Goal: Task Accomplishment & Management: Complete application form

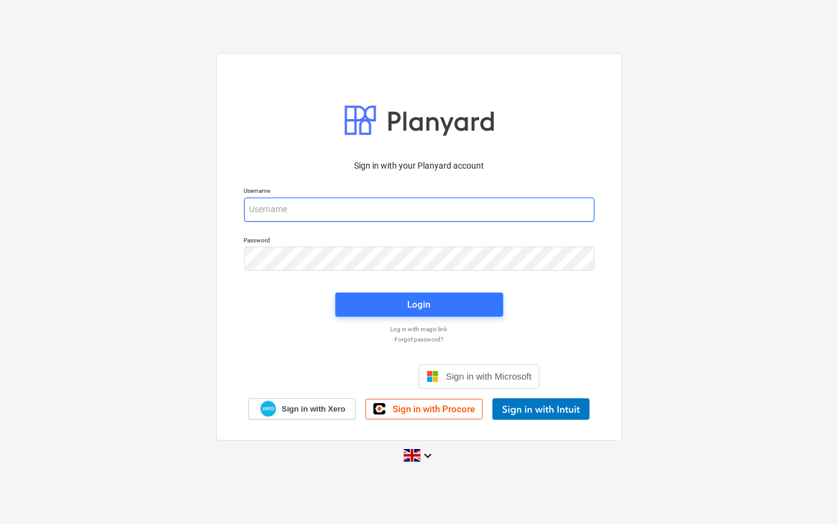
click at [263, 212] on input "email" at bounding box center [419, 210] width 350 height 24
type input "[PERSON_NAME][EMAIL_ADDRESS][PERSON_NAME][DOMAIN_NAME]"
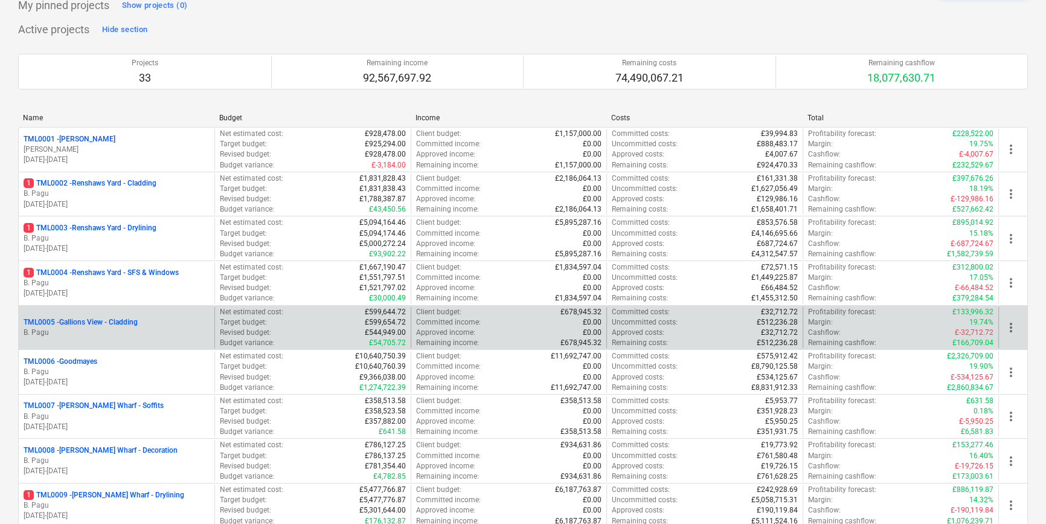
scroll to position [109, 0]
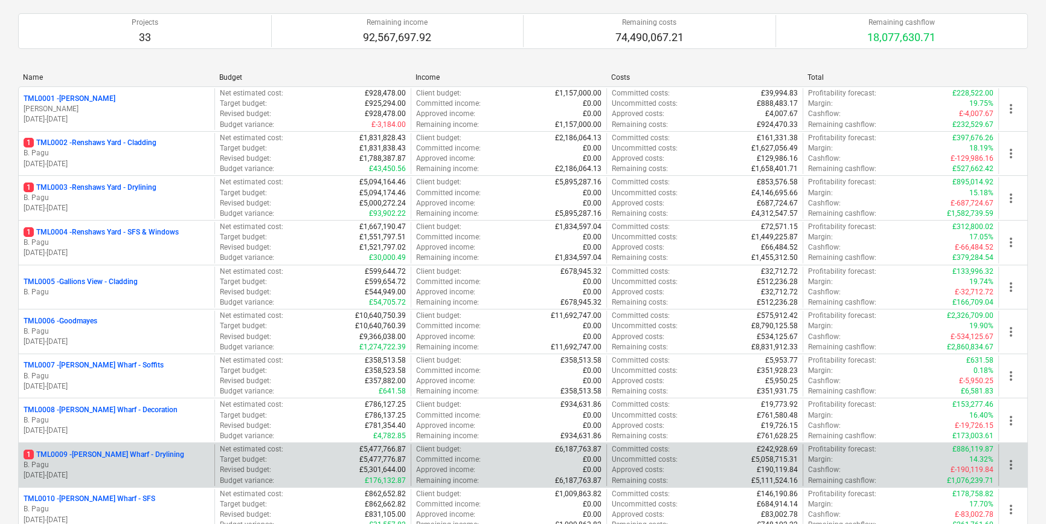
click at [150, 457] on p "1 TML0009 - [PERSON_NAME] Wharf - Drylining" at bounding box center [104, 454] width 161 height 10
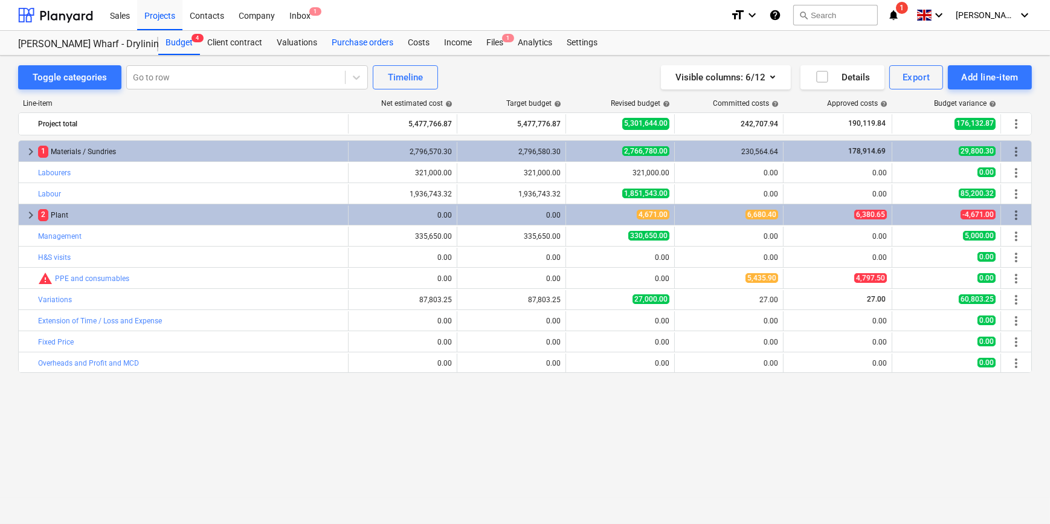
click at [353, 48] on div "Purchase orders" at bounding box center [362, 43] width 76 height 24
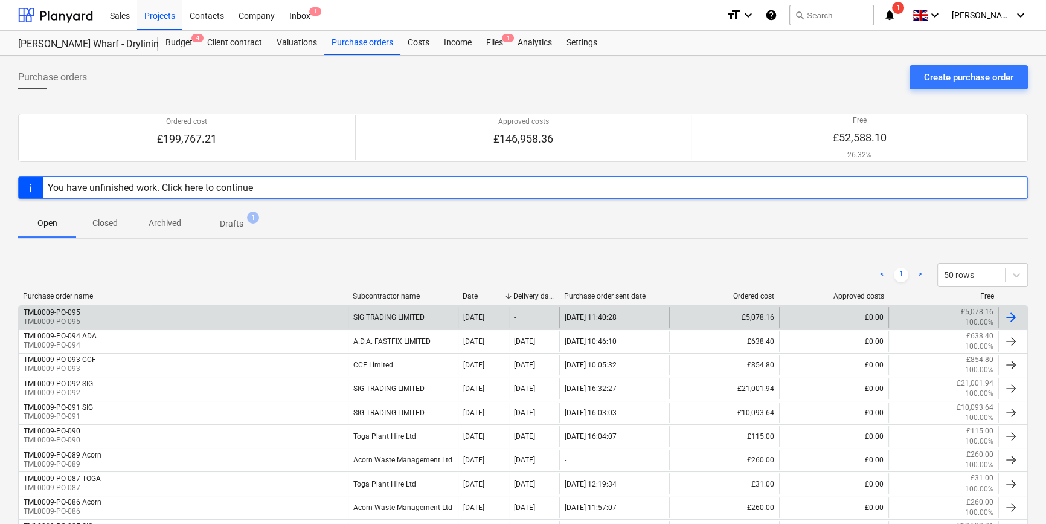
click at [76, 315] on div "TML0009-PO-095" at bounding box center [52, 312] width 57 height 8
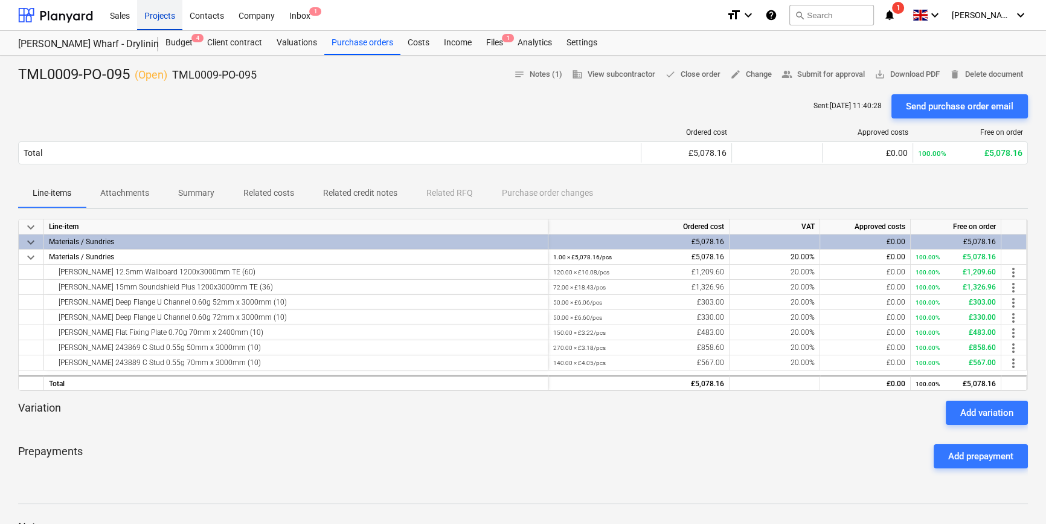
click at [158, 16] on div "Projects" at bounding box center [159, 14] width 45 height 31
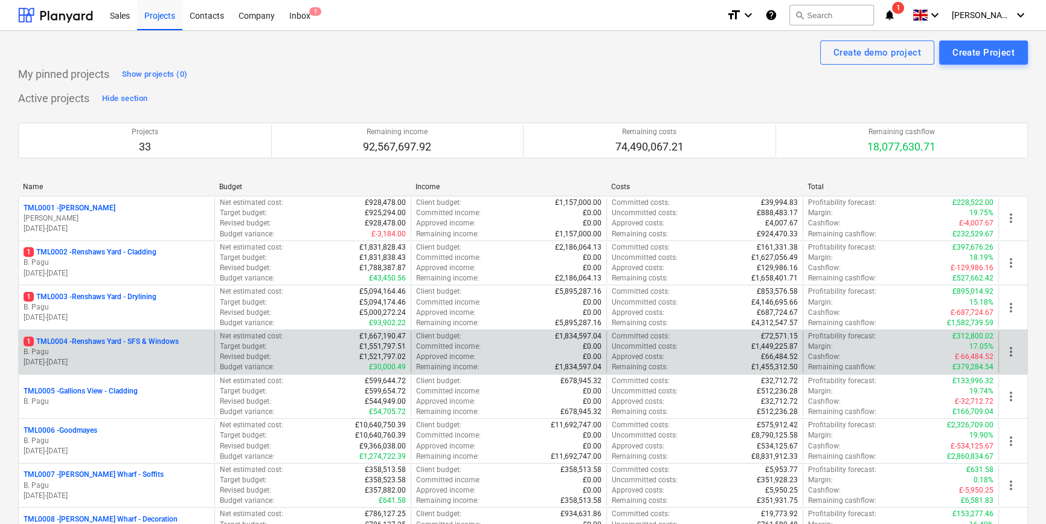
click at [137, 350] on p "B. Pagu" at bounding box center [117, 352] width 186 height 10
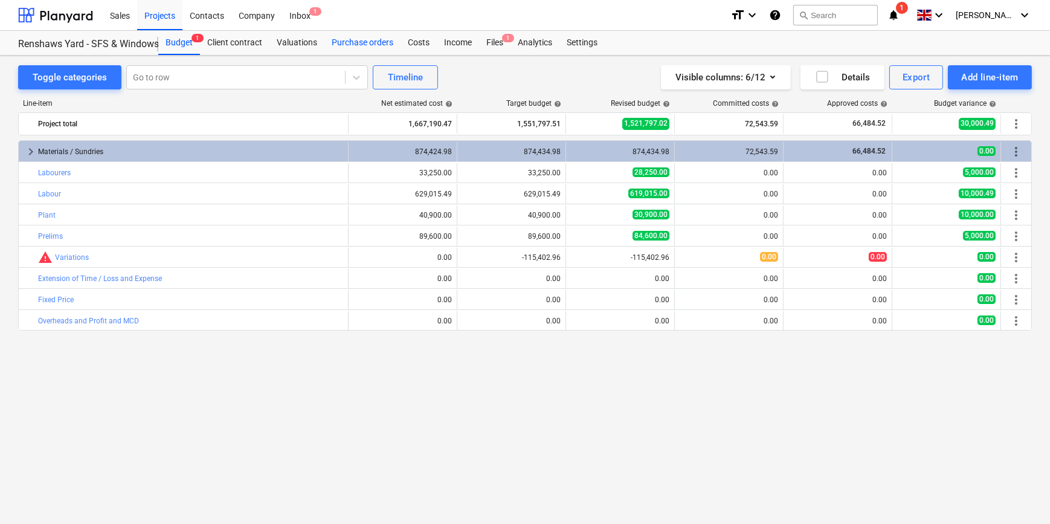
click at [348, 43] on div "Purchase orders" at bounding box center [362, 43] width 76 height 24
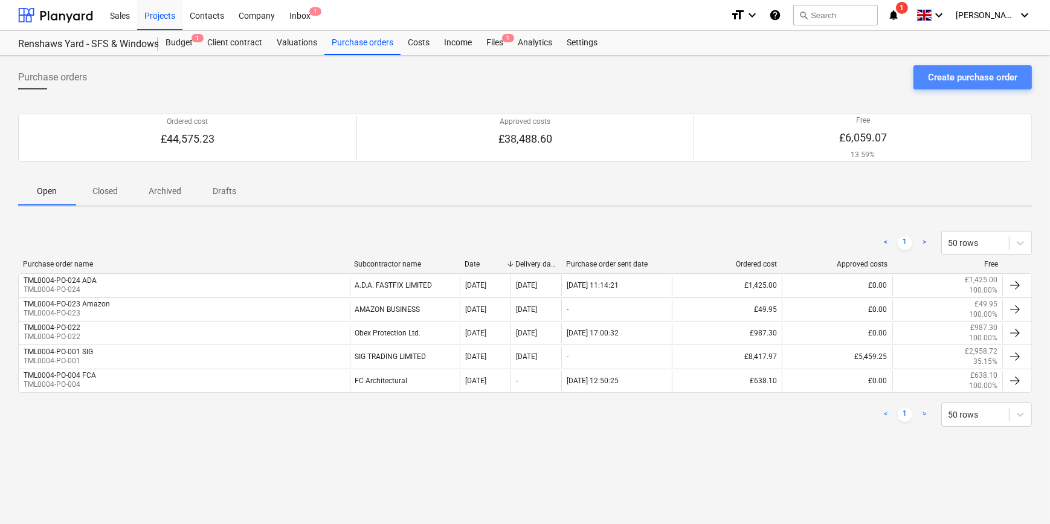
click at [837, 79] on div "Create purchase order" at bounding box center [972, 77] width 89 height 16
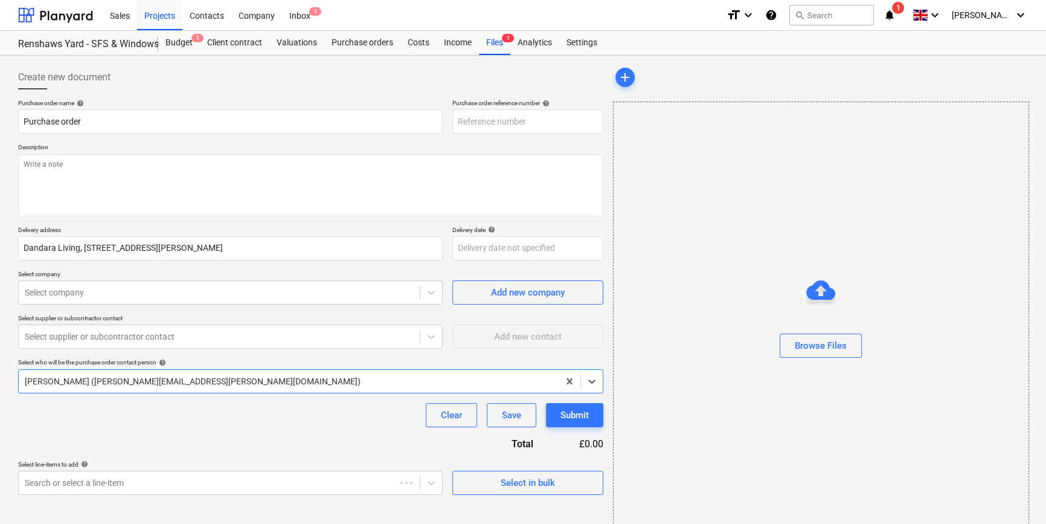
type textarea "x"
type input "TML0004-PO-025"
drag, startPoint x: 530, startPoint y: 120, endPoint x: 449, endPoint y: 124, distance: 81.1
click at [449, 124] on div "Purchase order name help Purchase order Purchase order reference number help TM…" at bounding box center [310, 116] width 585 height 34
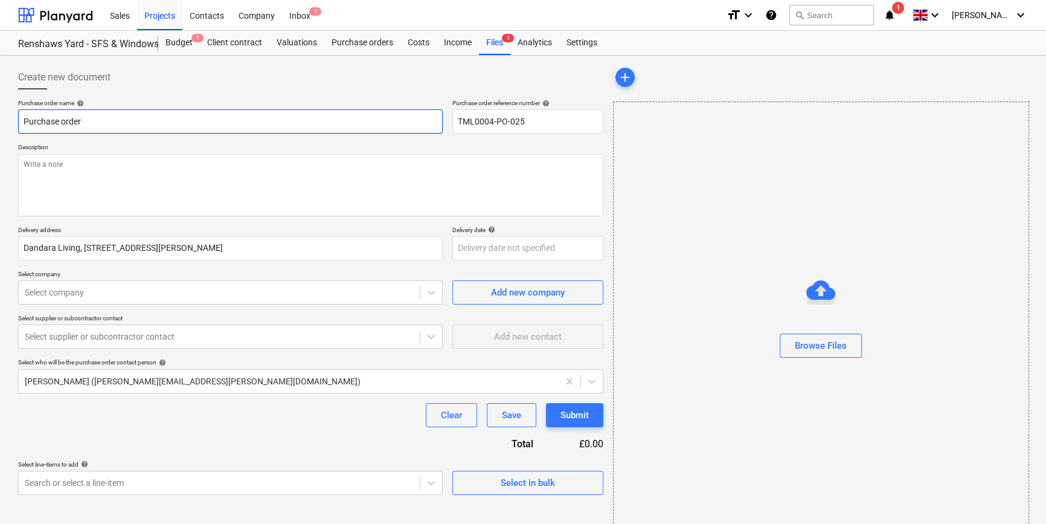
drag, startPoint x: 86, startPoint y: 120, endPoint x: 20, endPoint y: 121, distance: 66.5
click at [20, 121] on input "Purchase order" at bounding box center [230, 121] width 425 height 24
type textarea "x"
paste input "TML0004-PO-025"
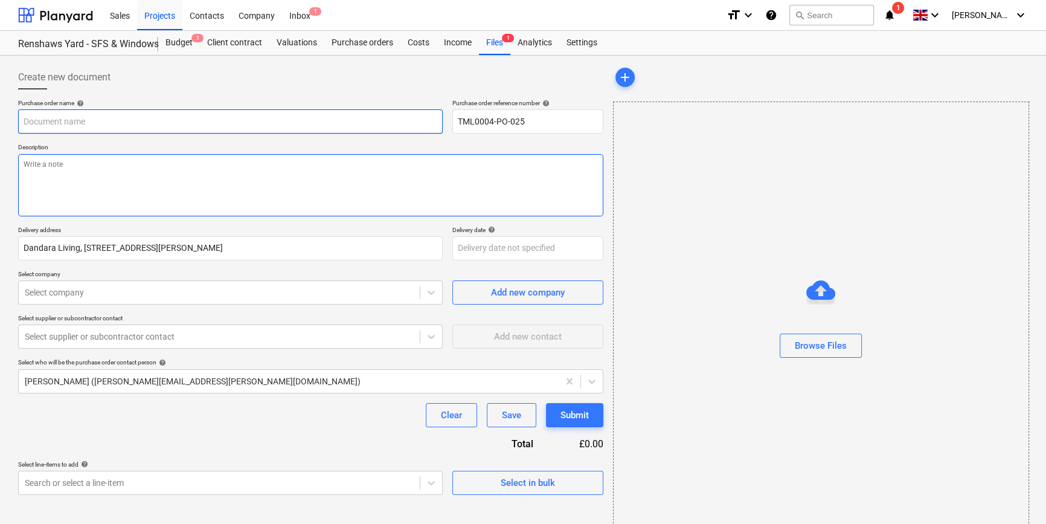
type textarea "x"
type input "TML0004-PO-025"
type textarea "x"
type input "TML0004-PO-025"
type textarea "x"
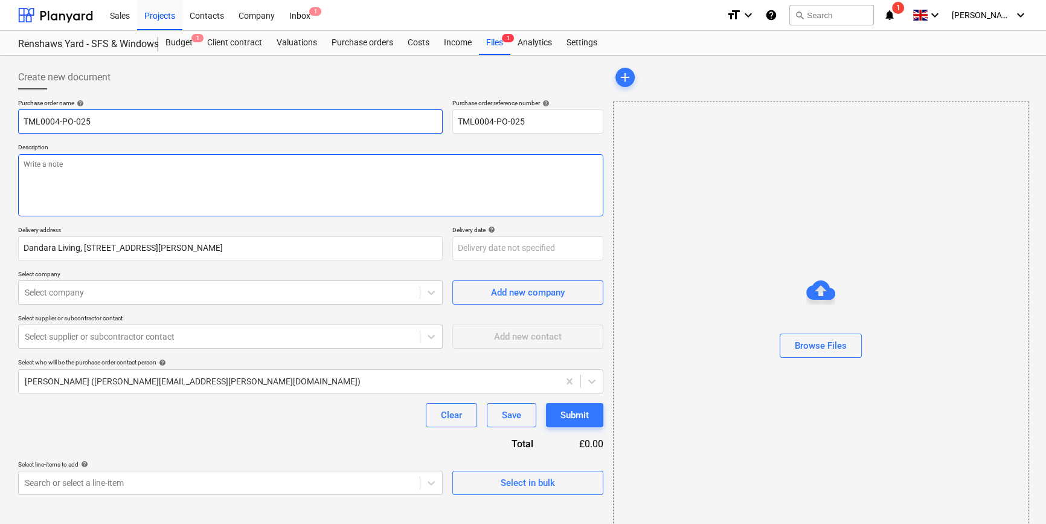
type input "TML0004-PO-025 A"
type textarea "x"
type input "TML0004-PO-025 AD"
type textarea "x"
type input "TML0004-PO-025 ADA"
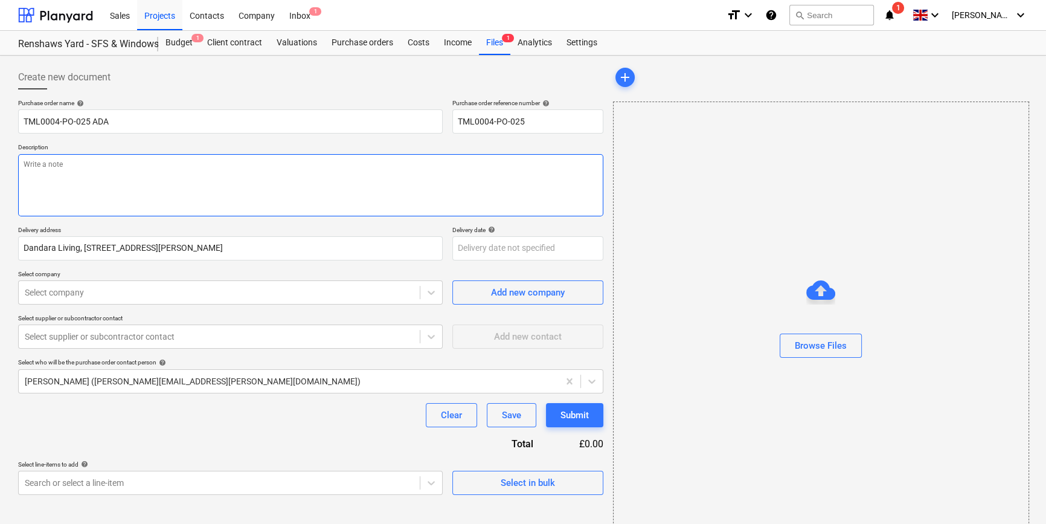
click at [48, 175] on textarea at bounding box center [310, 185] width 585 height 62
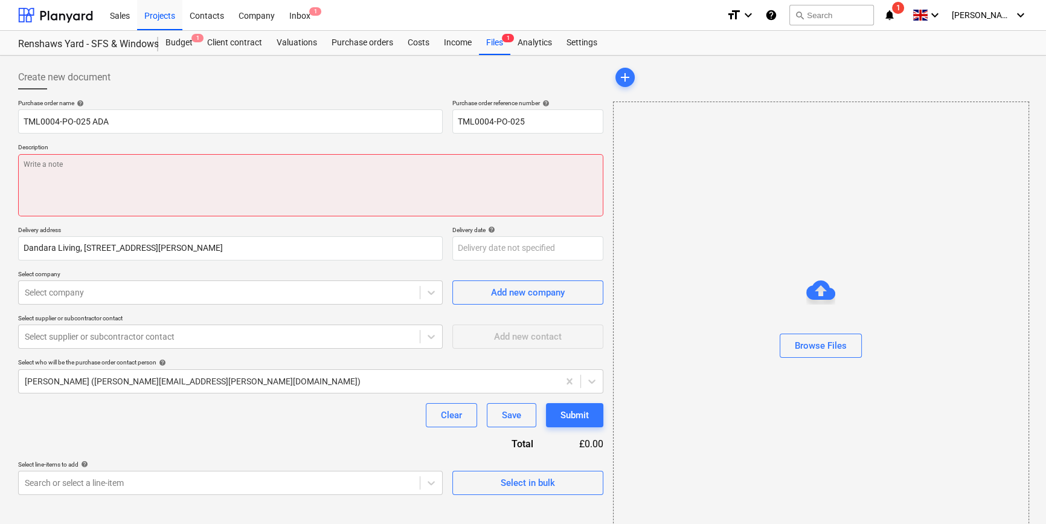
click at [36, 181] on textarea at bounding box center [310, 185] width 585 height 62
type textarea "x"
type textarea "S"
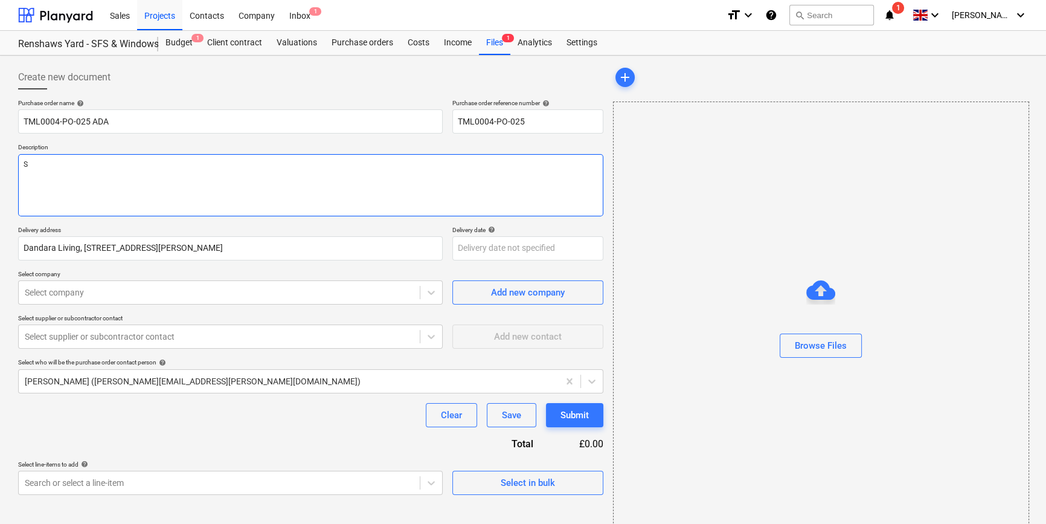
type textarea "x"
type textarea "Si"
type textarea "x"
type textarea "Sit"
type textarea "x"
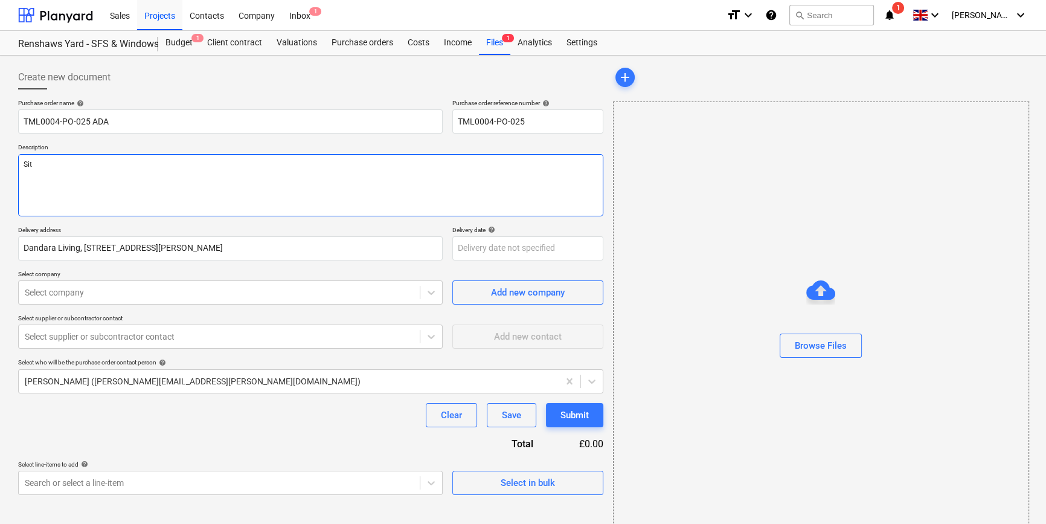
type textarea "Site"
type textarea "x"
type textarea "Site"
type textarea "x"
type textarea "Site c"
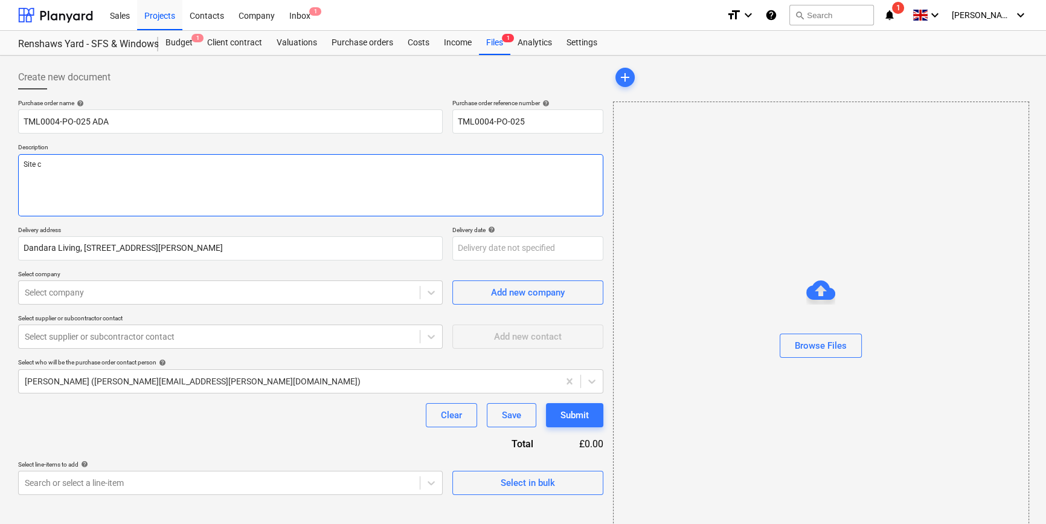
type textarea "x"
type textarea "Site co"
type textarea "x"
type textarea "Site con"
type textarea "x"
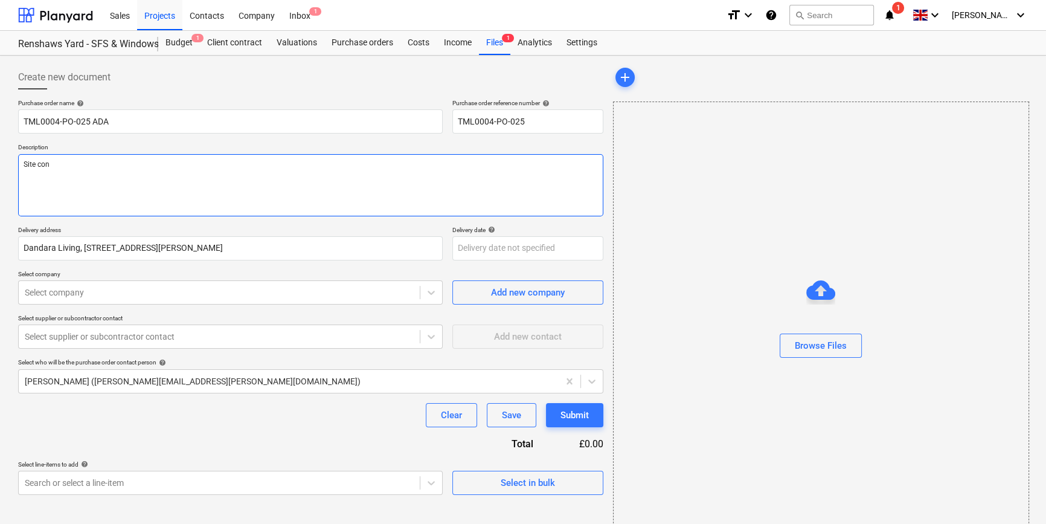
type textarea "Site cont"
type textarea "x"
type textarea "Site conta"
type textarea "x"
type textarea "Site contac"
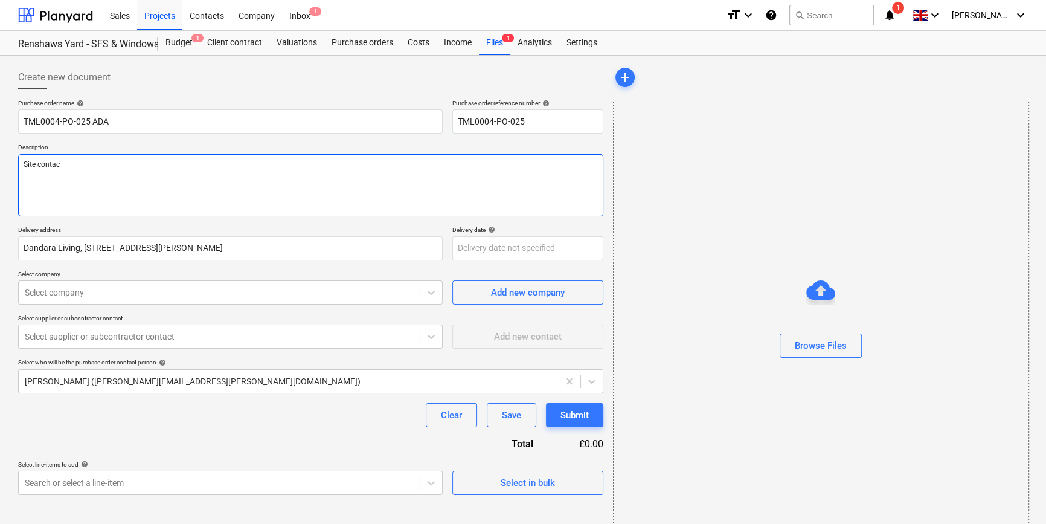
type textarea "x"
type textarea "Site contact"
type textarea "x"
type textarea "Site contact"
type textarea "x"
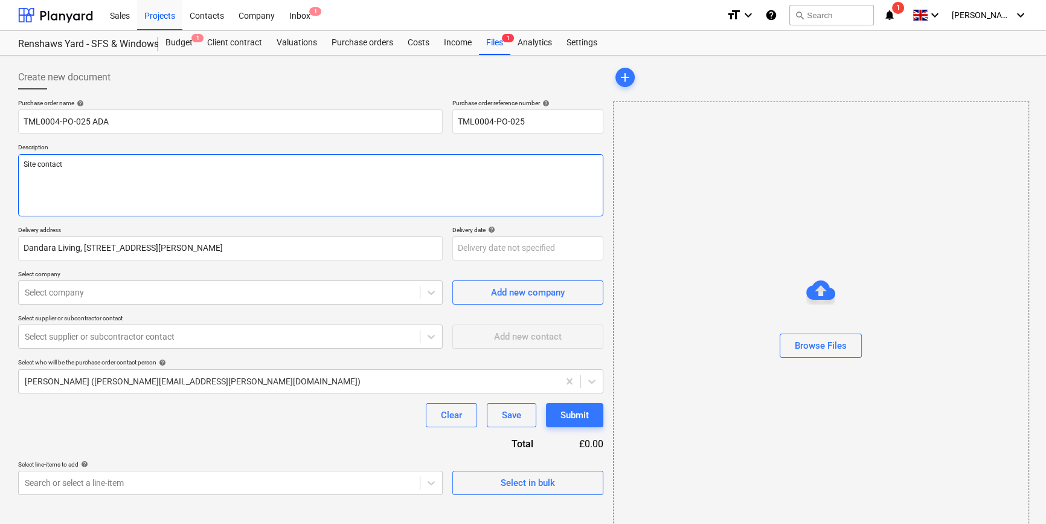
type textarea "Site contact P"
type textarea "x"
type textarea "Site contact Pe"
type textarea "x"
type textarea "Site contact Ped"
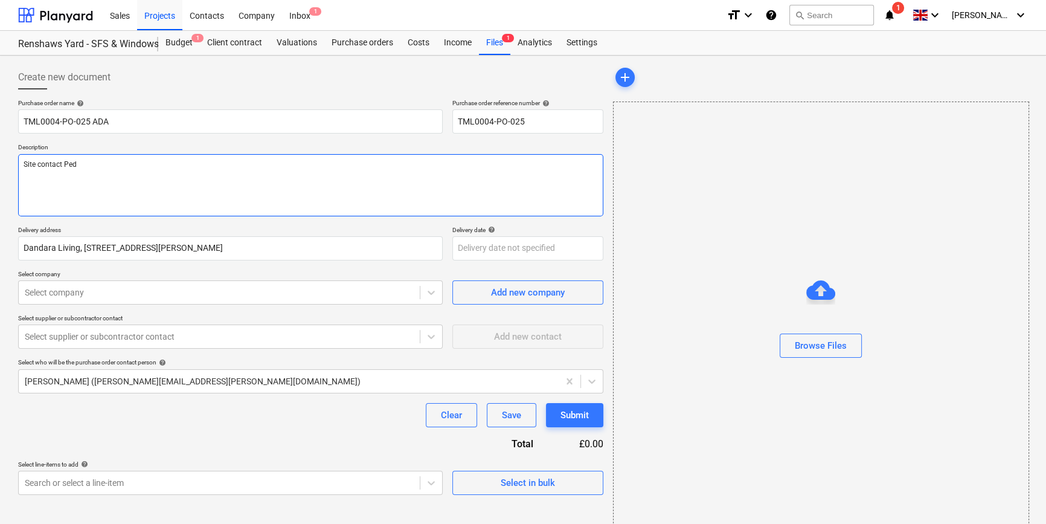
type textarea "x"
type textarea "Site contact Pedz"
type textarea "x"
type textarea "Site contact Pedzi"
type textarea "x"
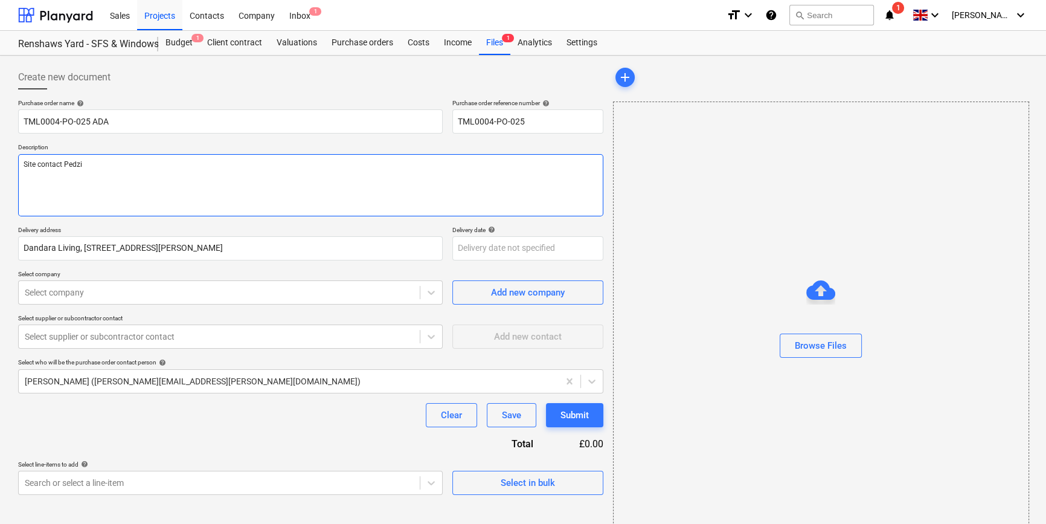
type textarea "Site contact Pedzi"
type textarea "x"
type textarea "Site contact Pedzi 0"
type textarea "x"
type textarea "Site contact Pedzi 07"
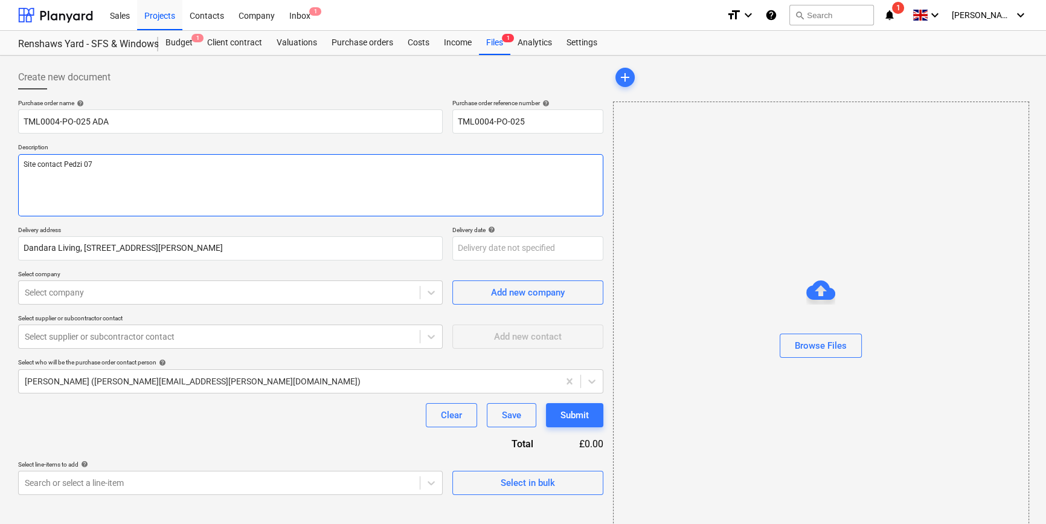
type textarea "x"
type textarea "Site contact Pedzi 075"
type textarea "x"
type textarea "Site contact Pedzi 0754"
type textarea "x"
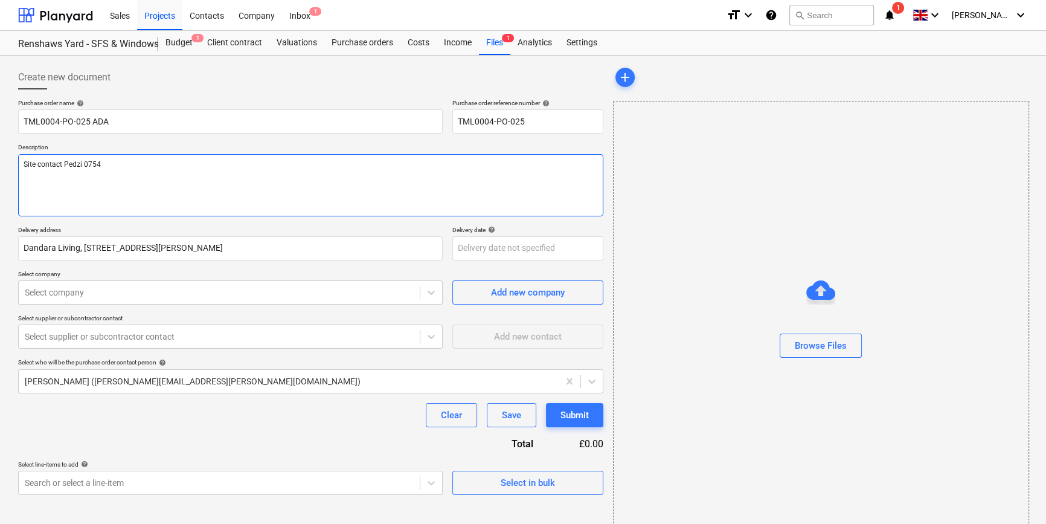
type textarea "Site contact Pedzi 07547"
type textarea "x"
type textarea "Site contact Pedzi 07547"
type textarea "x"
type textarea "Site contact Pedzi 07547 6"
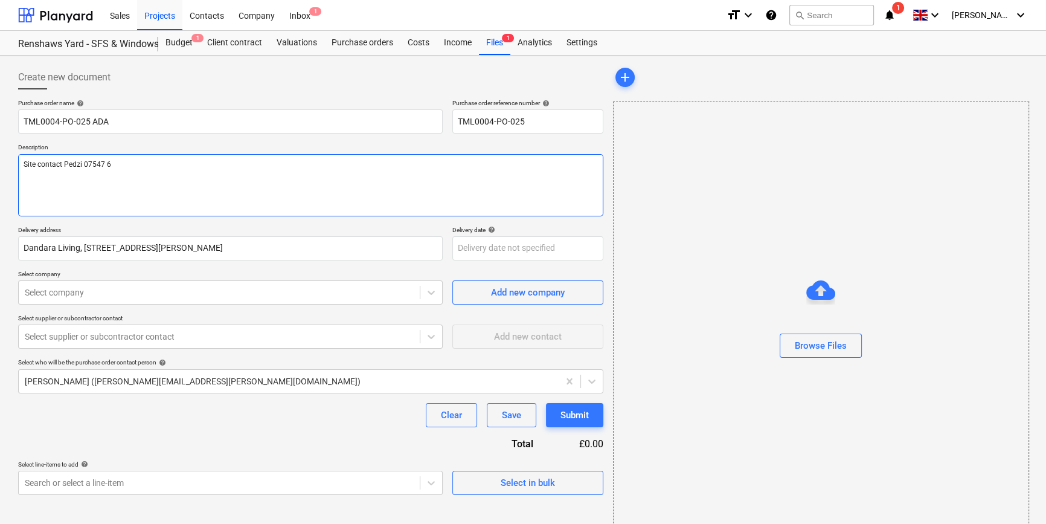
type textarea "x"
type textarea "Site contact Pedzi [PHONE_NUMBER]"
type textarea "x"
type textarea "Site contact Pedzi [PHONE_NUMBER]"
type textarea "x"
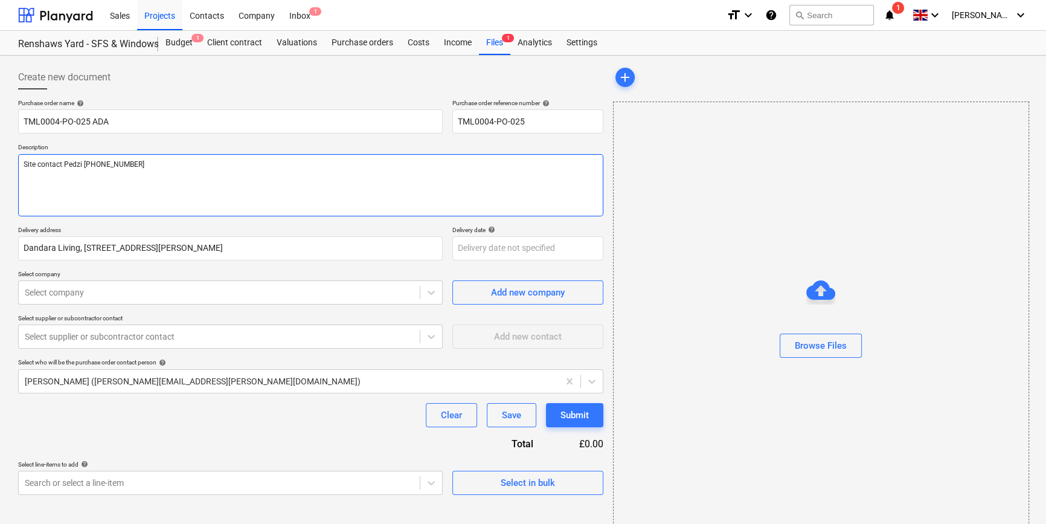
type textarea "Site contact Pedzi [PHONE_NUMBER]"
type textarea "x"
type textarea "Site contact Pedzi [PHONE_NUMBER]"
type textarea "x"
type textarea "Site contact Pedzi [PHONE_NUMBER]"
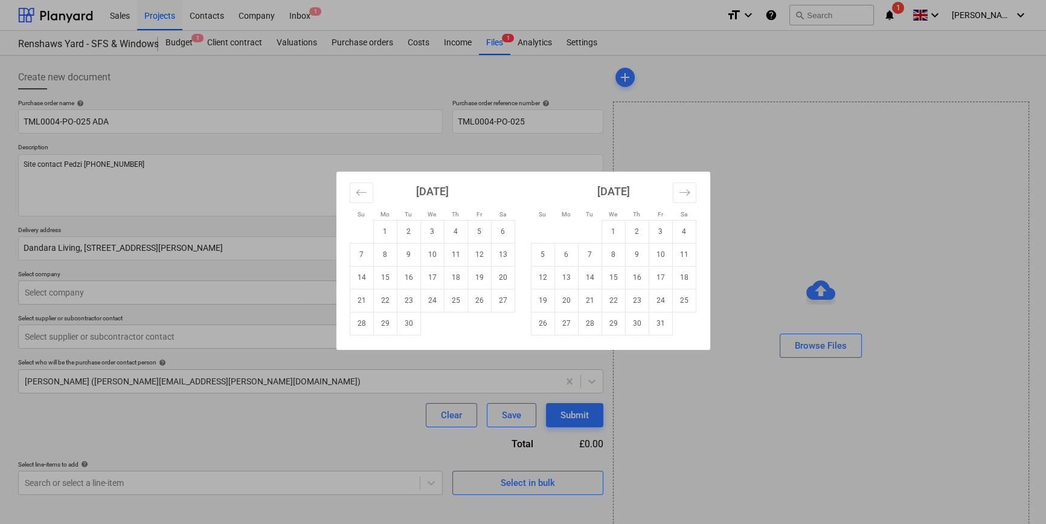
click at [480, 250] on body "Sales Projects Contacts Company Inbox 1 format_size keyboard_arrow_down help se…" at bounding box center [523, 262] width 1046 height 524
click at [387, 300] on td "22" at bounding box center [385, 300] width 24 height 23
type textarea "x"
type input "[DATE]"
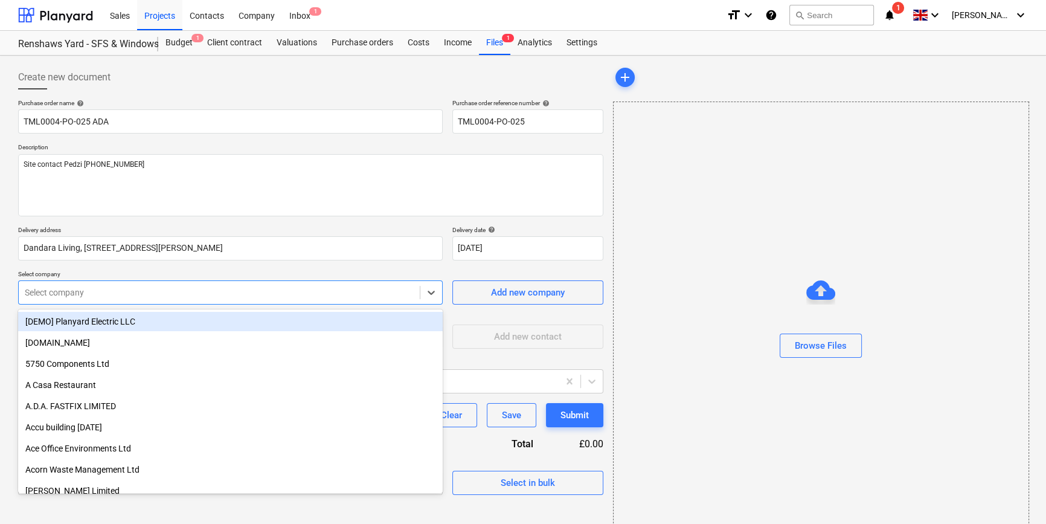
click at [332, 292] on div at bounding box center [219, 292] width 389 height 12
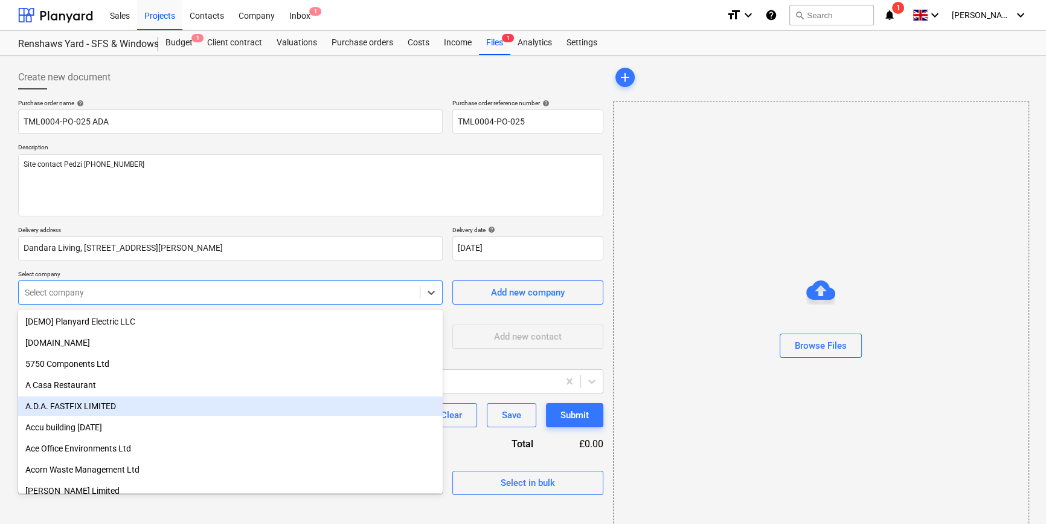
click at [82, 404] on div "A.D.A. FASTFIX LIMITED" at bounding box center [230, 405] width 425 height 19
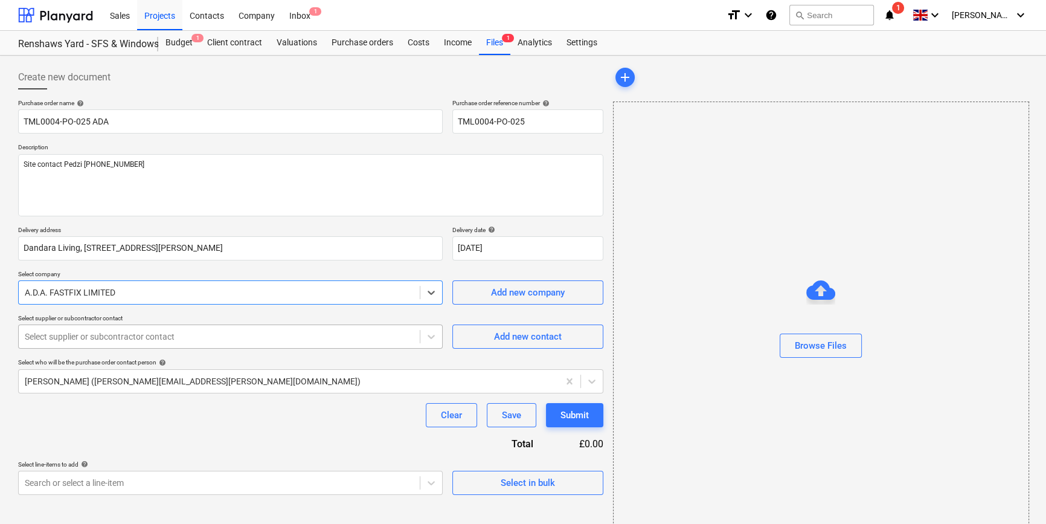
click at [71, 340] on div at bounding box center [219, 336] width 389 height 12
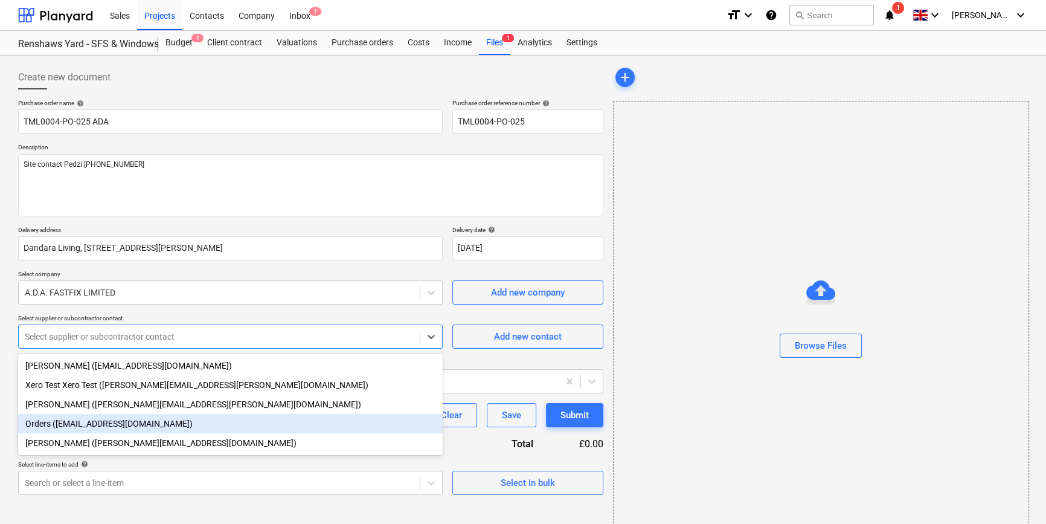
click at [79, 427] on div "Orders ([EMAIL_ADDRESS][DOMAIN_NAME])" at bounding box center [230, 423] width 425 height 19
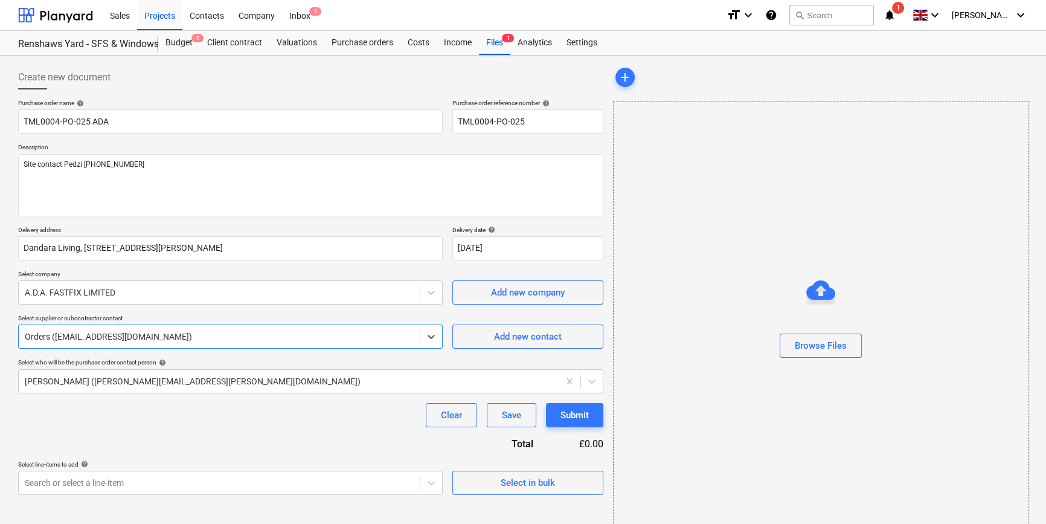
scroll to position [26, 0]
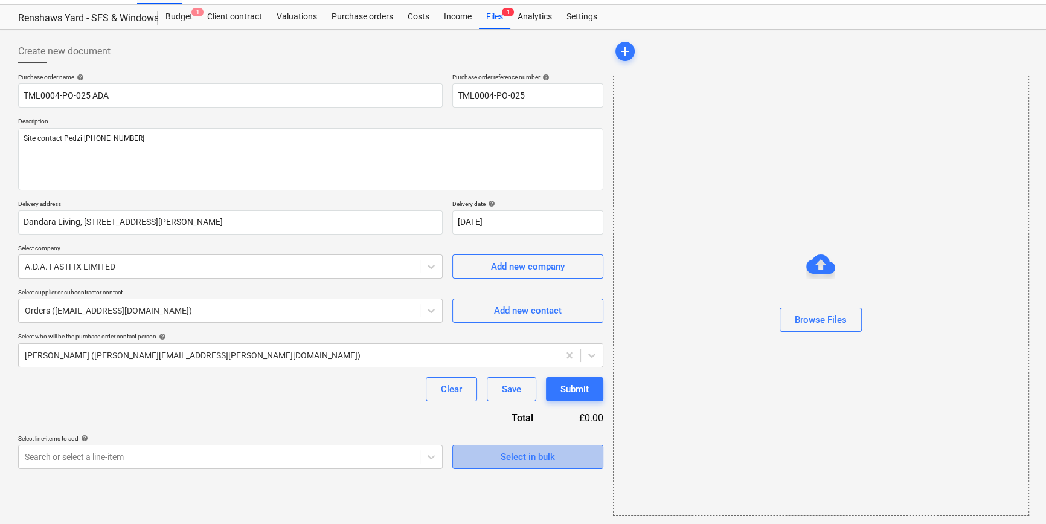
click at [506, 462] on div "Select in bulk" at bounding box center [528, 457] width 54 height 16
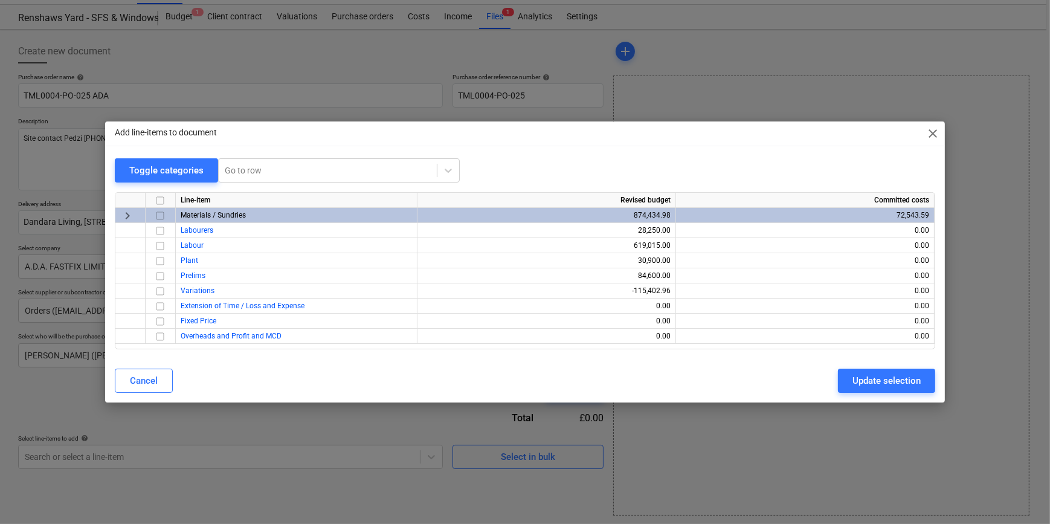
click at [159, 215] on input "checkbox" at bounding box center [160, 215] width 14 height 14
click at [837, 380] on div "Update selection" at bounding box center [886, 381] width 68 height 16
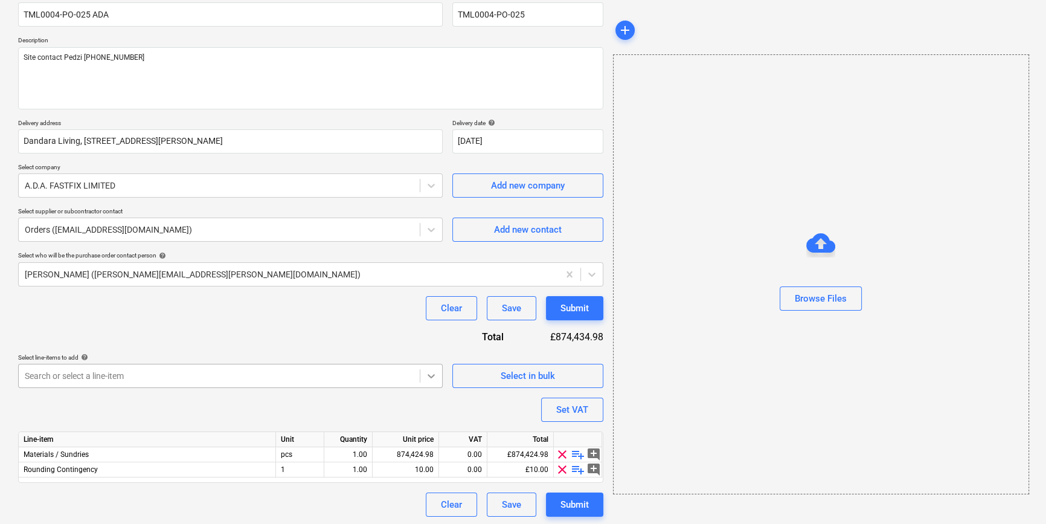
scroll to position [109, 0]
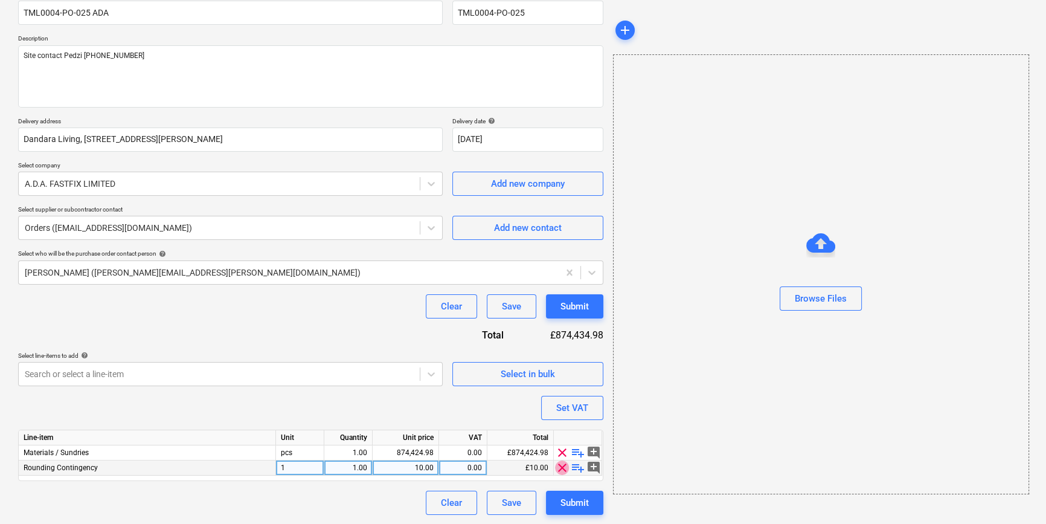
click at [562, 469] on span "clear" at bounding box center [562, 467] width 14 height 14
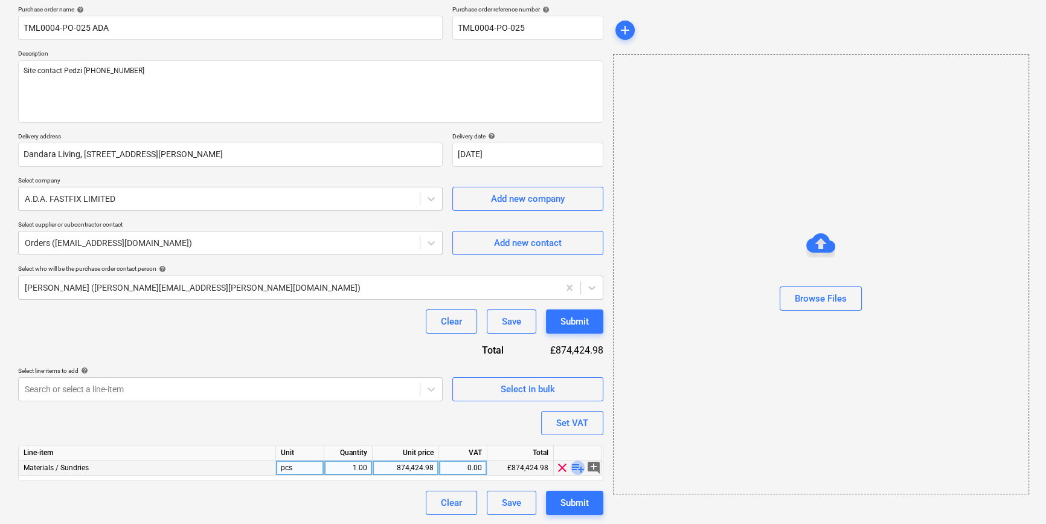
click at [577, 469] on span "playlist_add" at bounding box center [578, 467] width 14 height 14
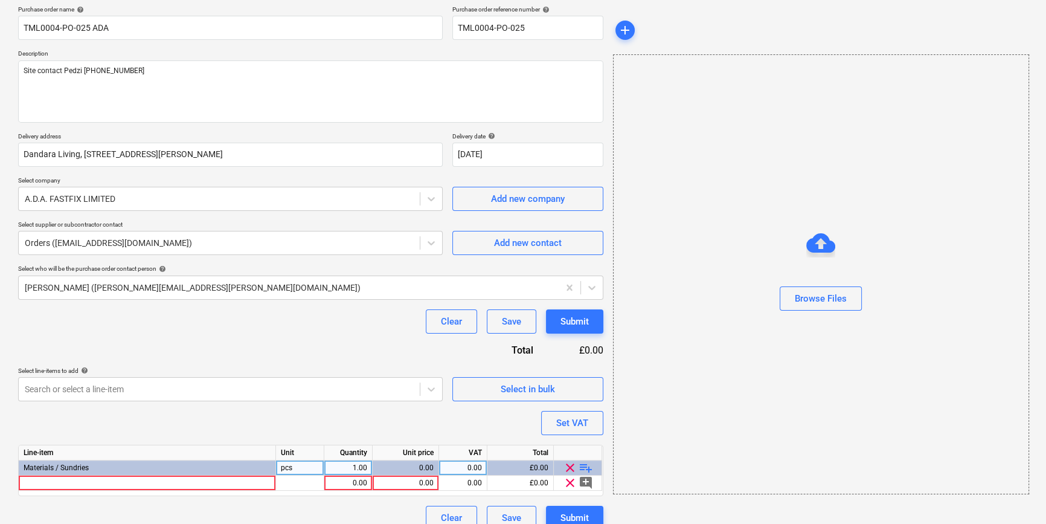
type textarea "x"
click at [33, 483] on div at bounding box center [147, 482] width 257 height 15
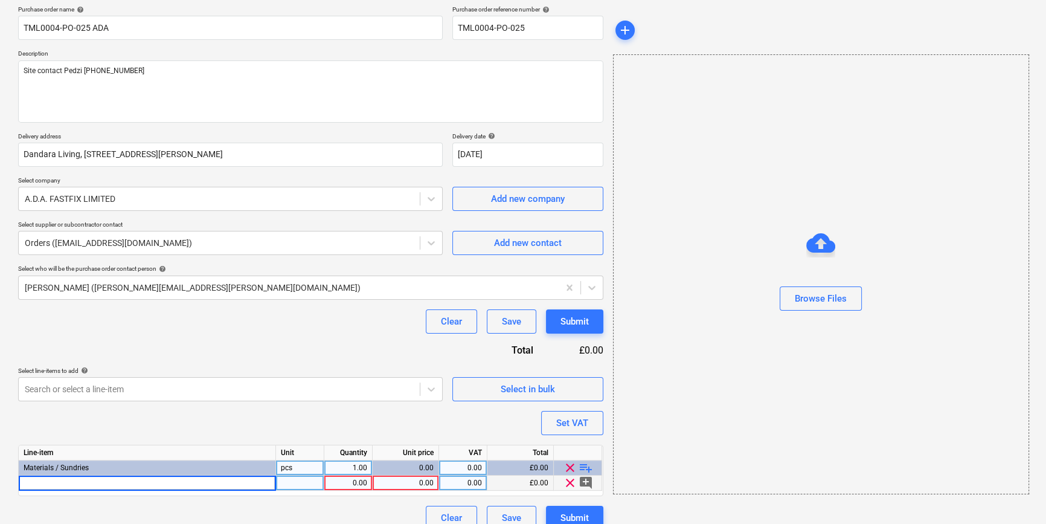
type input "White Domecaps 2 Part Screw Cover Cap (Box 200)"
type textarea "x"
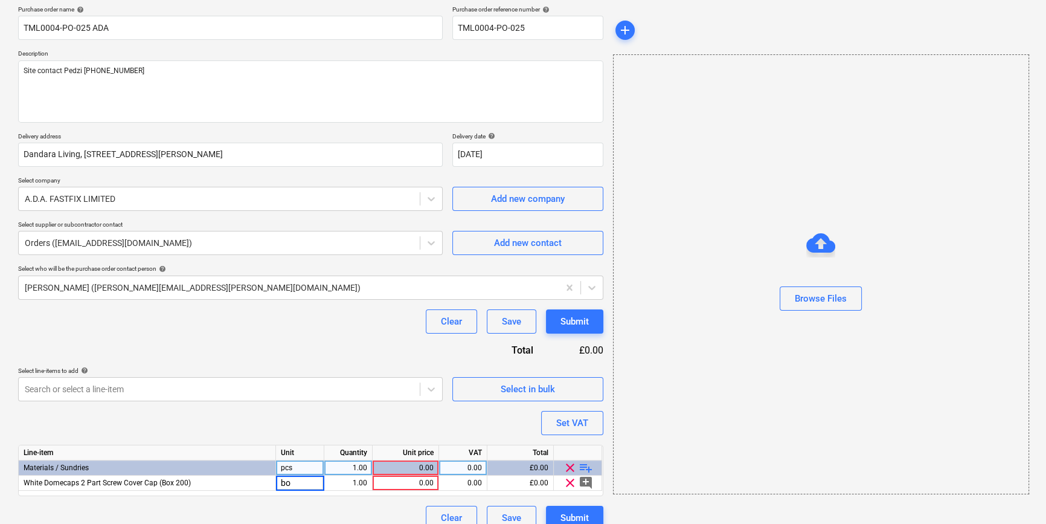
type input "box"
type textarea "x"
type input "2.95"
type textarea "x"
type input "20"
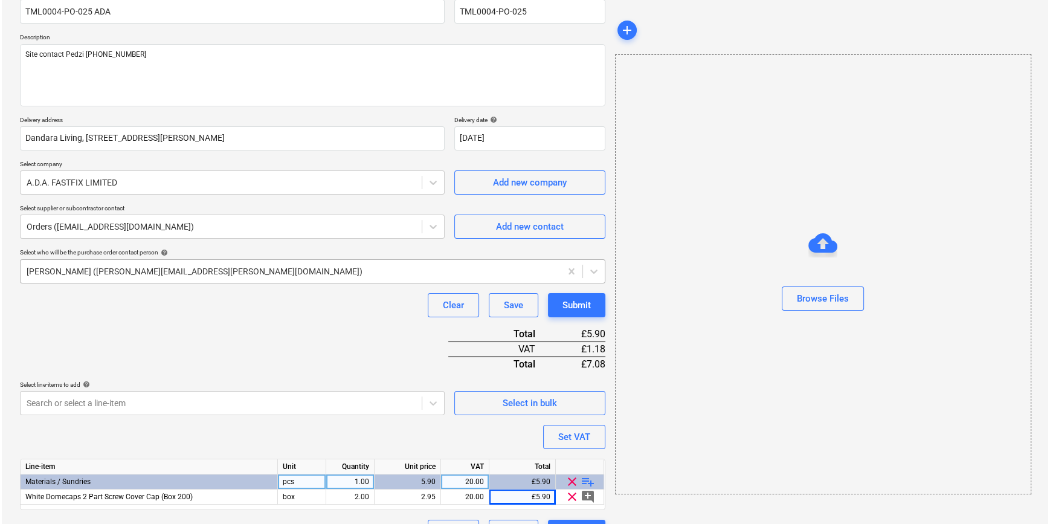
scroll to position [139, 0]
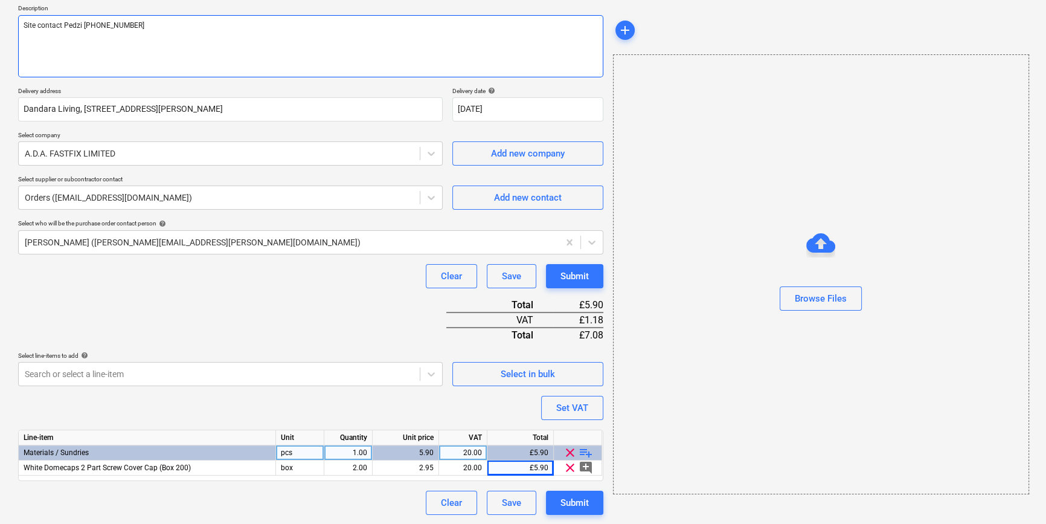
click at [48, 42] on textarea "Site contact Pedzi [PHONE_NUMBER]" at bounding box center [310, 46] width 585 height 62
click at [147, 19] on textarea "Site contact Pedzi [PHONE_NUMBER]" at bounding box center [310, 46] width 585 height 62
type textarea "x"
type textarea "Site contact Pedzi [PHONE_NUMBER]"
type textarea "x"
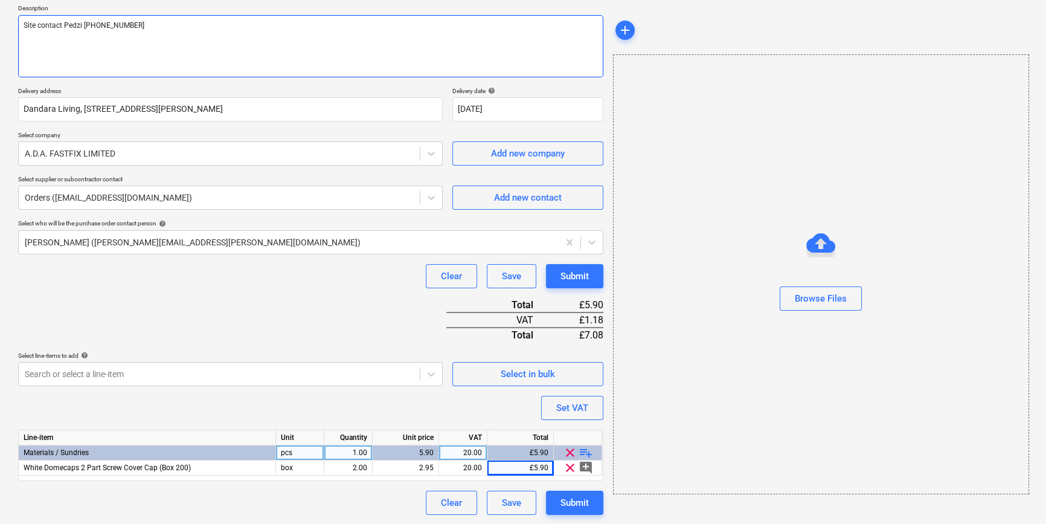
type textarea "Site contact Pedzi [PHONE_NUMBER]"
type textarea "x"
type textarea "Site contact Pedzi [PHONE_NUMBER] A"
type textarea "x"
type textarea "Site contact Pedzi [PHONE_NUMBER] Ad"
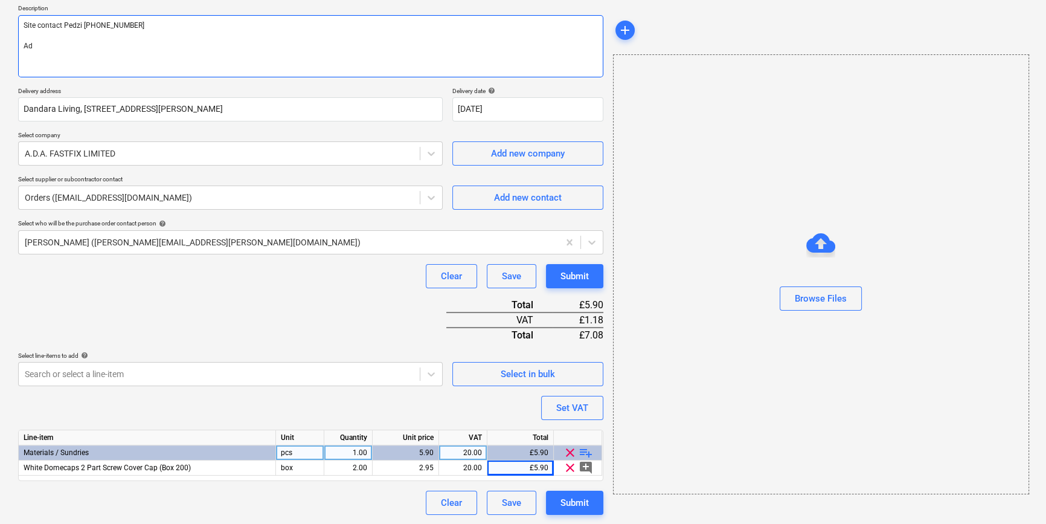
type textarea "x"
type textarea "Site contact Pedzi [PHONE_NUMBER] Add"
type textarea "x"
type textarea "Site contact Pedzi [PHONE_NUMBER] Add"
type textarea "x"
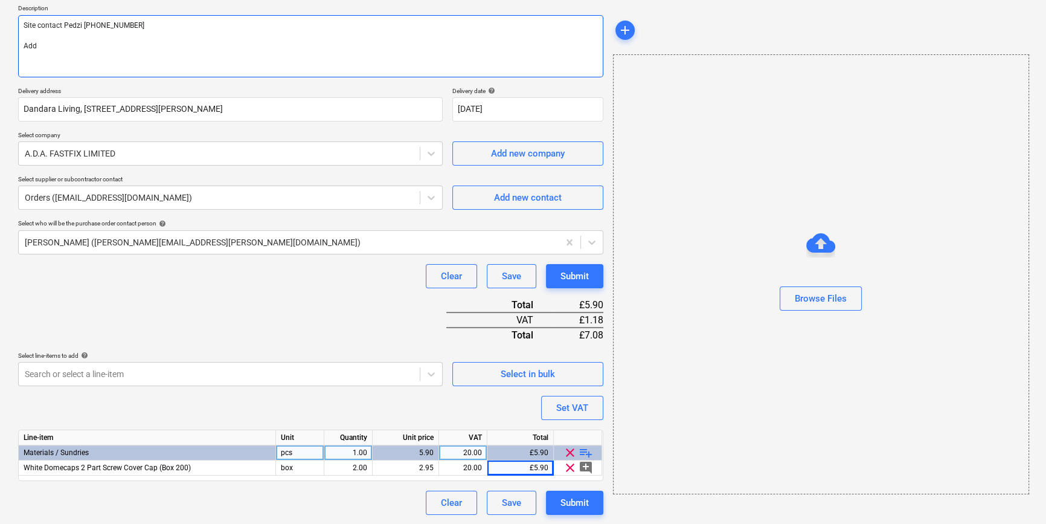
type textarea "Site contact Pedzi [PHONE_NUMBER] Add t"
type textarea "x"
type textarea "Site contact Pedzi [PHONE_NUMBER] Add to"
type textarea "x"
type textarea "Site contact Pedzi [PHONE_NUMBER] Add to"
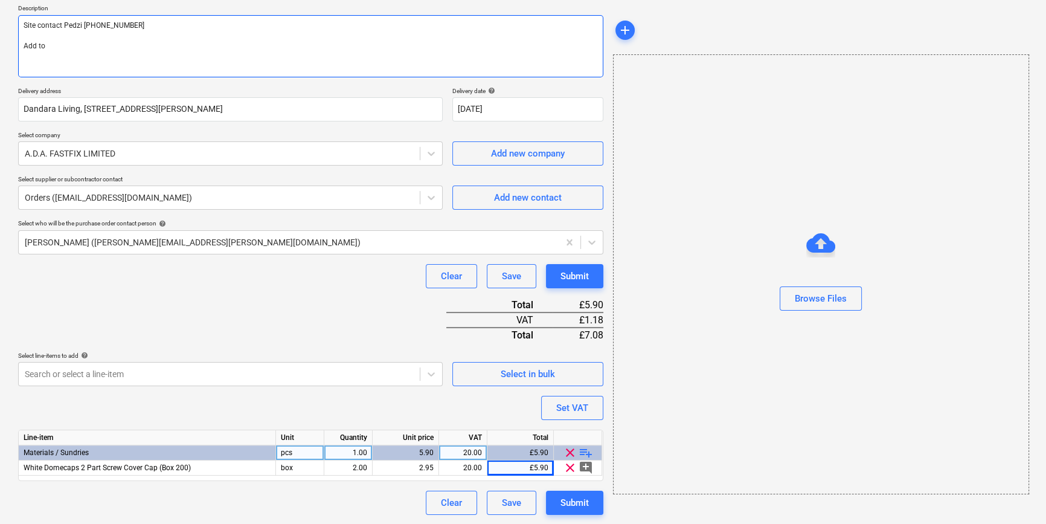
type textarea "x"
type textarea "Site contact Pedzi [PHONE_NUMBER] Add to d"
type textarea "x"
type textarea "Site contact Pedzi [PHONE_NUMBER] Add to de"
type textarea "x"
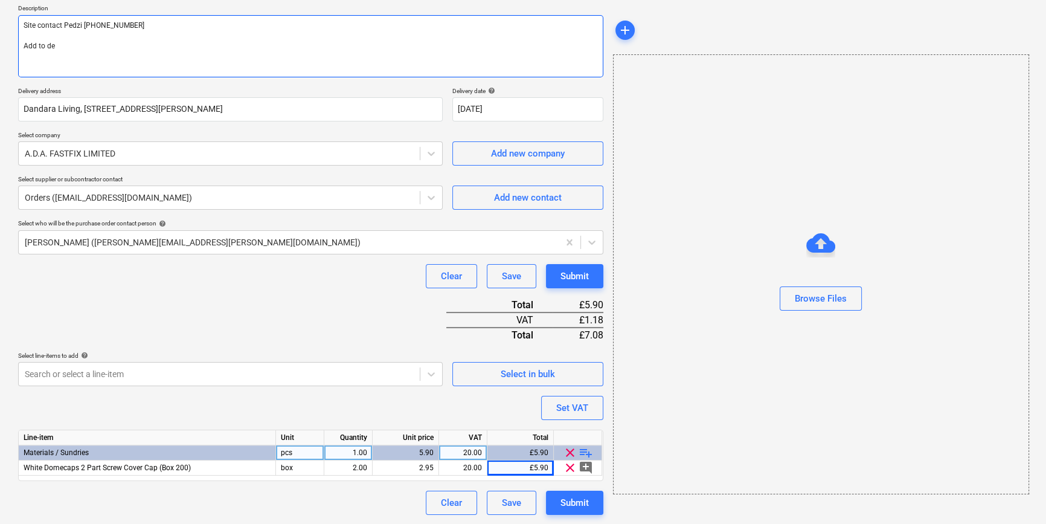
type textarea "Site contact Pedzi [PHONE_NUMBER] Add to del"
type textarea "x"
type textarea "Site contact Pedzi [PHONE_NUMBER] Add to deli"
type textarea "x"
type textarea "Site contact Pedzi [PHONE_NUMBER] Add to deliv"
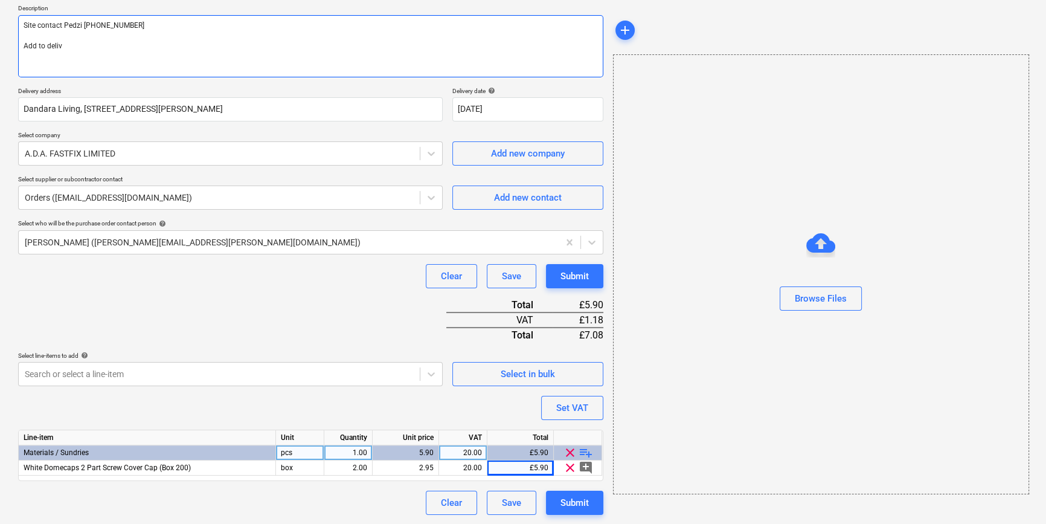
type textarea "x"
type textarea "Site contact Pedzi [PHONE_NUMBER] Add to delive"
type textarea "x"
type textarea "Site contact Pedzi [PHONE_NUMBER] Add to deliver"
type textarea "x"
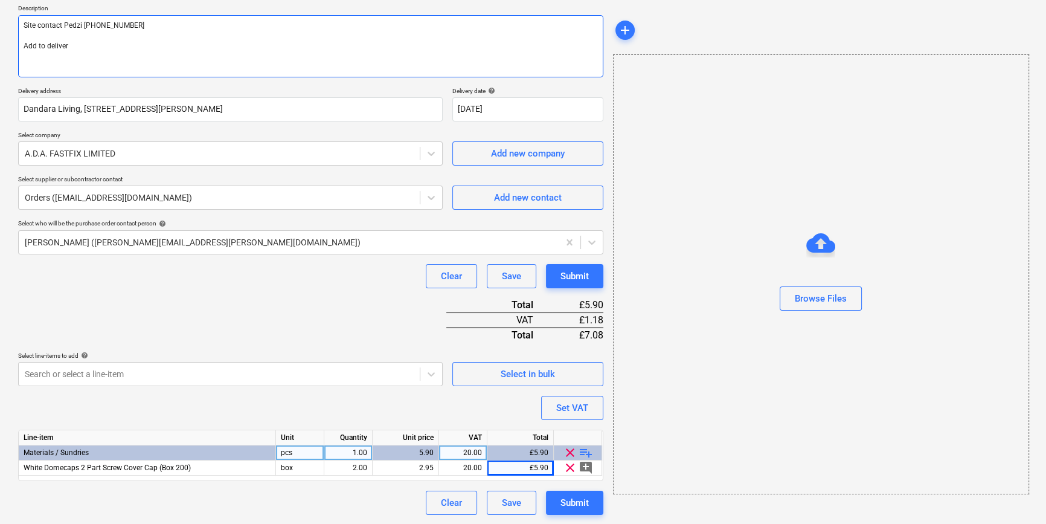
type textarea "Site contact Pedzi [PHONE_NUMBER] Add to delivery"
type textarea "x"
type textarea "Site contact Pedzi [PHONE_NUMBER] Add to delivery"
type textarea "x"
type textarea "Site contact Pedzi [PHONE_NUMBER] Add to delivery o"
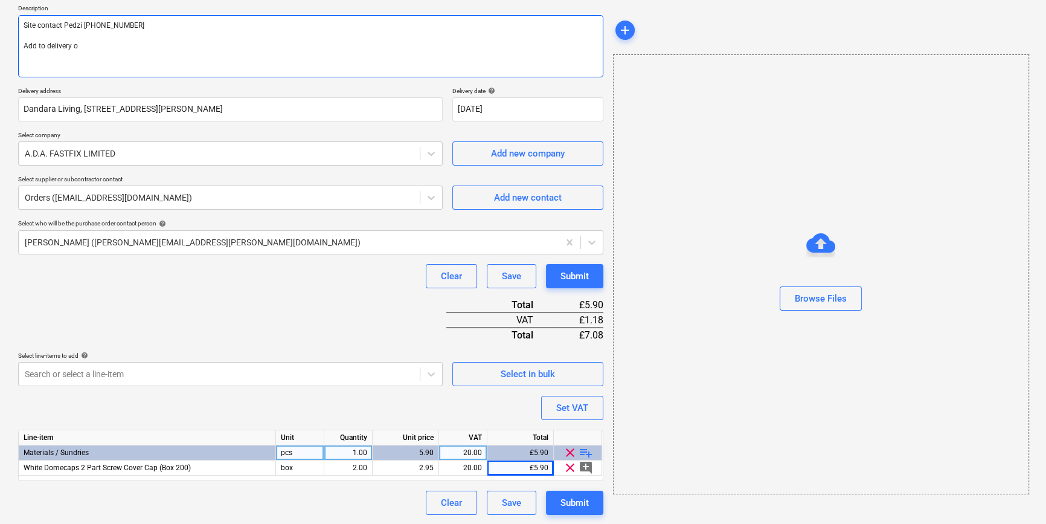
type textarea "x"
type textarea "Site contact Pedzi [PHONE_NUMBER] Add to delivery of"
type textarea "x"
type textarea "Site contact Pedzi [PHONE_NUMBER] Add to delivery of"
type textarea "x"
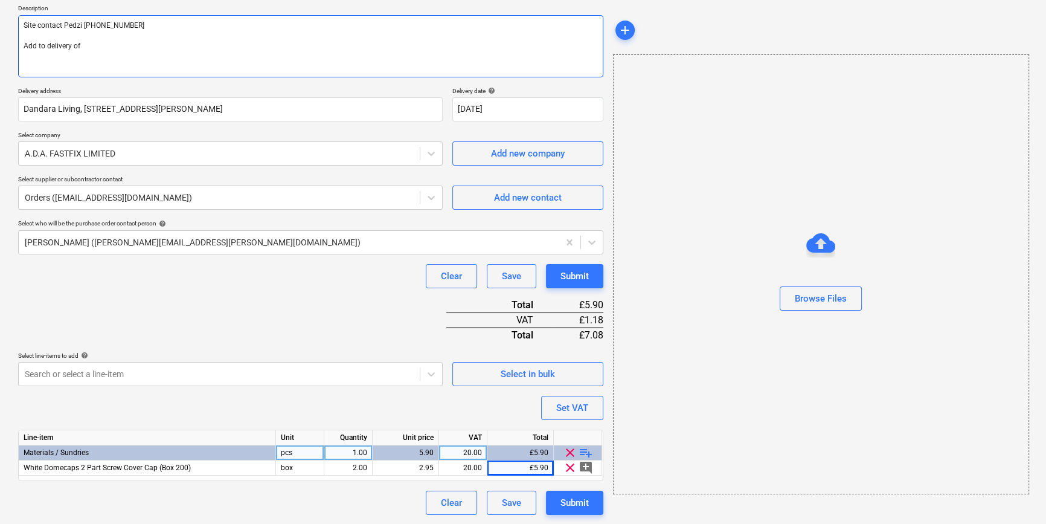
type textarea "Site contact Pedzi [PHONE_NUMBER] Add to delivery of o"
type textarea "x"
type textarea "Site contact Pedzi [PHONE_NUMBER] Add to delivery of or"
type textarea "x"
type textarea "Site contact Pedzi [PHONE_NUMBER] Add to delivery of ord"
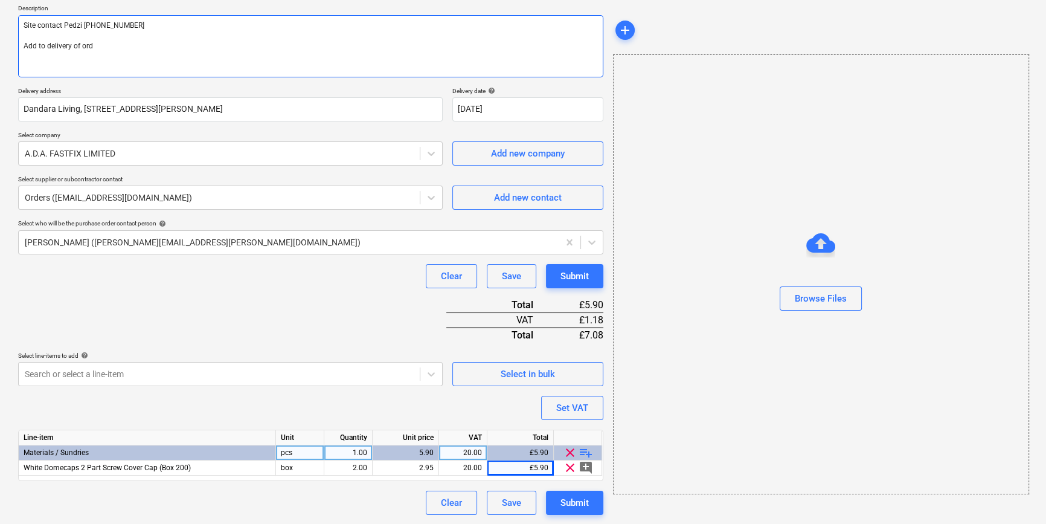
type textarea "x"
type textarea "Site contact Pedzi [PHONE_NUMBER] Add to delivery of orde"
type textarea "x"
type textarea "Site contact Pedzi [PHONE_NUMBER] Add to delivery of order"
type textarea "x"
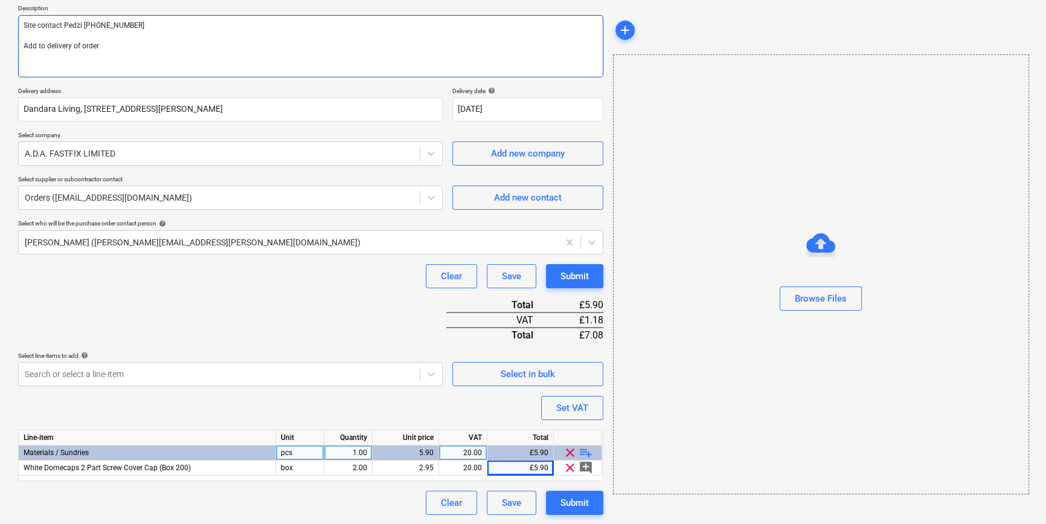
type textarea "Site contact Pedzi [PHONE_NUMBER] Add to delivery of order"
type textarea "x"
type textarea "Site contact Pedzi [PHONE_NUMBER] Add to delivery of order 0"
type textarea "x"
type textarea "Site contact Pedzi [PHONE_NUMBER] Add to delivery of order 09"
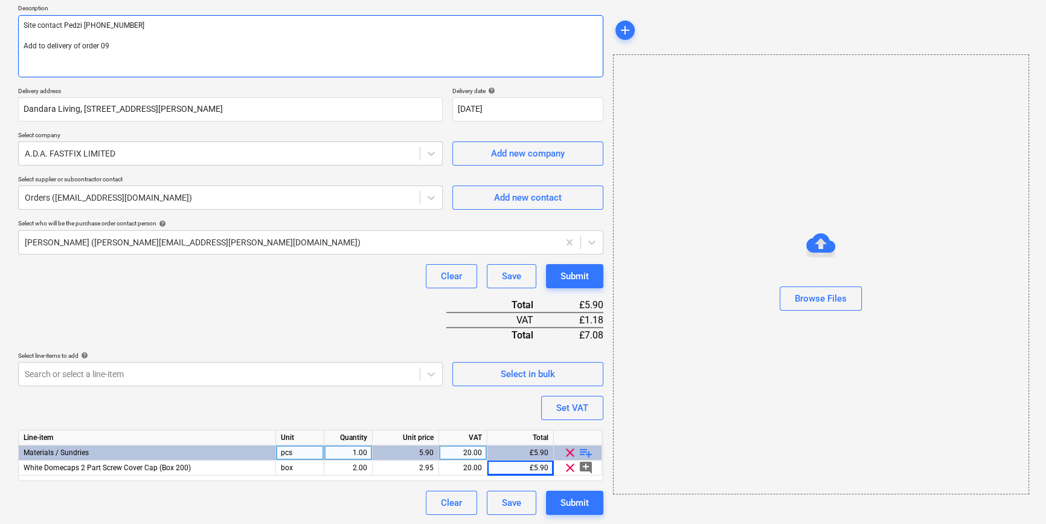
type textarea "x"
type textarea "Site contact Pedzi [PHONE_NUMBER] Add to delivery of order 094"
type textarea "x"
type textarea "Site contact Pedzi [PHONE_NUMBER] Add to delivery of order 094"
type textarea "x"
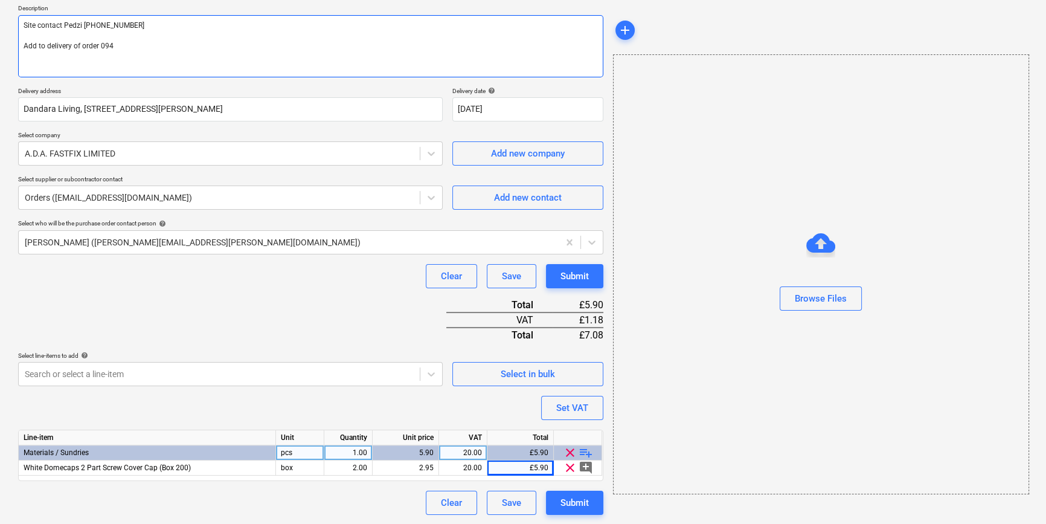
type textarea "Site contact Pedzi [PHONE_NUMBER] Add to delivery of order 094 2"
type textarea "x"
type textarea "Site contact Pedzi [PHONE_NUMBER] Add to delivery of order 094 22"
type textarea "x"
type textarea "Site contact Pedzi [PHONE_NUMBER] Add to delivery of order 094 22/"
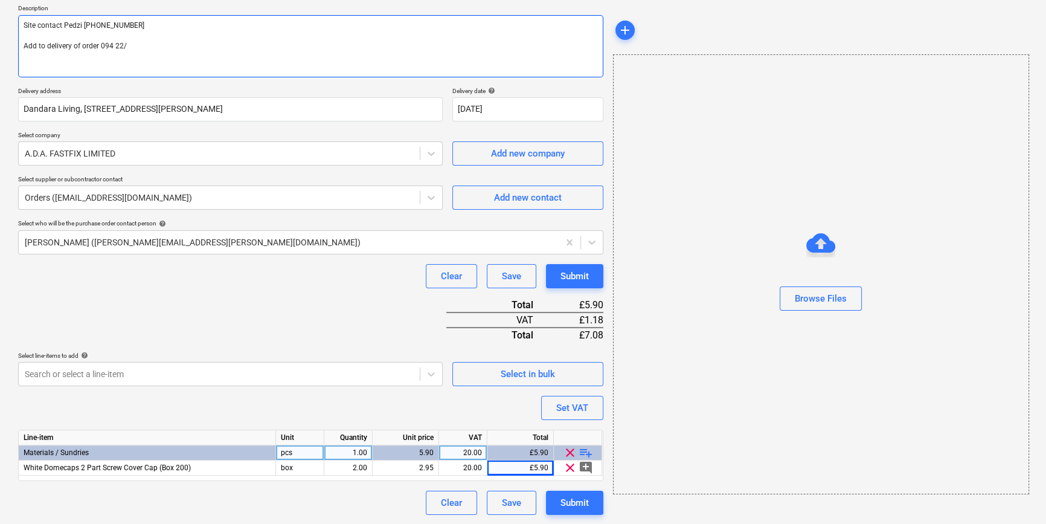
type textarea "x"
type textarea "Site contact Pedzi [PHONE_NUMBER] Add to delivery of order 094 22/9"
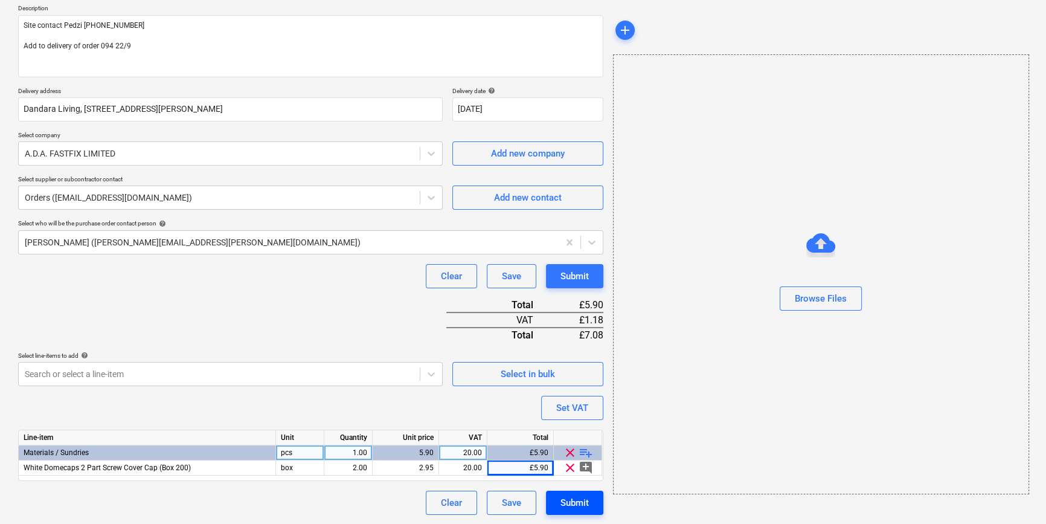
click at [578, 501] on div "Submit" at bounding box center [575, 503] width 28 height 16
type textarea "x"
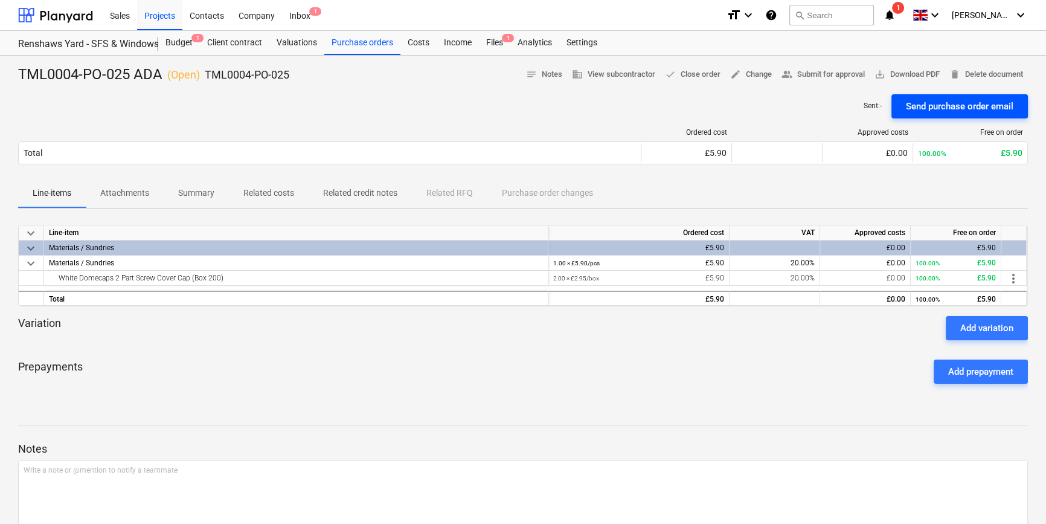
click at [837, 103] on div "Send purchase order email" at bounding box center [960, 106] width 108 height 16
click at [837, 79] on span "save_alt Download PDF" at bounding box center [907, 75] width 65 height 14
click at [163, 16] on div "Projects" at bounding box center [159, 14] width 45 height 31
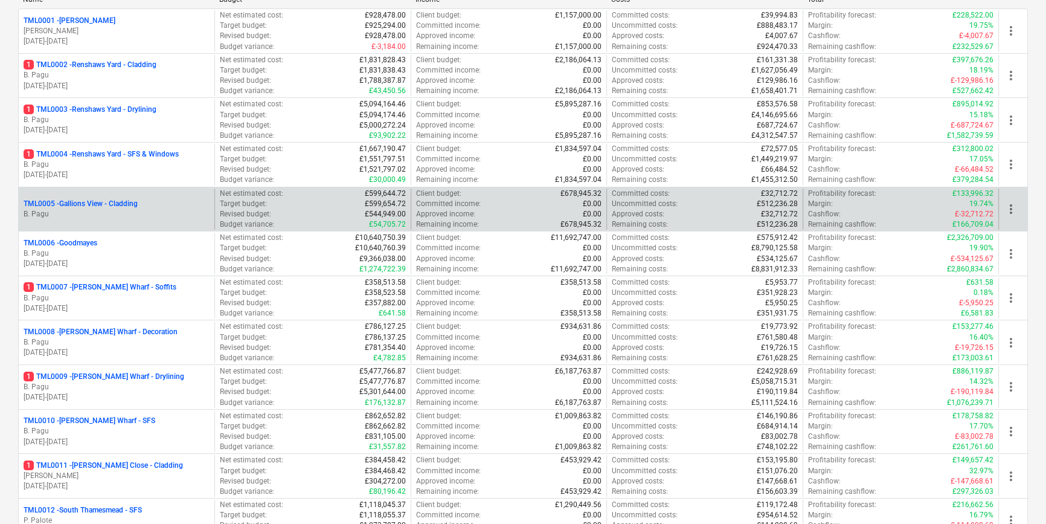
scroll to position [219, 0]
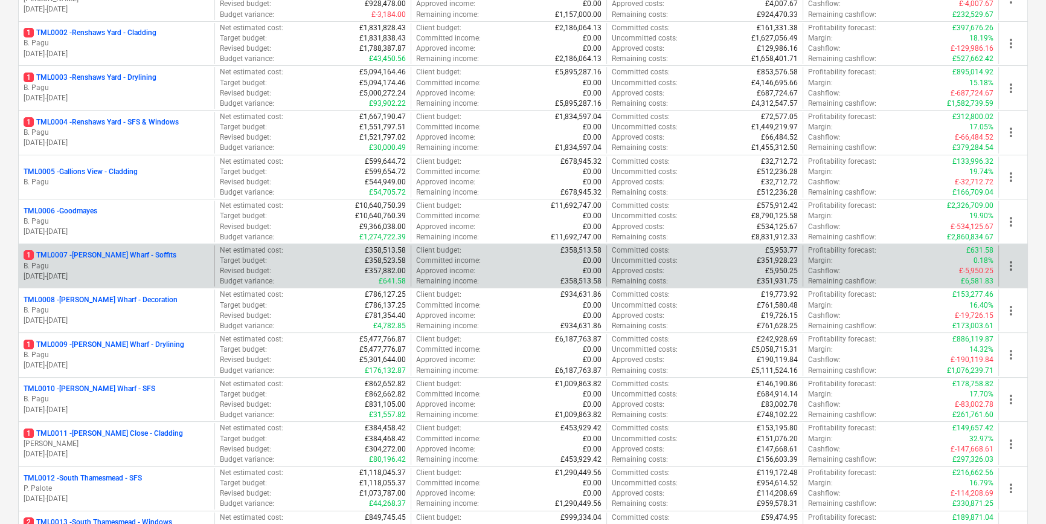
click at [184, 269] on p "B. Pagu" at bounding box center [117, 266] width 186 height 10
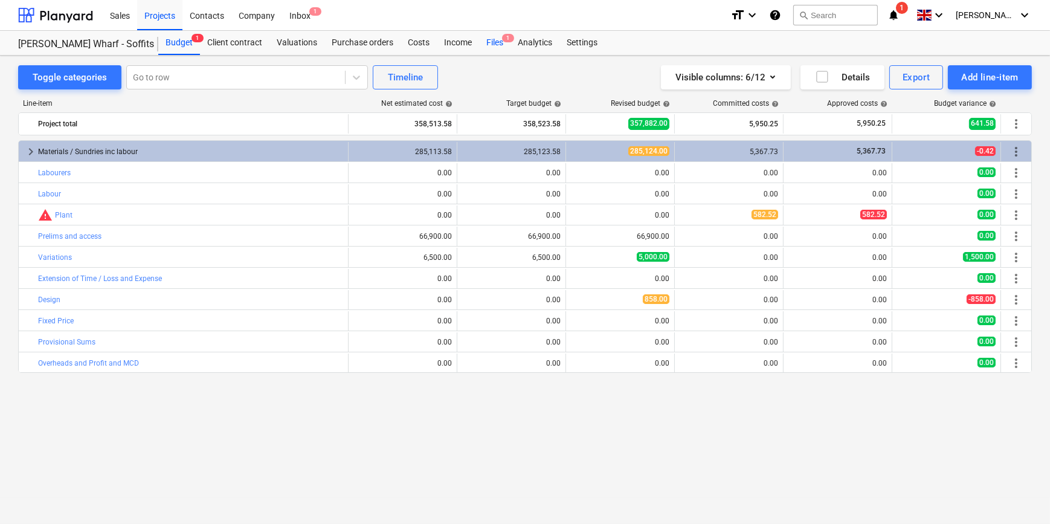
click at [500, 42] on div "Files 1" at bounding box center [494, 43] width 31 height 24
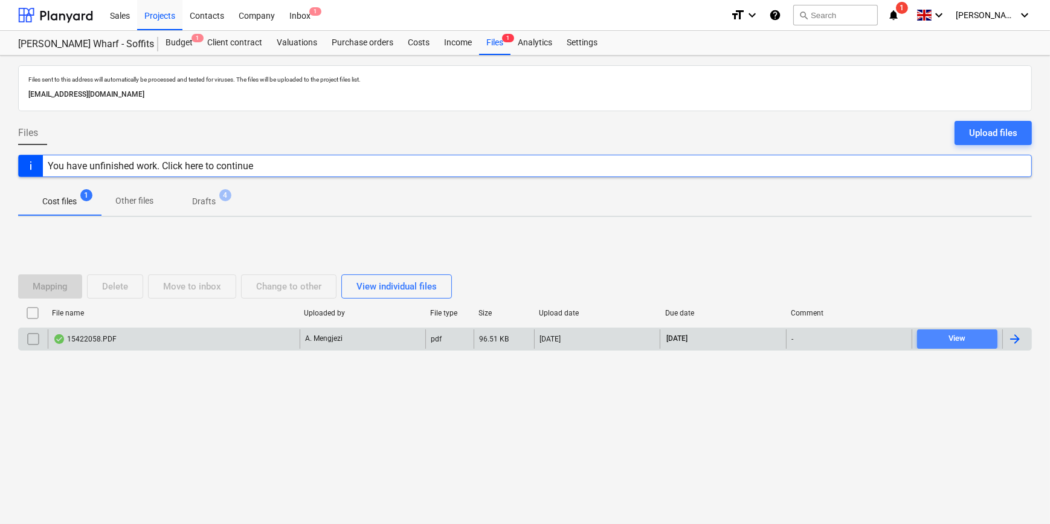
click at [837, 340] on div "View" at bounding box center [957, 339] width 17 height 14
click at [837, 341] on div at bounding box center [1015, 339] width 14 height 14
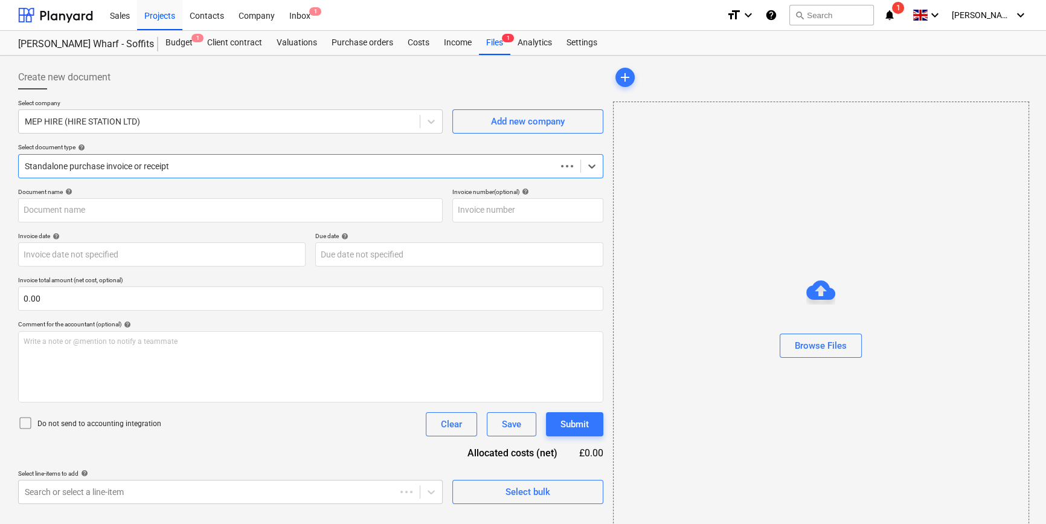
type input "15422058"
type input "[DATE]"
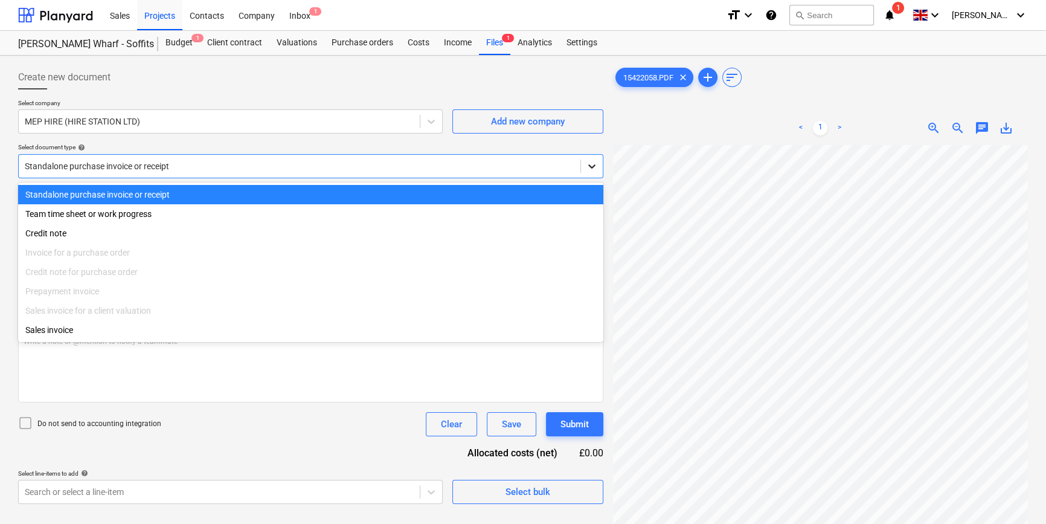
click at [599, 167] on div at bounding box center [592, 166] width 22 height 22
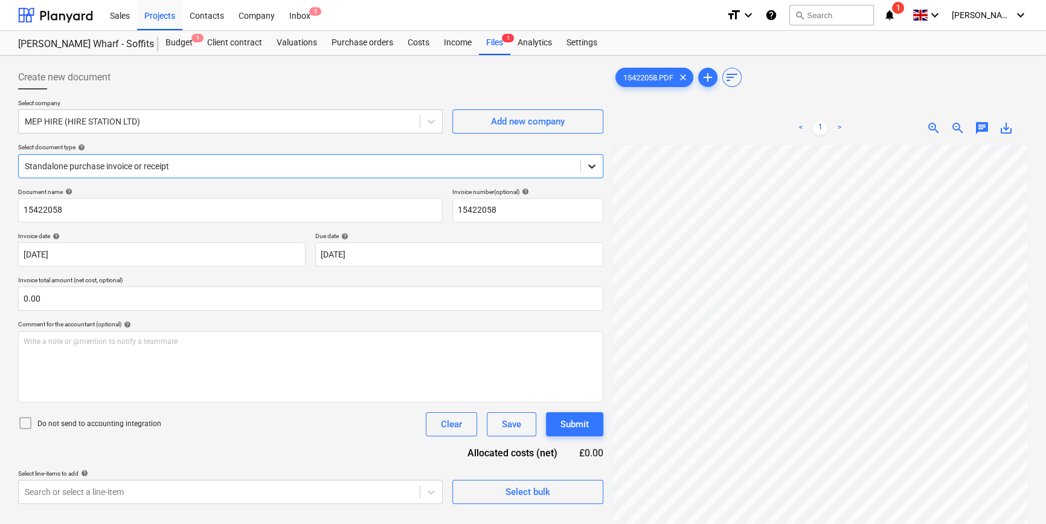
click at [599, 167] on div at bounding box center [592, 166] width 22 height 22
click at [163, 14] on div "Projects" at bounding box center [159, 14] width 45 height 31
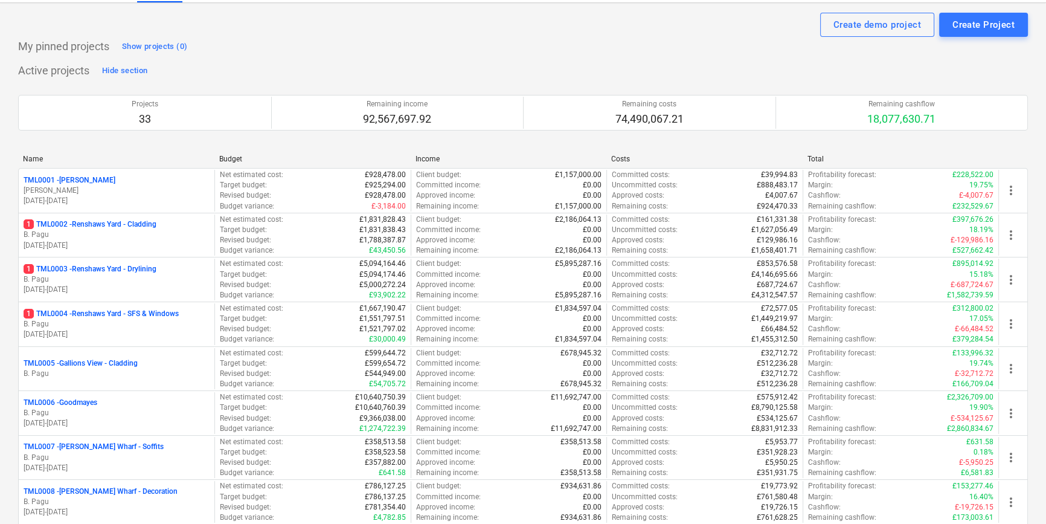
scroll to position [26, 0]
click at [157, 232] on p "B. Pagu" at bounding box center [117, 236] width 186 height 10
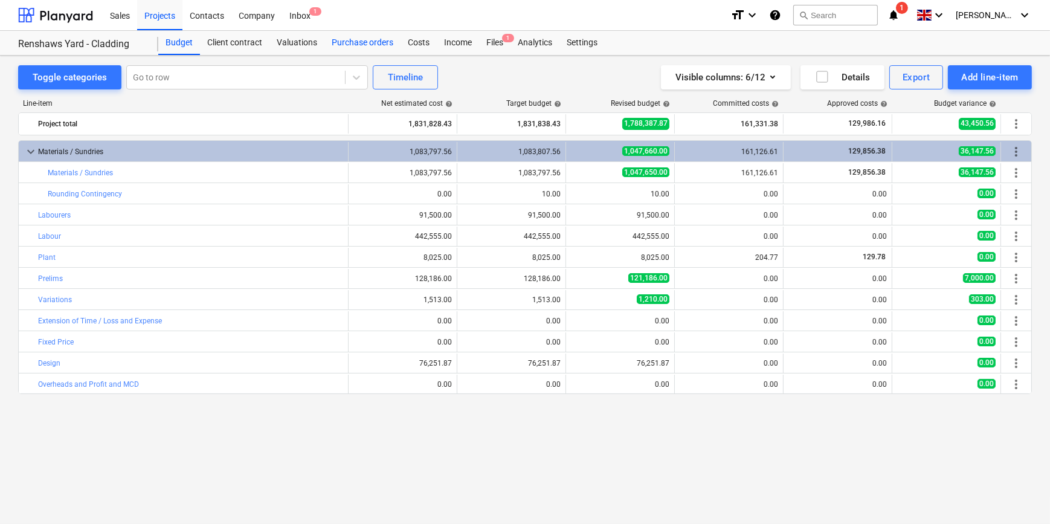
click at [343, 45] on div "Purchase orders" at bounding box center [362, 43] width 76 height 24
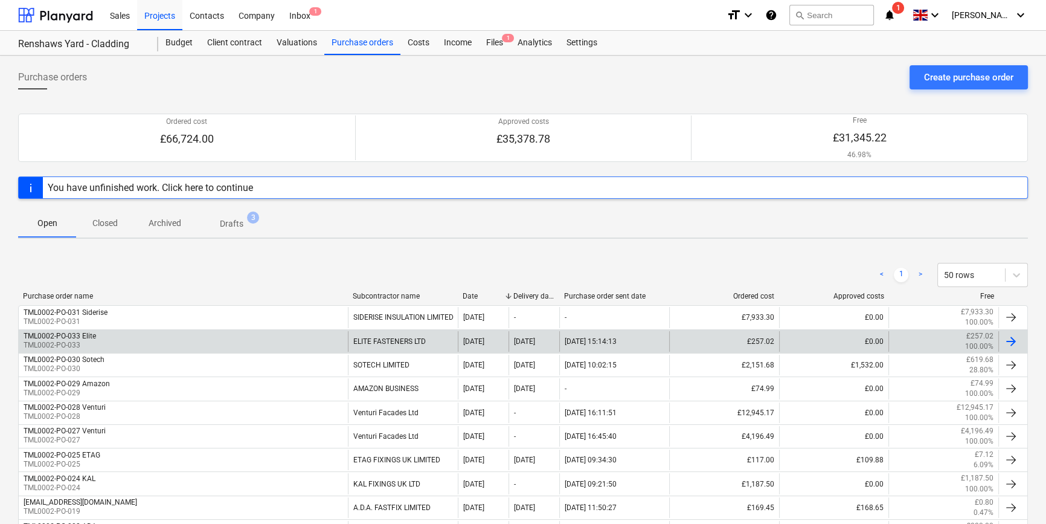
click at [837, 342] on div at bounding box center [1011, 341] width 14 height 14
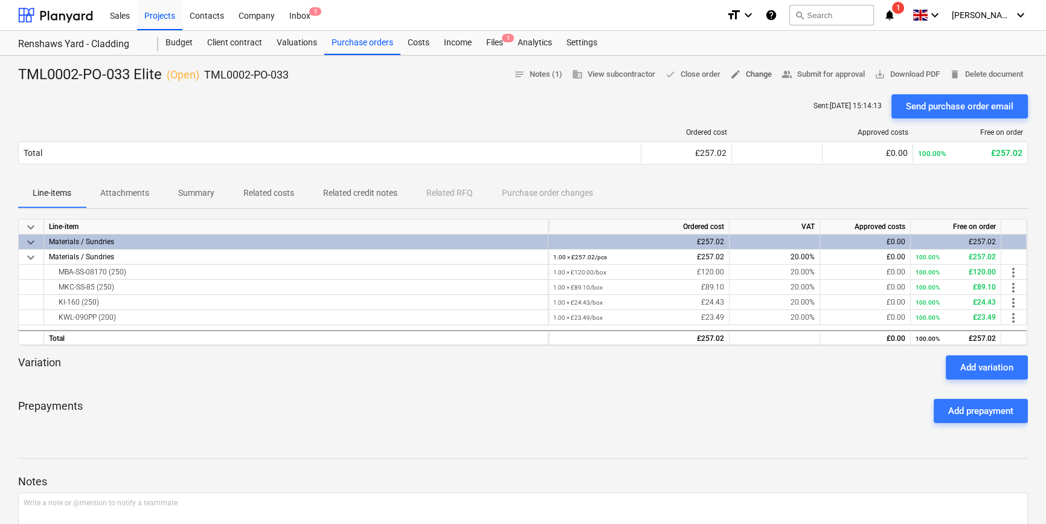
click at [750, 76] on span "edit Change" at bounding box center [751, 75] width 42 height 14
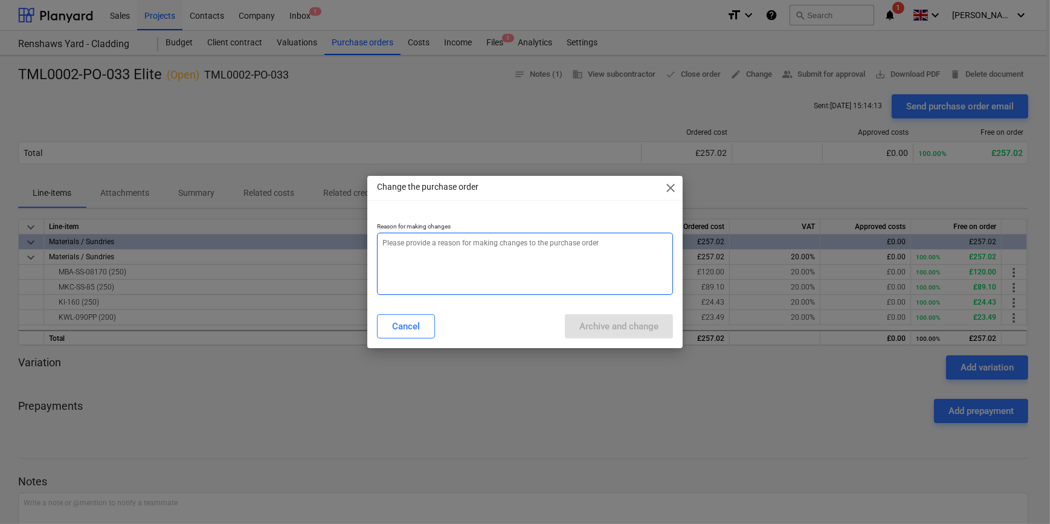
click at [459, 262] on textarea at bounding box center [524, 264] width 295 height 62
type textarea "x"
type textarea "a"
type textarea "x"
type textarea "ad"
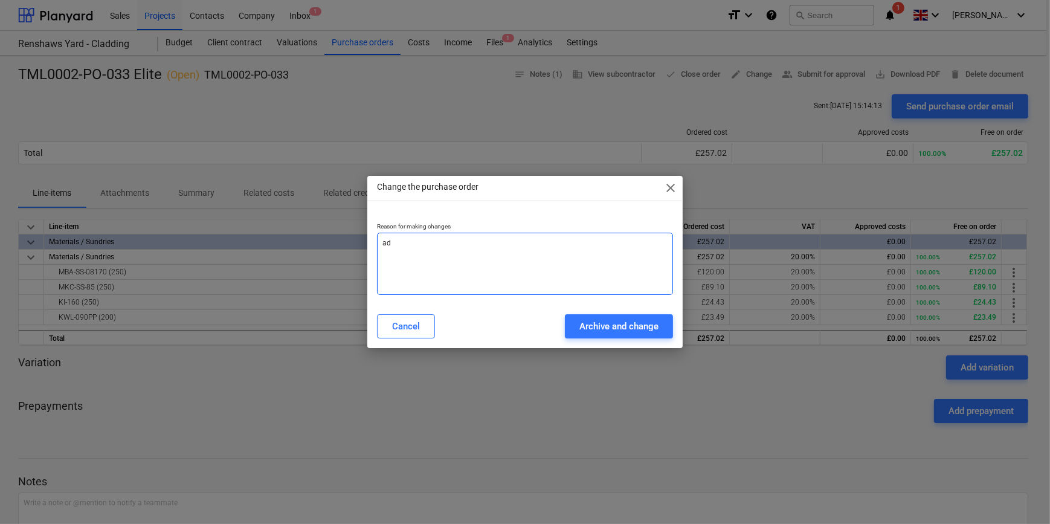
type textarea "x"
type textarea "add"
type textarea "x"
type textarea "addi"
type textarea "x"
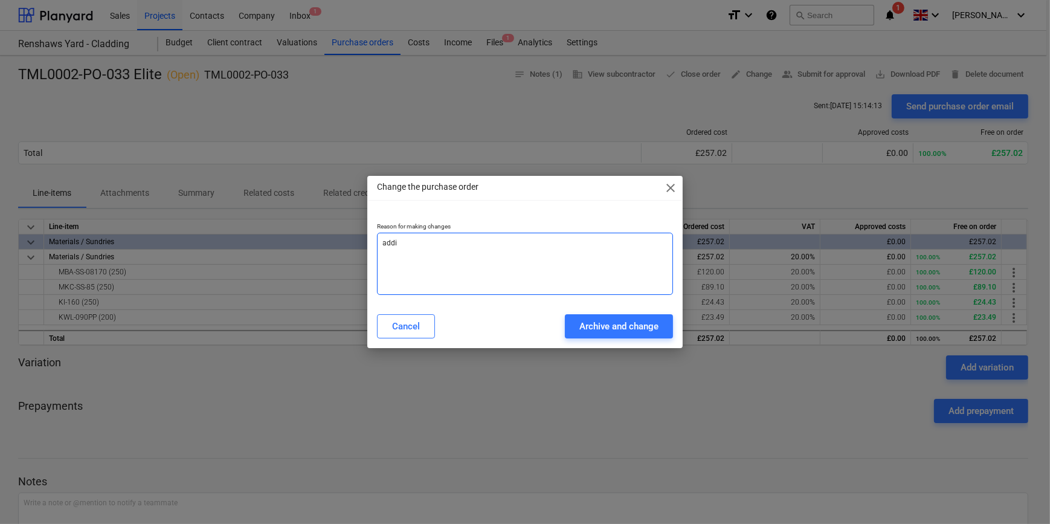
type textarea "addit"
type textarea "x"
type textarea "[PERSON_NAME]"
type textarea "x"
type textarea "additio"
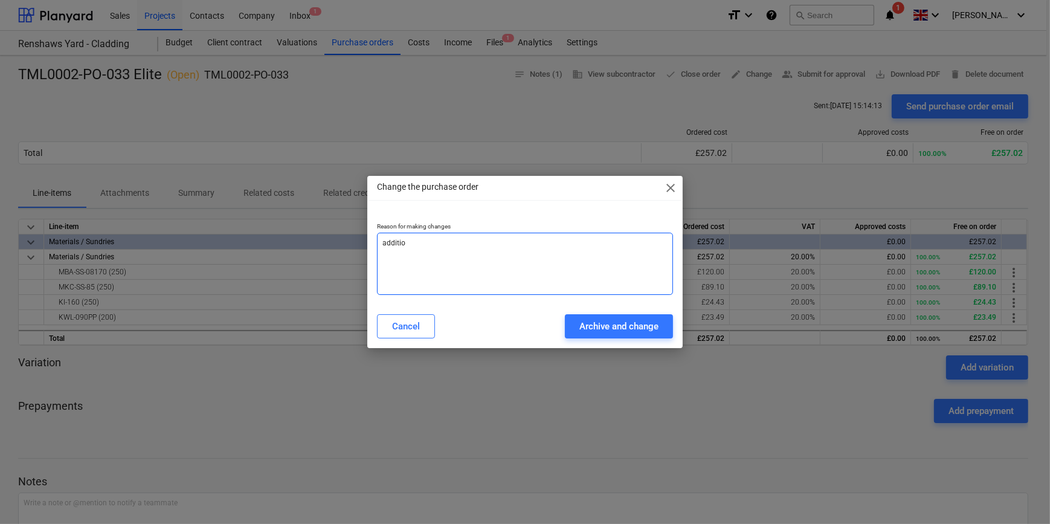
type textarea "x"
type textarea "addition"
type textarea "x"
type textarea "additions"
click at [579, 326] on div "Archive and change" at bounding box center [618, 326] width 79 height 16
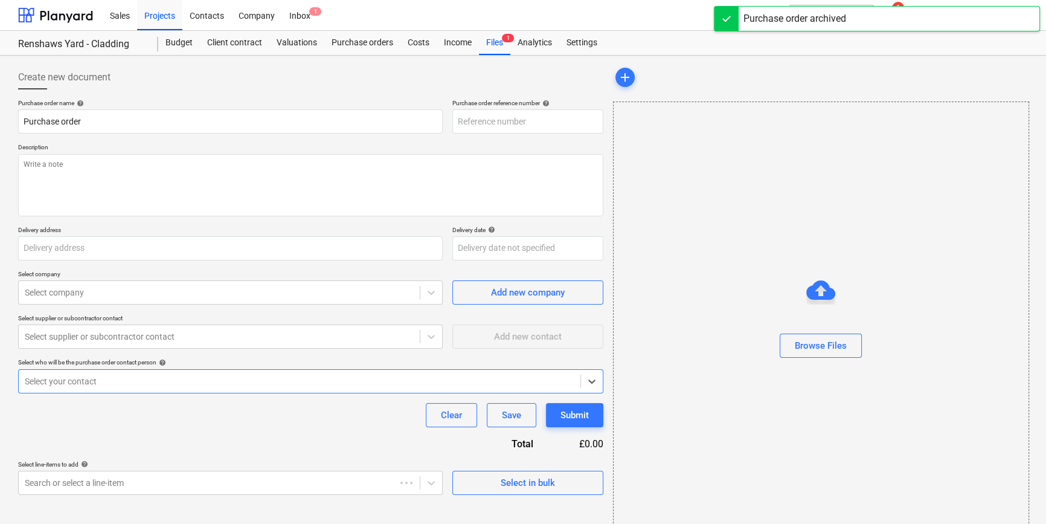
type textarea "x"
type input "TML0002-PO-036"
type textarea "x"
type input "TML0002-PO-033 Elite"
type input "TML0002-PO-033"
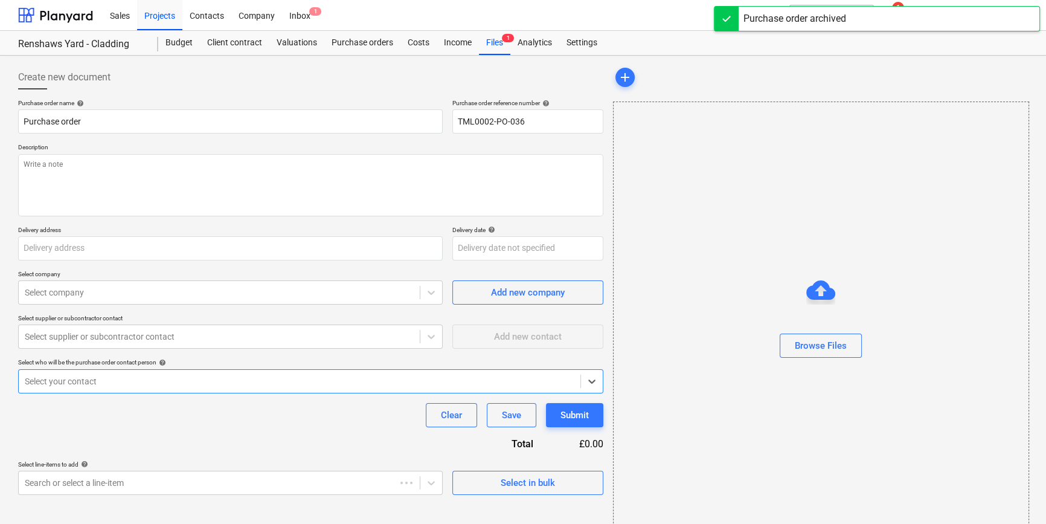
type textarea "Site contact Pedzi [PHONE_NUMBER]"
type input "Dandara Living, [STREET_ADDRESS][PERSON_NAME]"
type input "[DATE]"
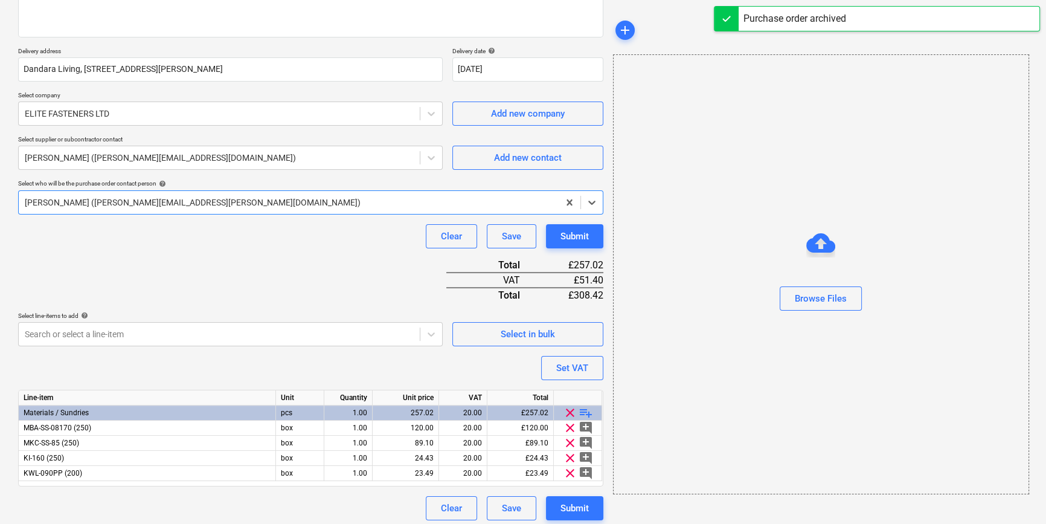
scroll to position [184, 0]
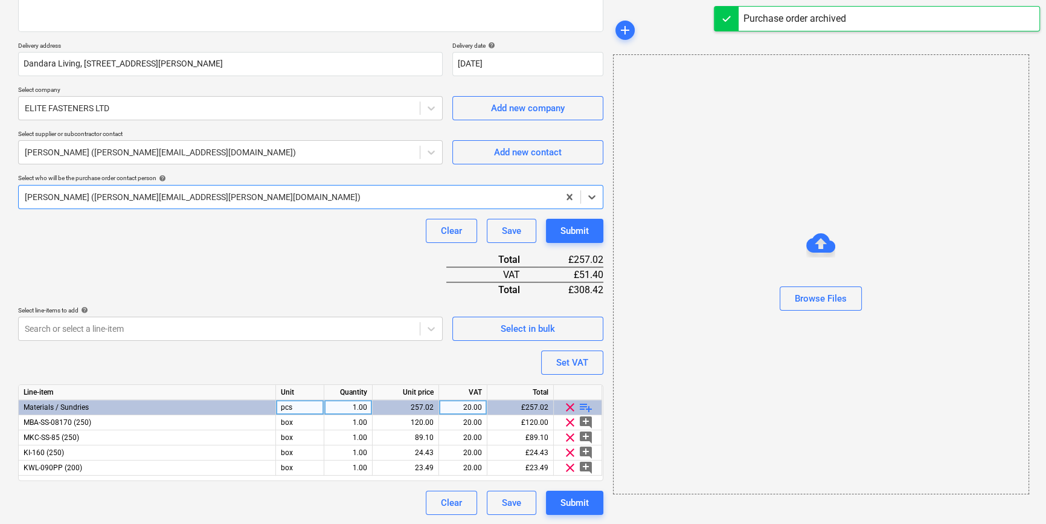
click at [587, 407] on span "playlist_add" at bounding box center [586, 407] width 14 height 14
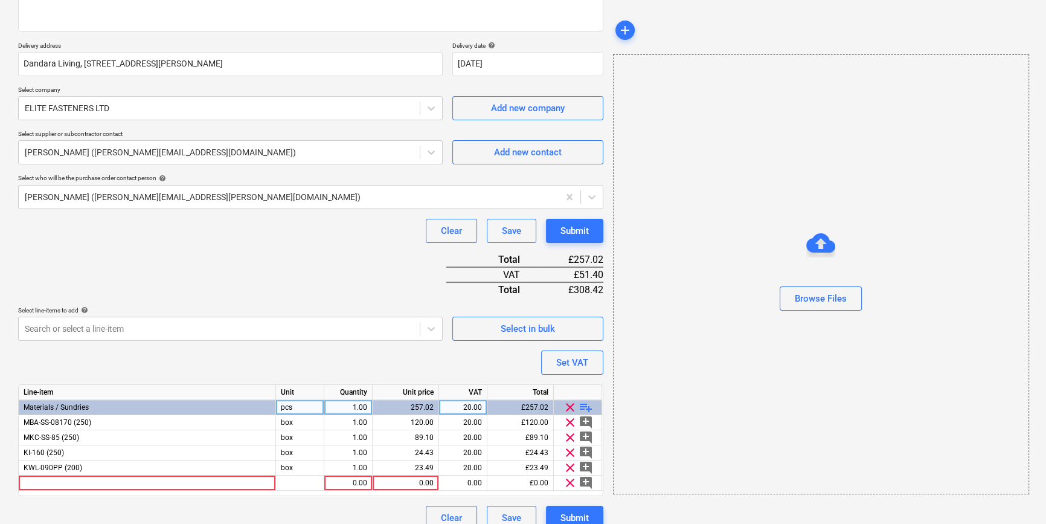
type textarea "x"
click at [85, 480] on div at bounding box center [147, 482] width 257 height 15
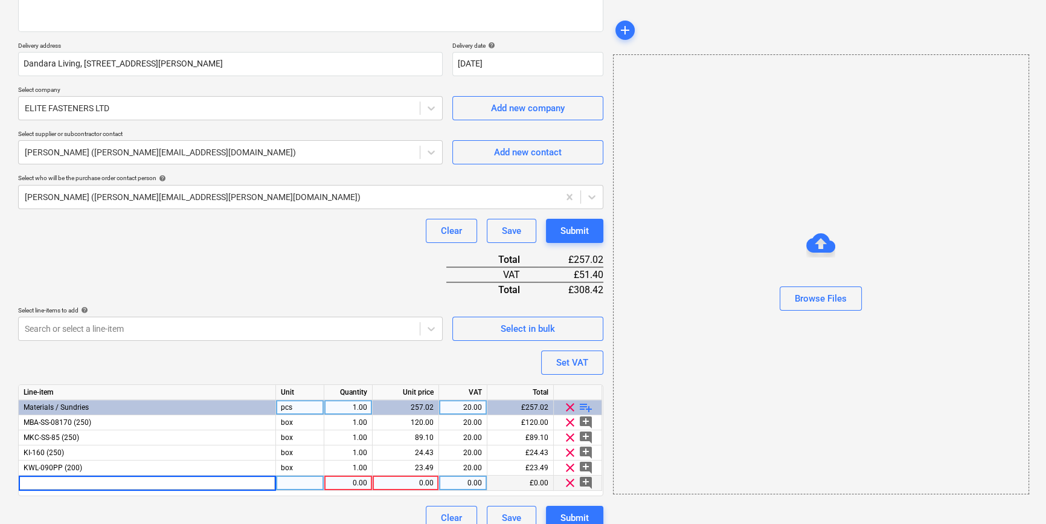
type input "SDS PLUS HAMMER BIT 8.0 X 260"
type textarea "x"
type input "20"
type textarea "x"
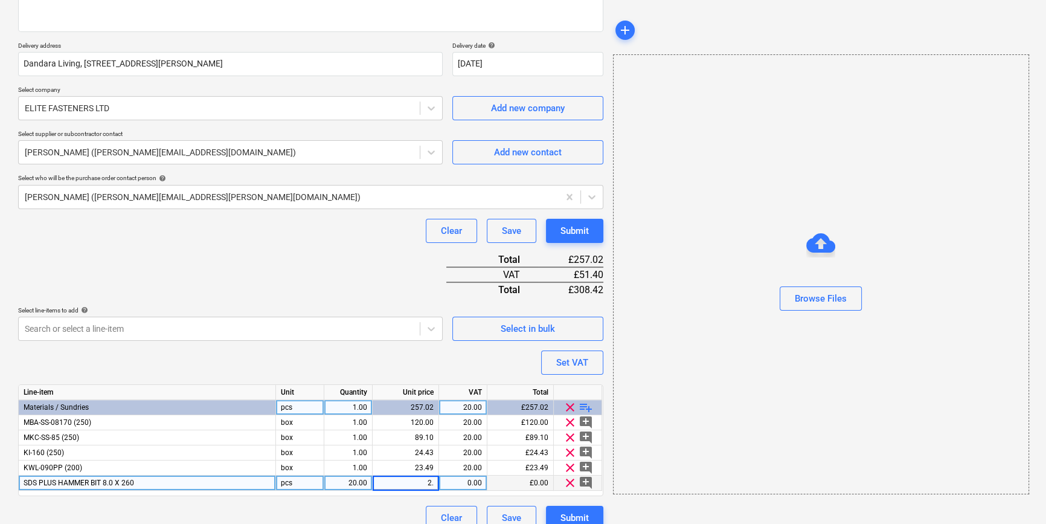
type input "2.8"
click at [585, 407] on span "playlist_add" at bounding box center [586, 407] width 14 height 14
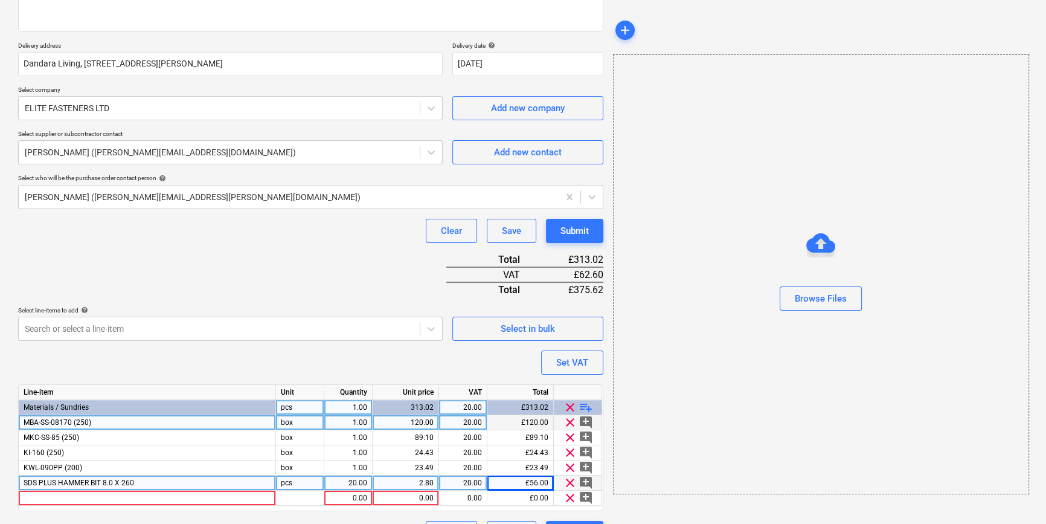
type textarea "x"
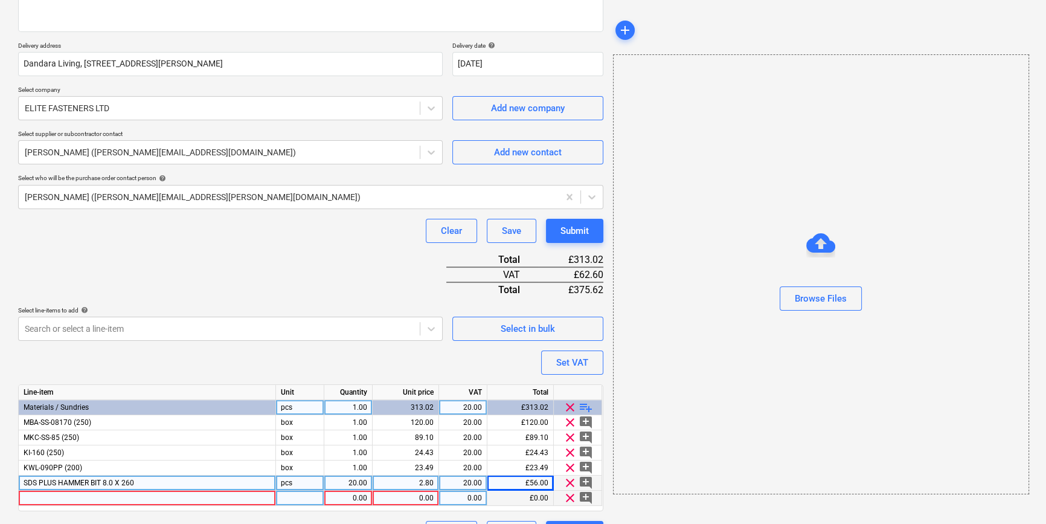
click at [42, 495] on div at bounding box center [147, 498] width 257 height 15
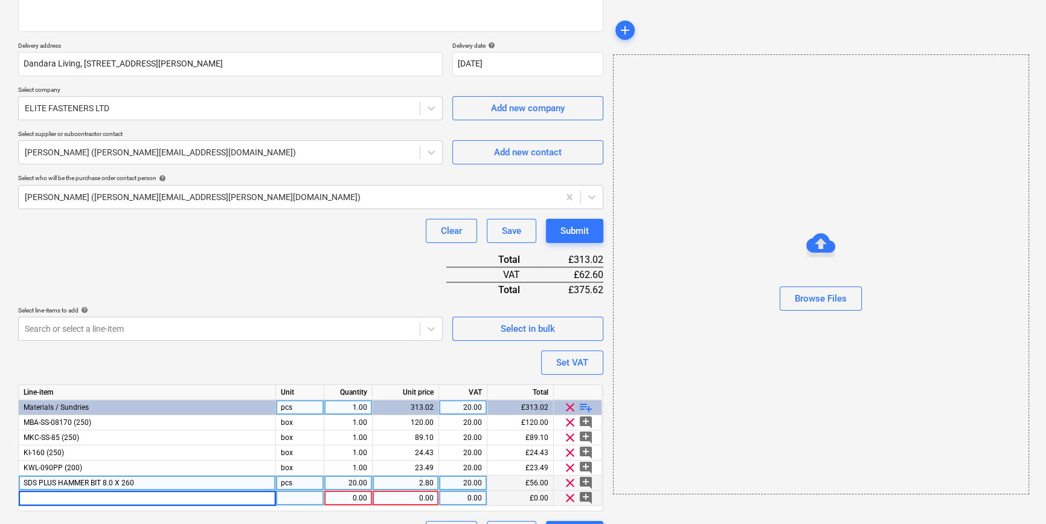
type input "SDS PLUS HAMMER BIT 10.0 X 260"
type textarea "x"
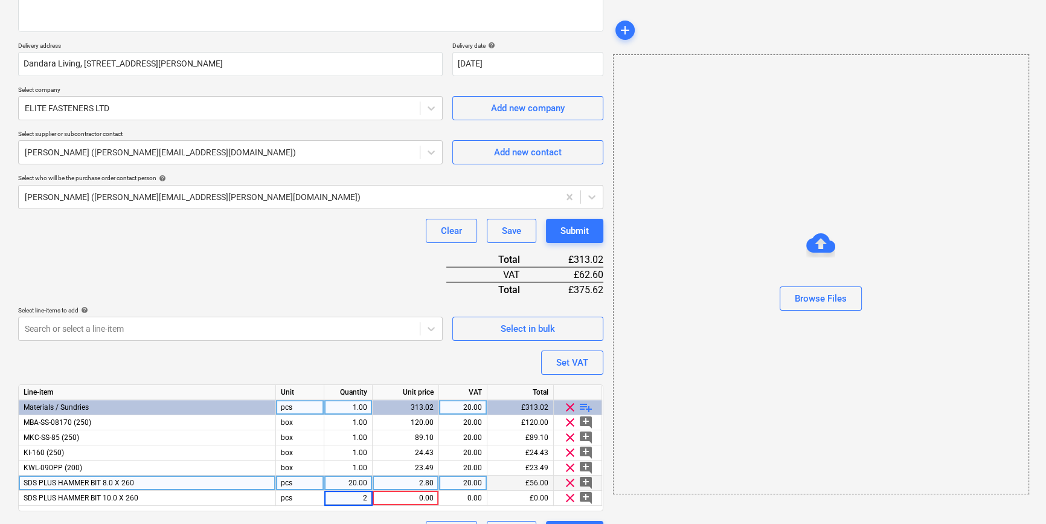
type input "20"
type textarea "x"
type input "4.2"
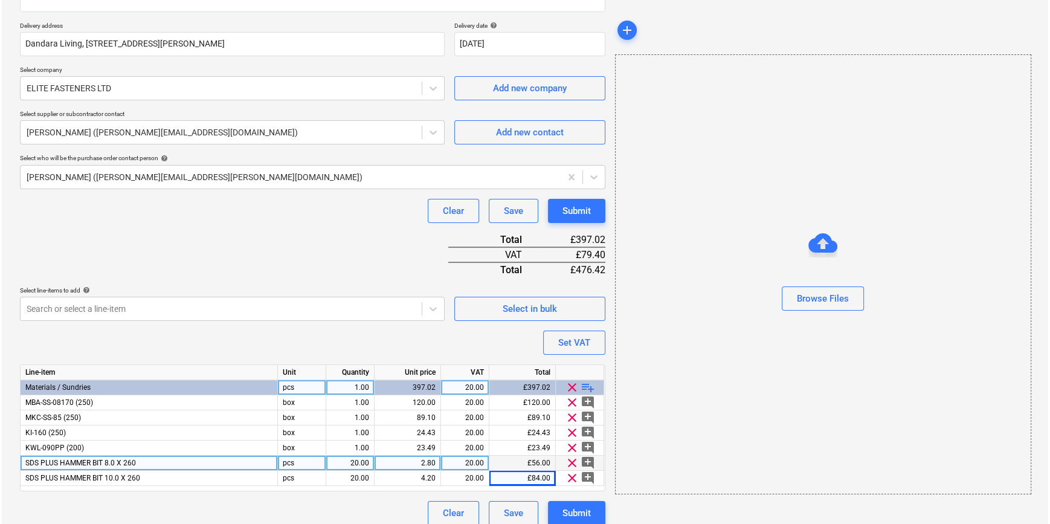
scroll to position [214, 0]
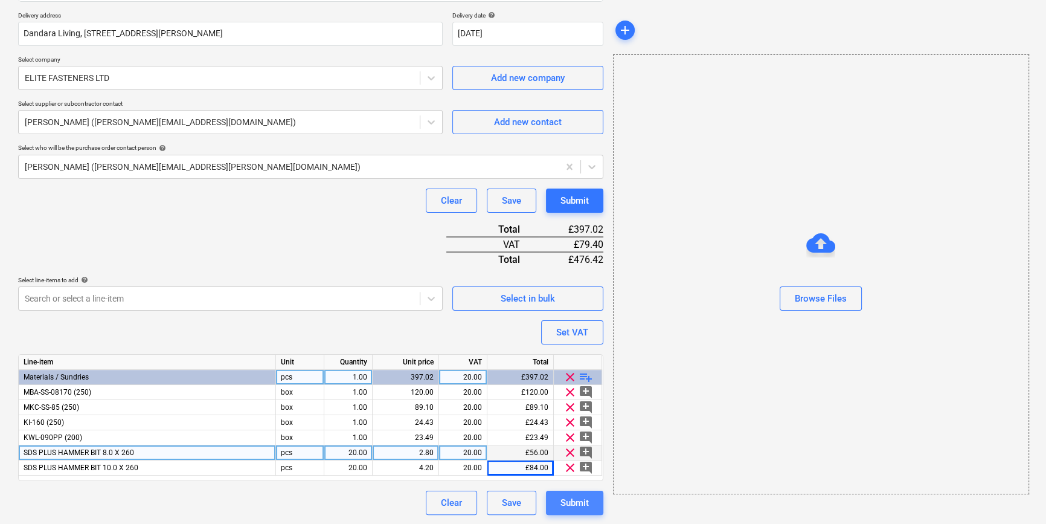
click at [573, 508] on div "Submit" at bounding box center [575, 503] width 28 height 16
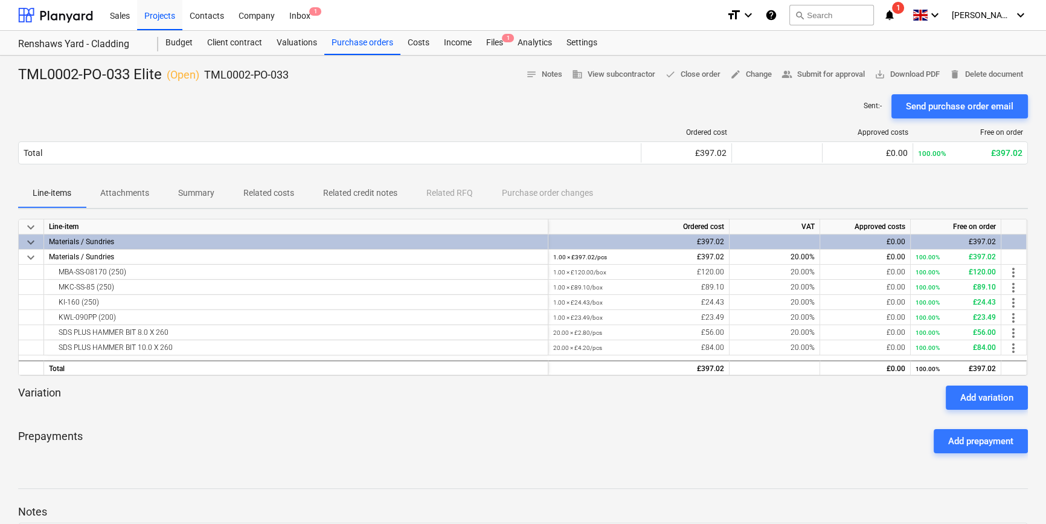
click at [837, 102] on div "Send purchase order email" at bounding box center [960, 106] width 108 height 16
click at [151, 16] on div "Projects" at bounding box center [159, 14] width 45 height 31
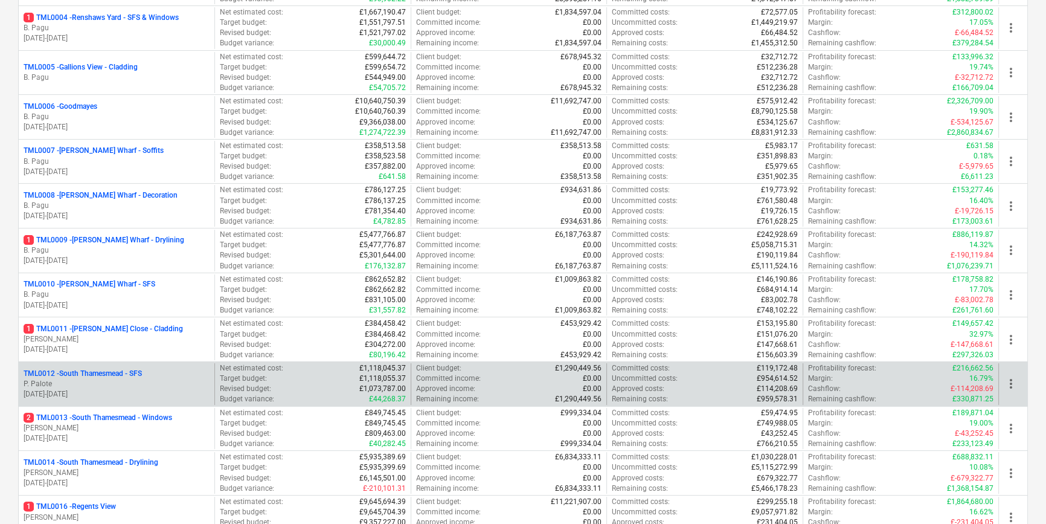
scroll to position [549, 0]
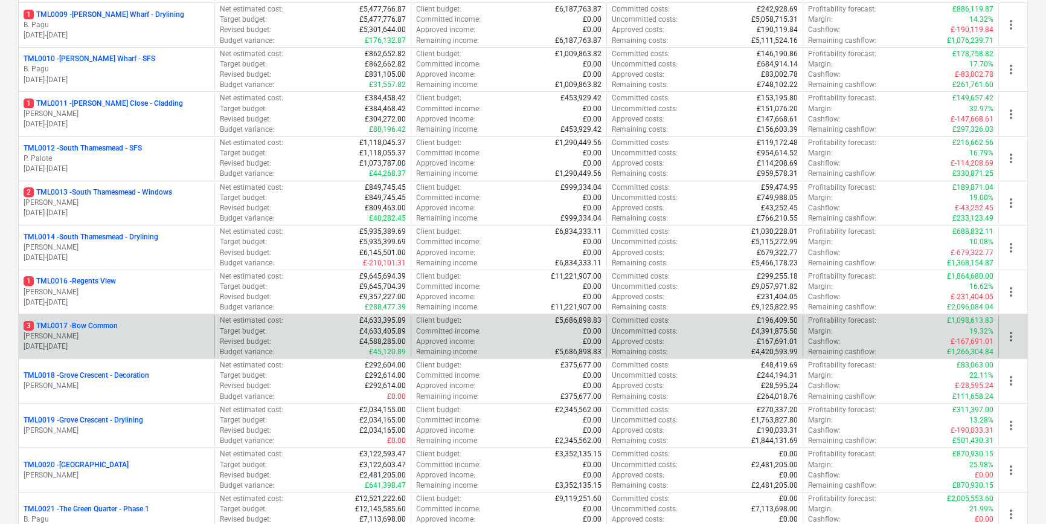
click at [117, 332] on p "[PERSON_NAME]" at bounding box center [117, 336] width 186 height 10
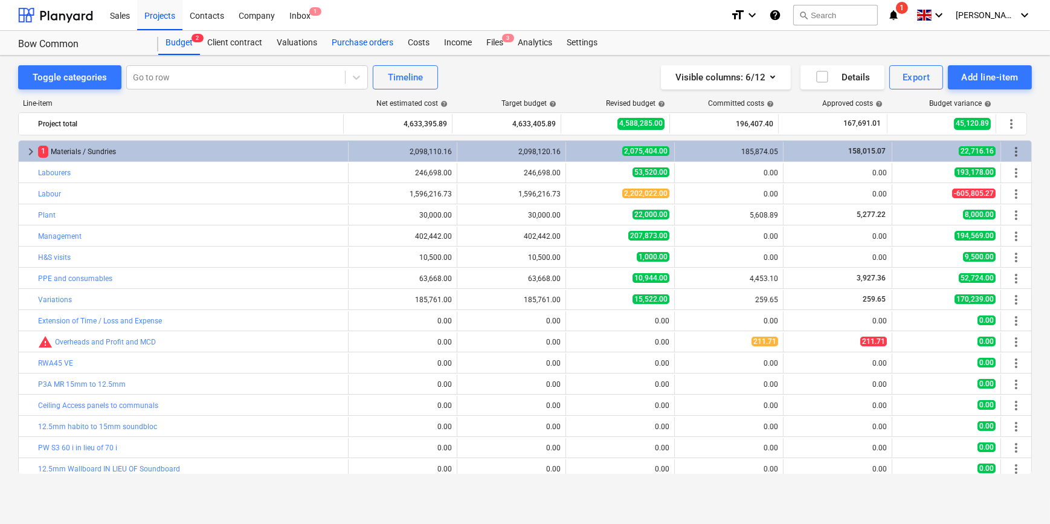
click at [346, 42] on div "Purchase orders" at bounding box center [362, 43] width 76 height 24
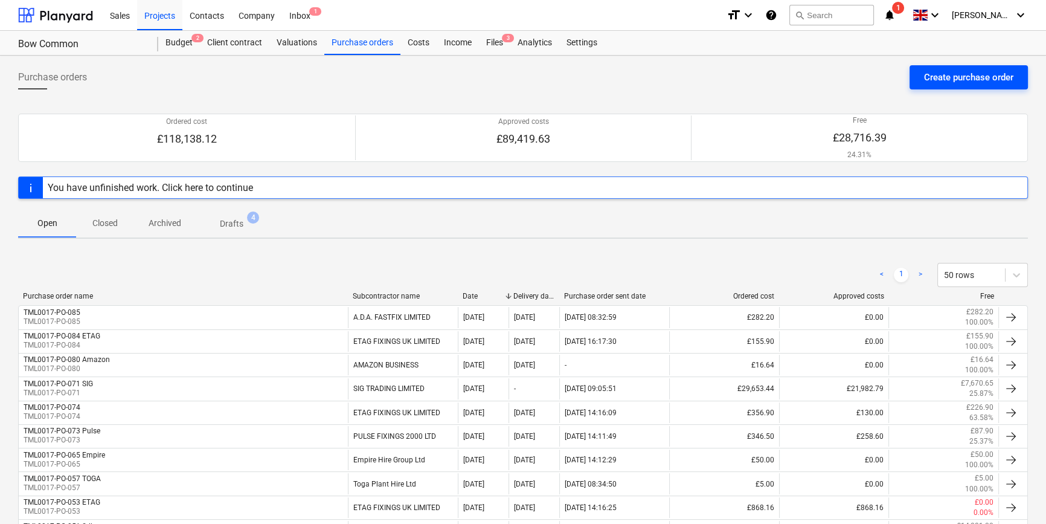
click at [837, 79] on div "Create purchase order" at bounding box center [968, 77] width 89 height 16
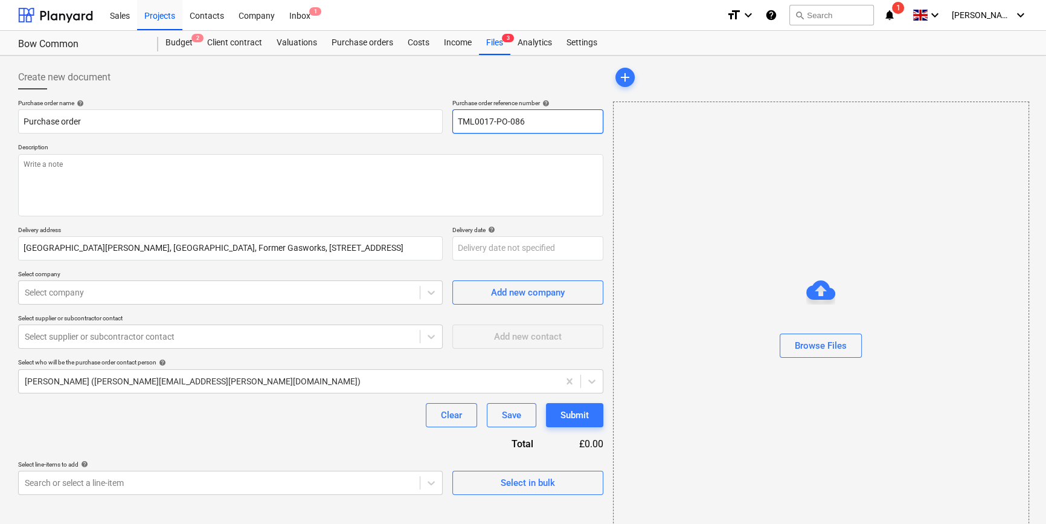
drag, startPoint x: 532, startPoint y: 117, endPoint x: 453, endPoint y: 121, distance: 79.2
click at [453, 121] on input "TML0017-PO-086" at bounding box center [528, 121] width 151 height 24
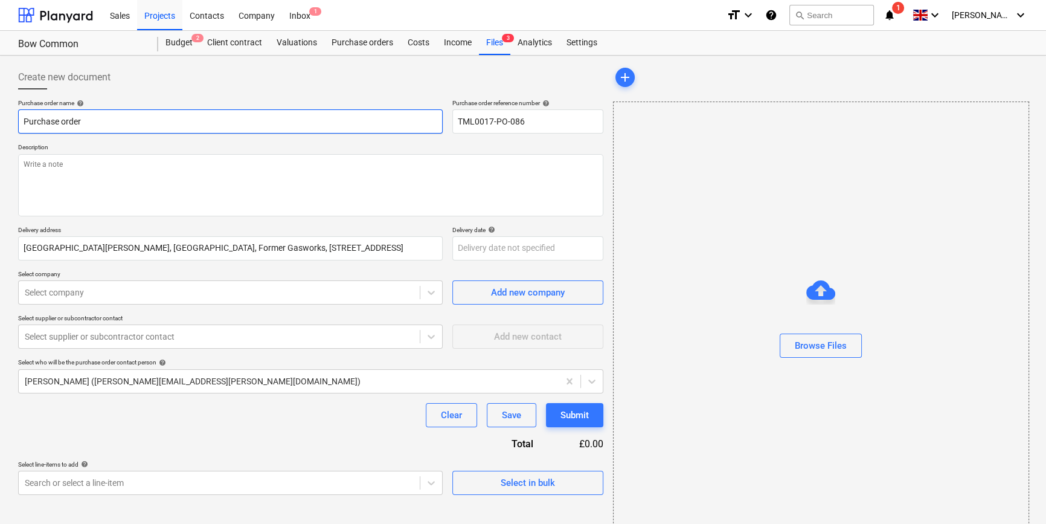
drag, startPoint x: 85, startPoint y: 118, endPoint x: 14, endPoint y: 121, distance: 70.1
click at [14, 121] on div "Create new document Purchase order name help Purchase order Purchase order refe…" at bounding box center [310, 303] width 595 height 486
paste input "TML0017-PO-086"
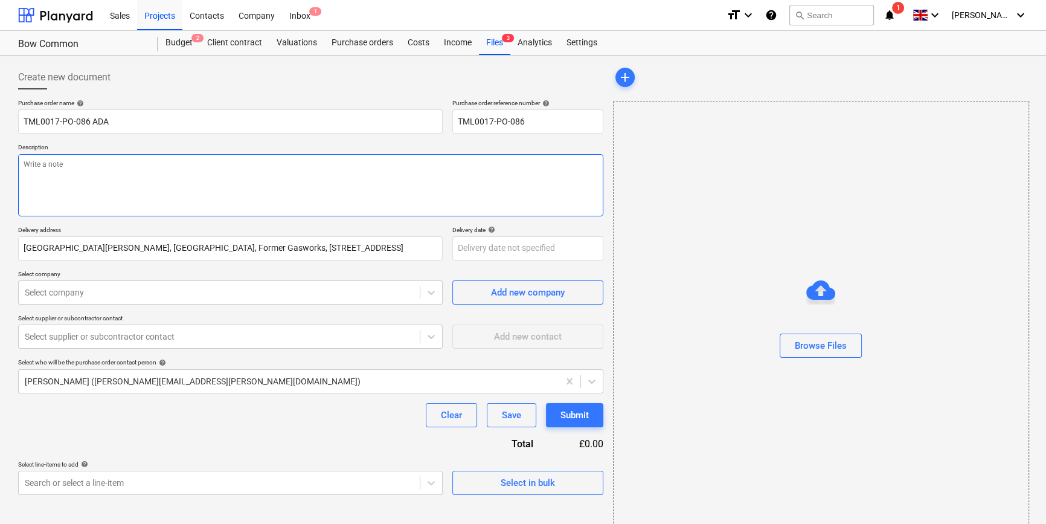
click at [67, 191] on textarea at bounding box center [310, 185] width 585 height 62
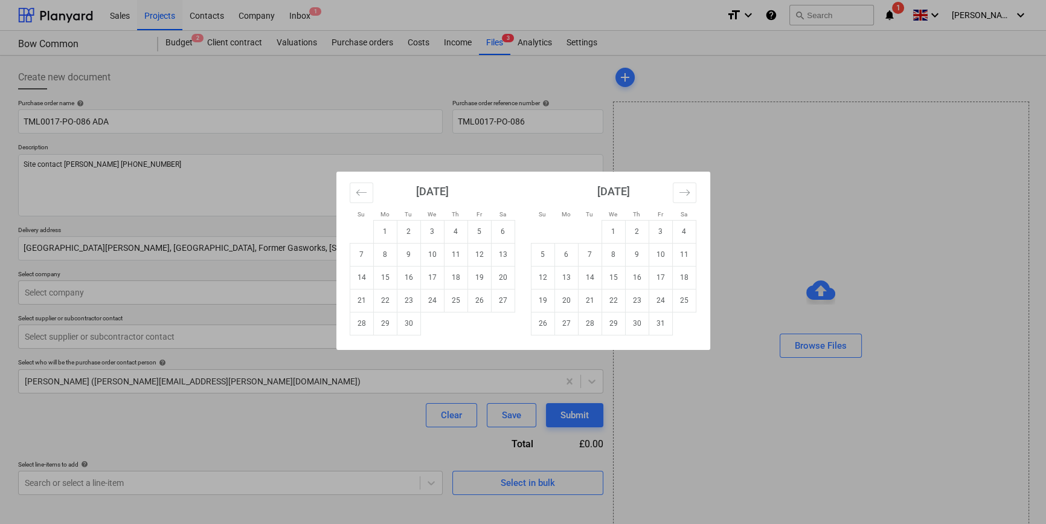
click at [477, 247] on body "Sales Projects Contacts Company Inbox 1 format_size keyboard_arrow_down help se…" at bounding box center [523, 262] width 1046 height 524
click at [385, 301] on td "22" at bounding box center [385, 300] width 24 height 23
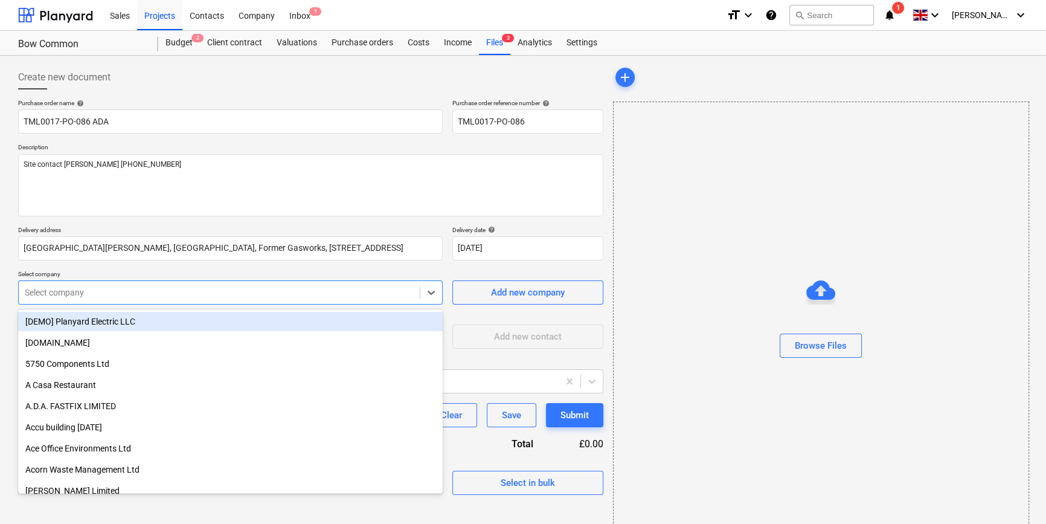
click at [345, 295] on div at bounding box center [219, 292] width 389 height 12
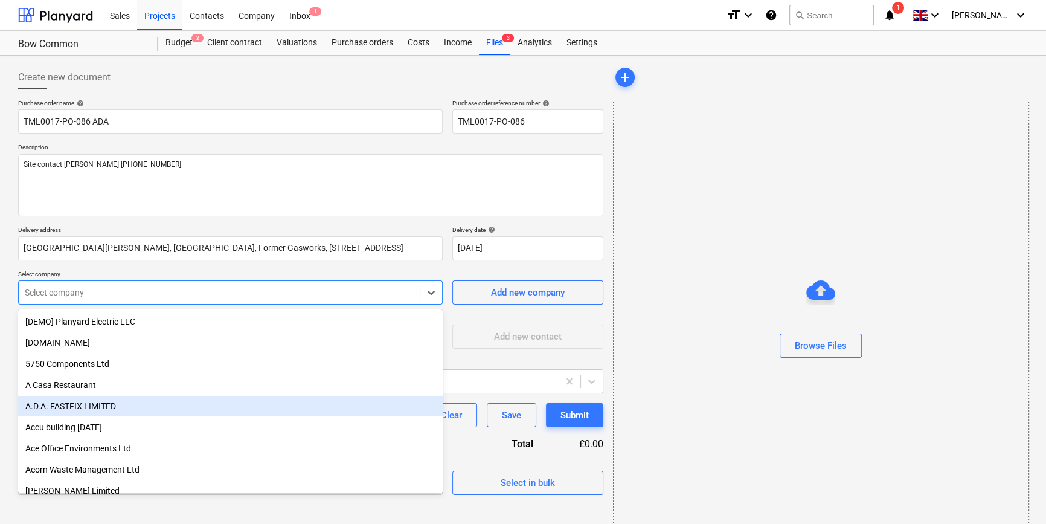
click at [107, 402] on div "A.D.A. FASTFIX LIMITED" at bounding box center [230, 405] width 425 height 19
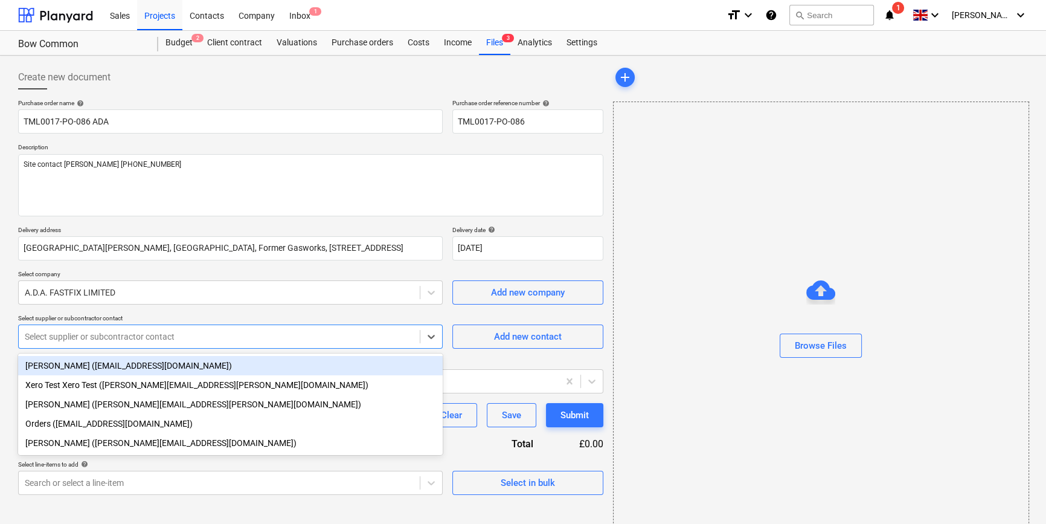
click at [101, 342] on div at bounding box center [219, 336] width 389 height 12
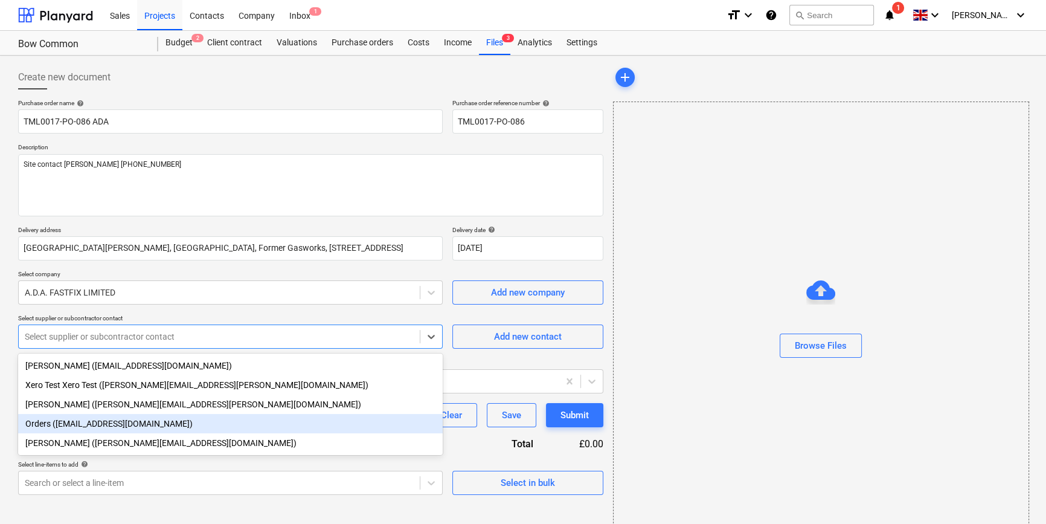
click at [87, 427] on div "Orders ([EMAIL_ADDRESS][DOMAIN_NAME])" at bounding box center [230, 423] width 425 height 19
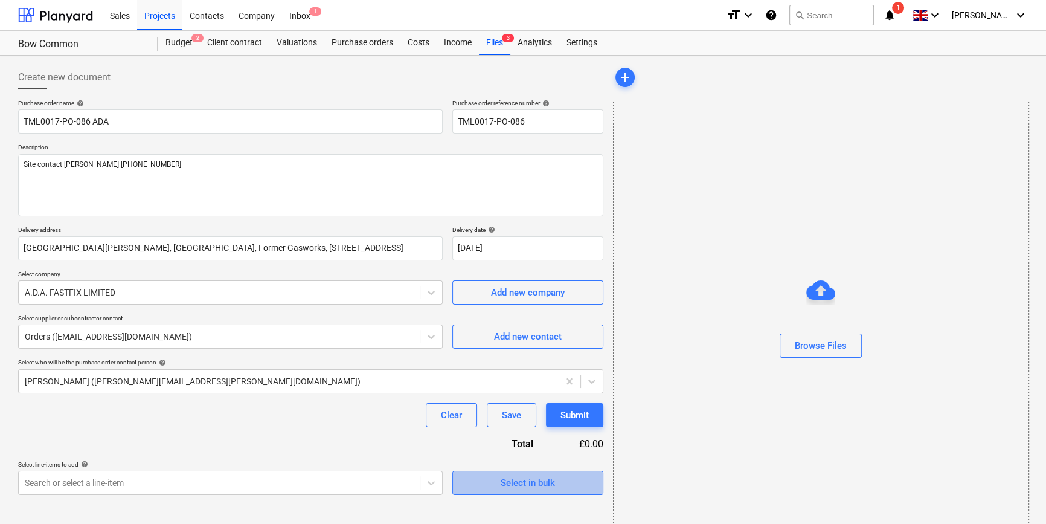
click at [525, 483] on div "Select in bulk" at bounding box center [528, 483] width 54 height 16
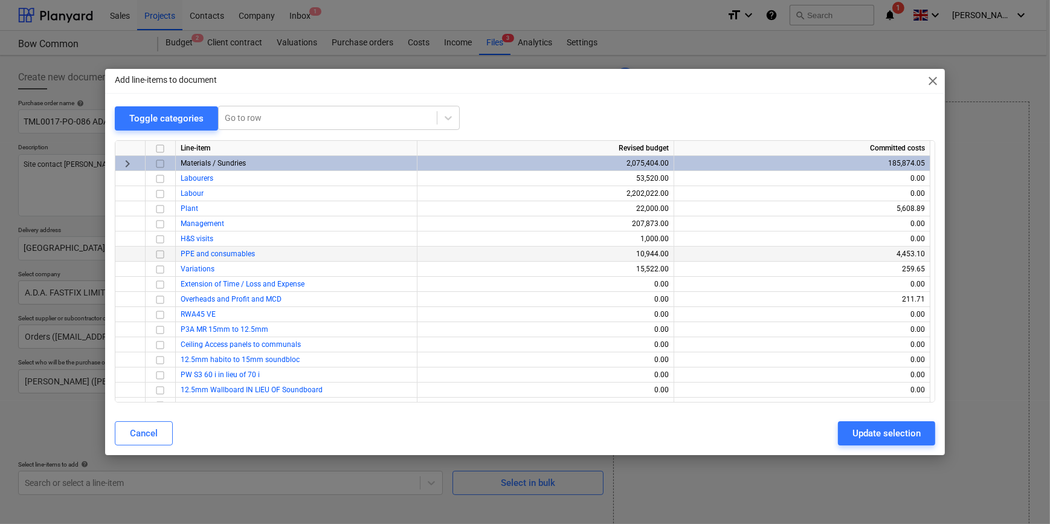
click at [159, 253] on input "checkbox" at bounding box center [160, 253] width 14 height 14
click at [837, 434] on button "Update selection" at bounding box center [886, 433] width 97 height 24
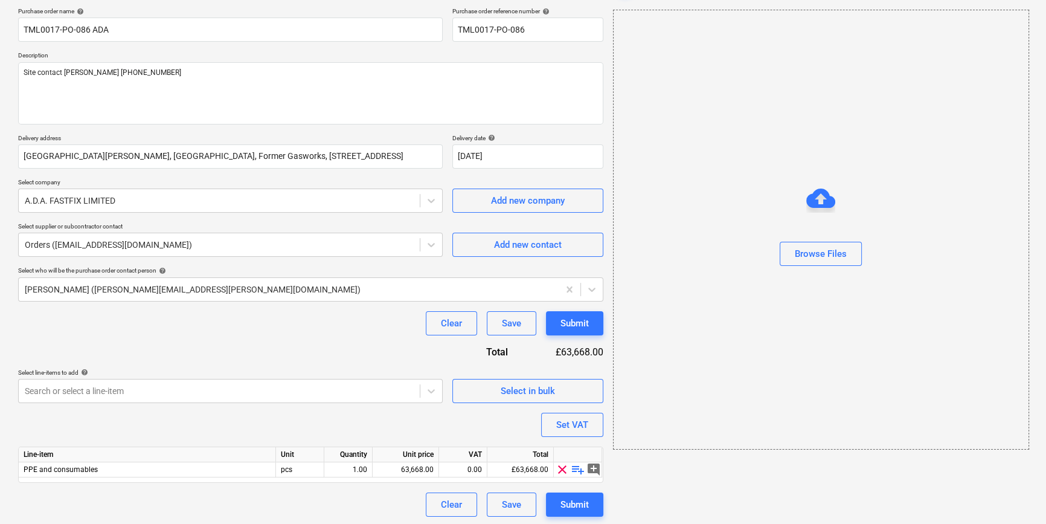
scroll to position [94, 0]
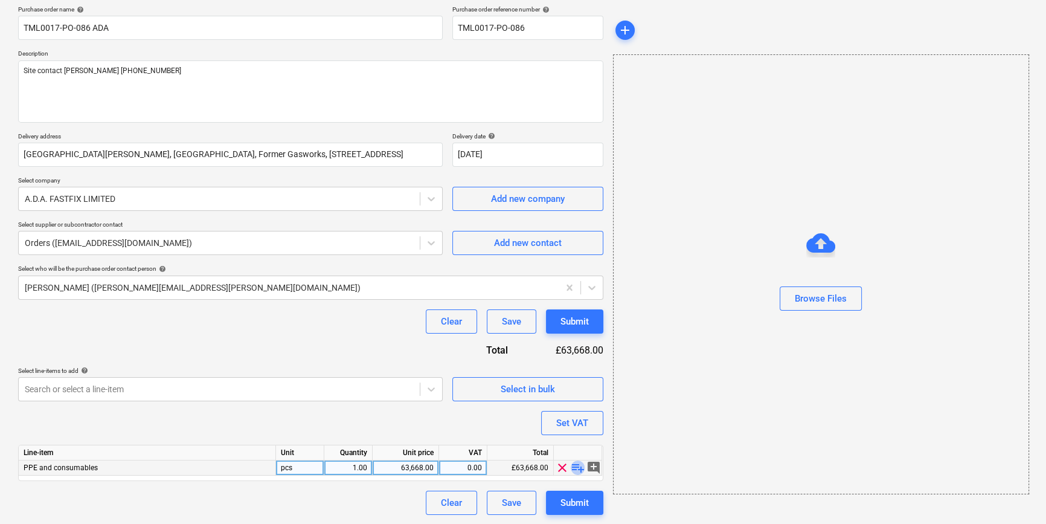
click at [575, 469] on span "playlist_add" at bounding box center [578, 467] width 14 height 14
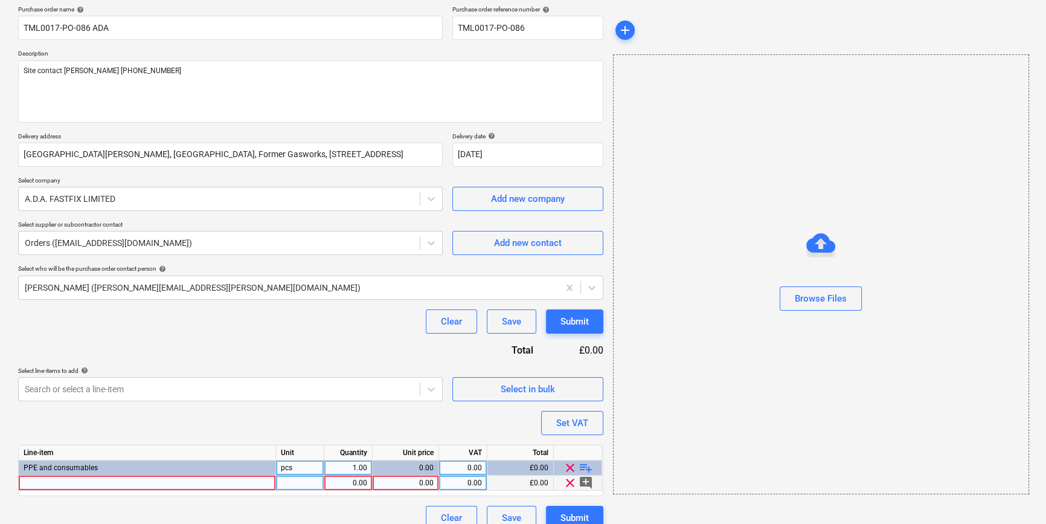
click at [54, 482] on div at bounding box center [147, 482] width 257 height 15
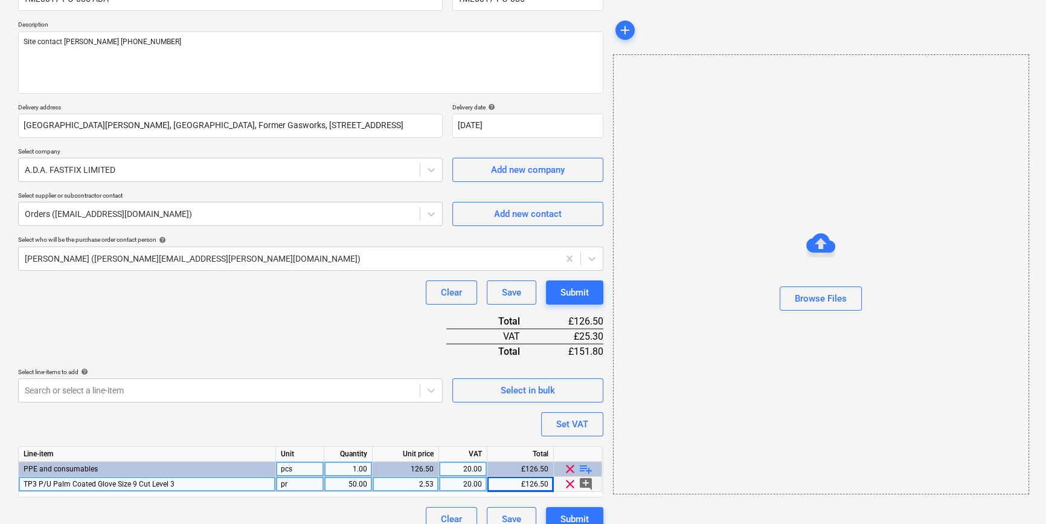
scroll to position [139, 0]
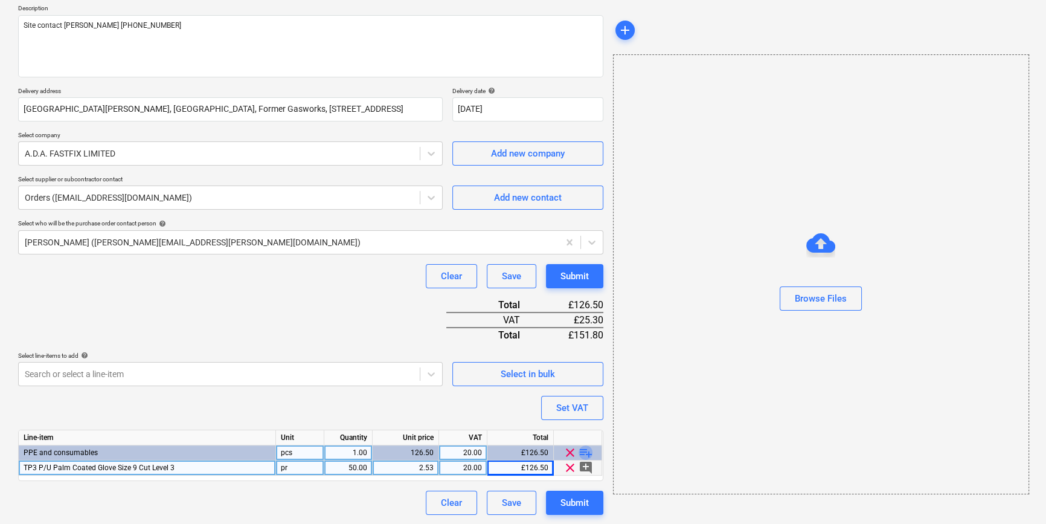
click at [585, 453] on span "playlist_add" at bounding box center [586, 452] width 14 height 14
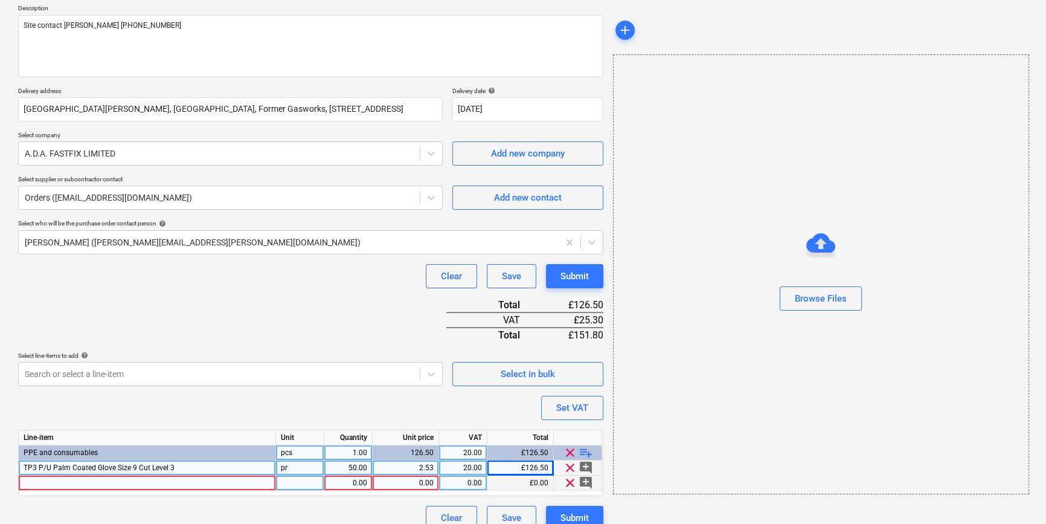
click at [42, 486] on div at bounding box center [147, 482] width 257 height 15
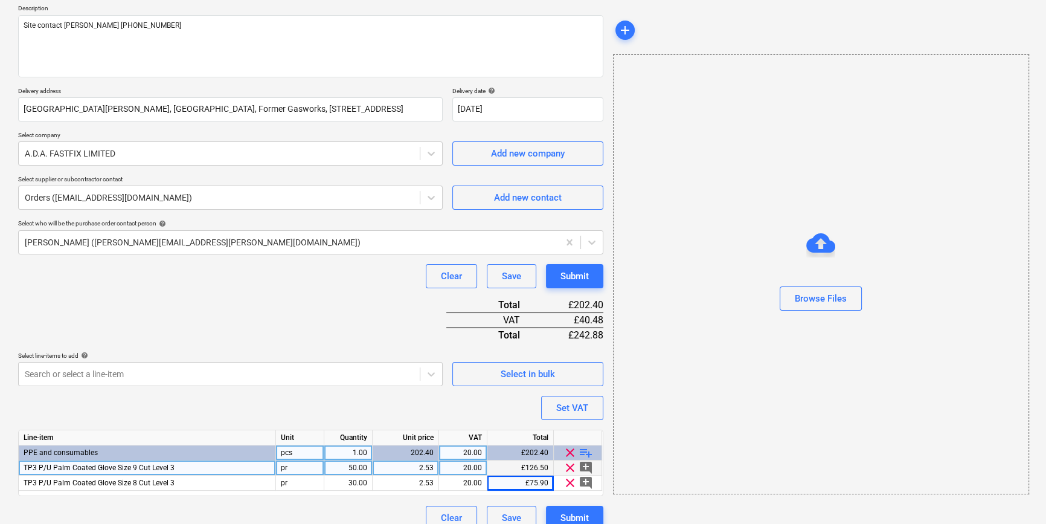
click at [590, 451] on span "playlist_add" at bounding box center [586, 452] width 14 height 14
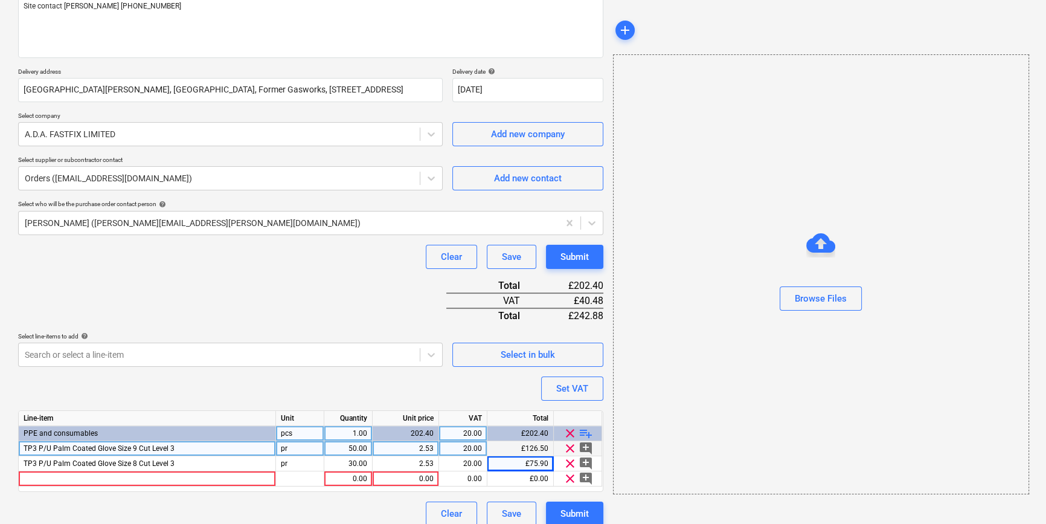
scroll to position [169, 0]
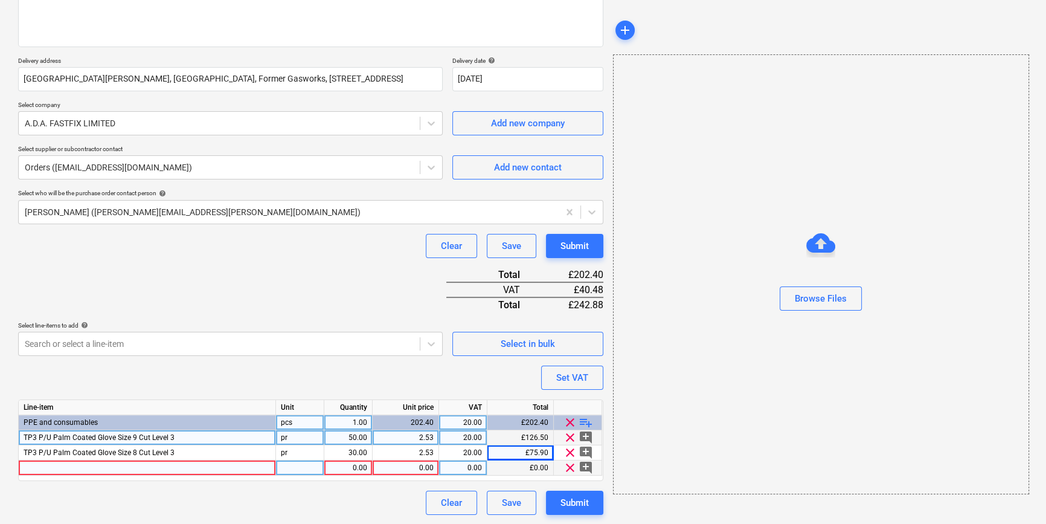
click at [37, 467] on div at bounding box center [147, 467] width 257 height 15
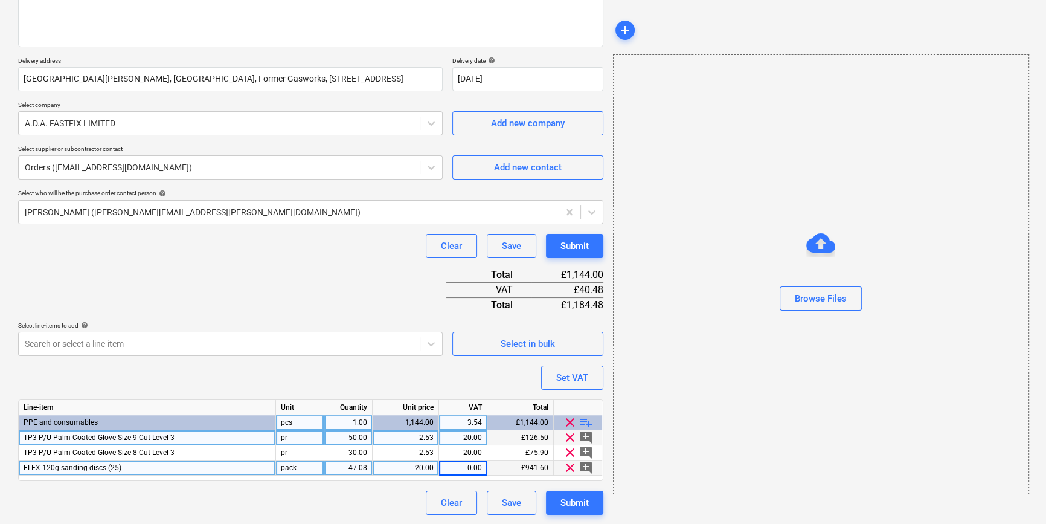
click at [353, 467] on div "47.08" at bounding box center [348, 467] width 38 height 15
click at [582, 423] on span "playlist_add" at bounding box center [586, 422] width 14 height 14
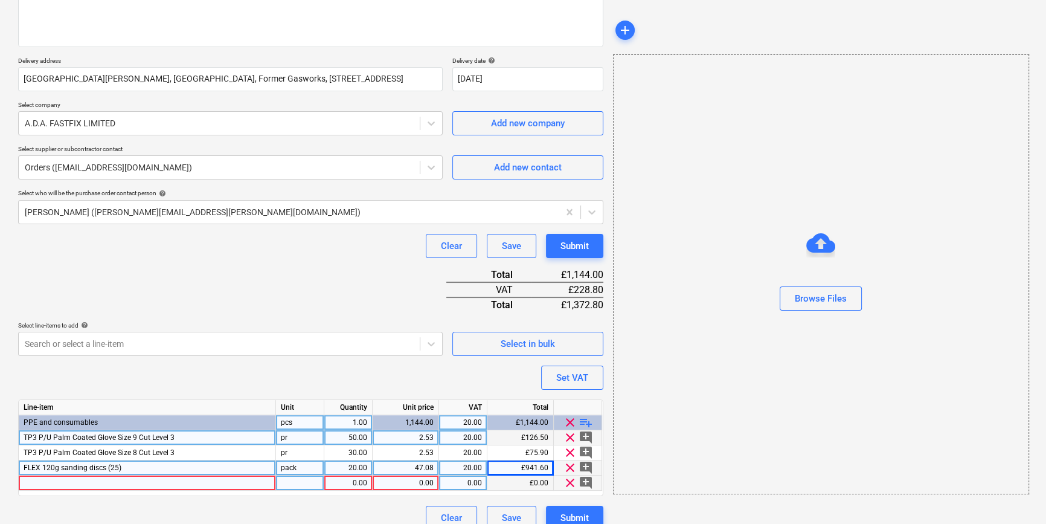
click at [47, 483] on div at bounding box center [147, 482] width 257 height 15
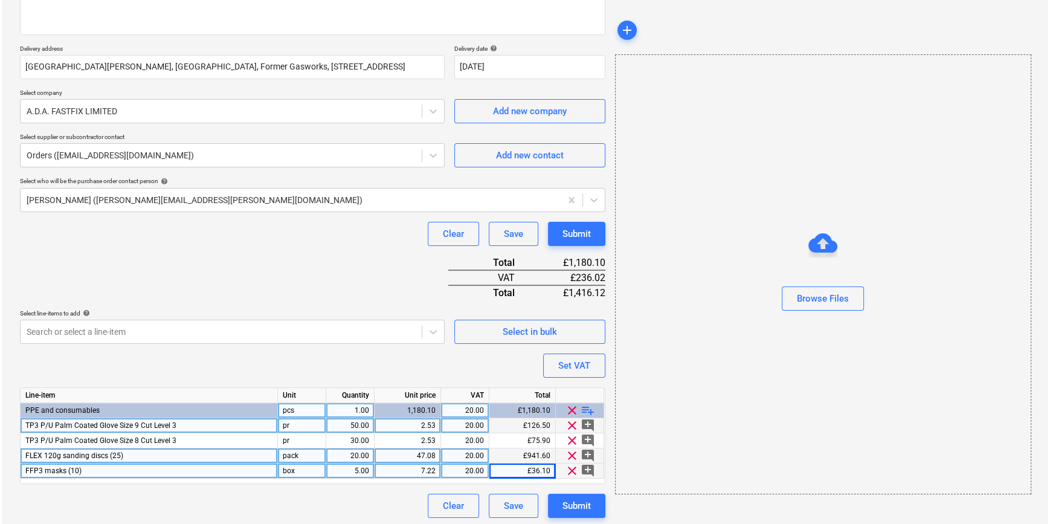
scroll to position [184, 0]
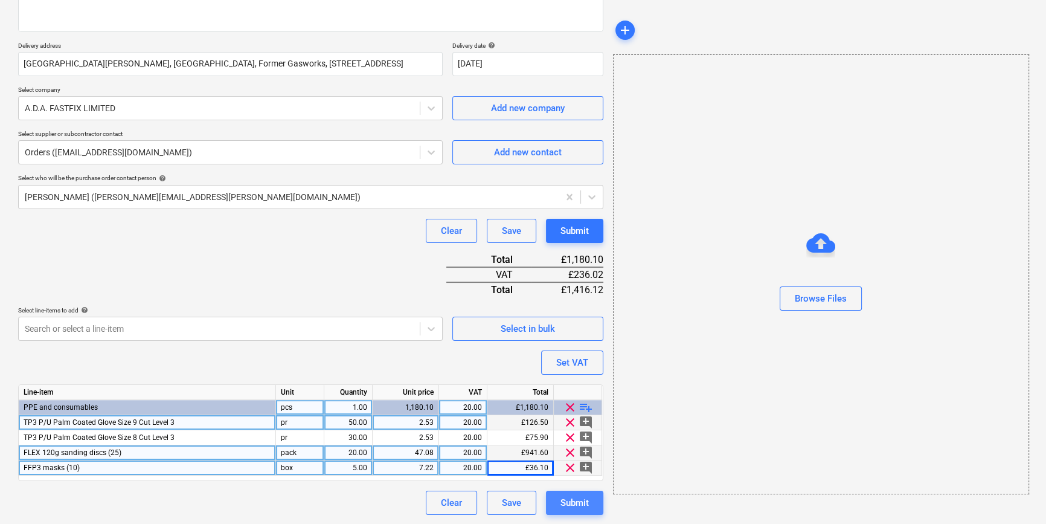
click at [578, 500] on div "Submit" at bounding box center [575, 503] width 28 height 16
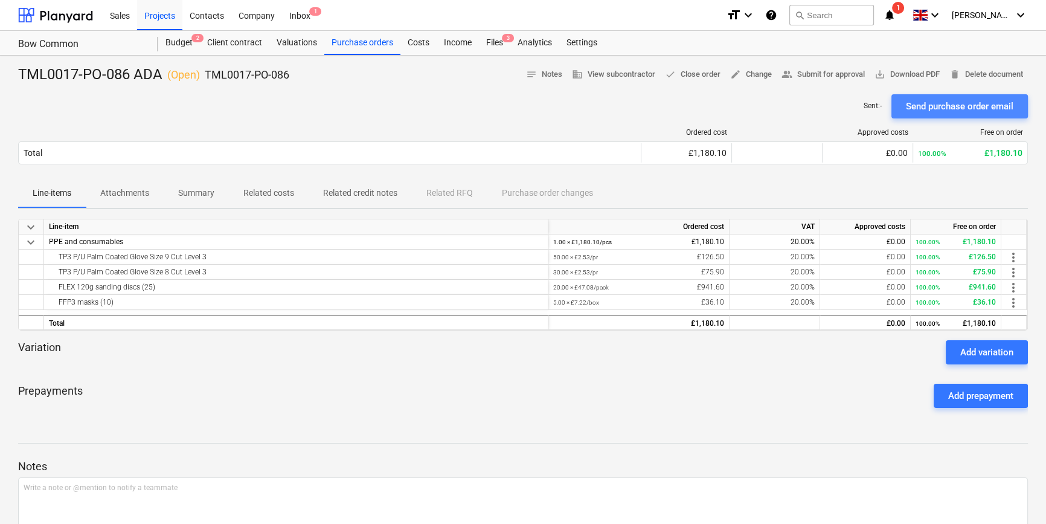
click at [837, 108] on div "Send purchase order email" at bounding box center [960, 106] width 108 height 16
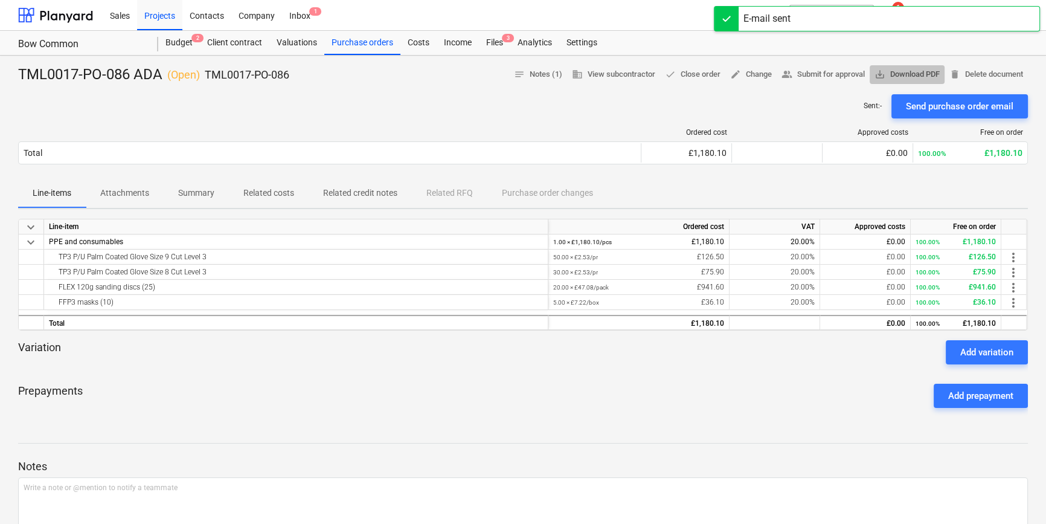
click at [837, 77] on span "save_alt Download PDF" at bounding box center [907, 75] width 65 height 14
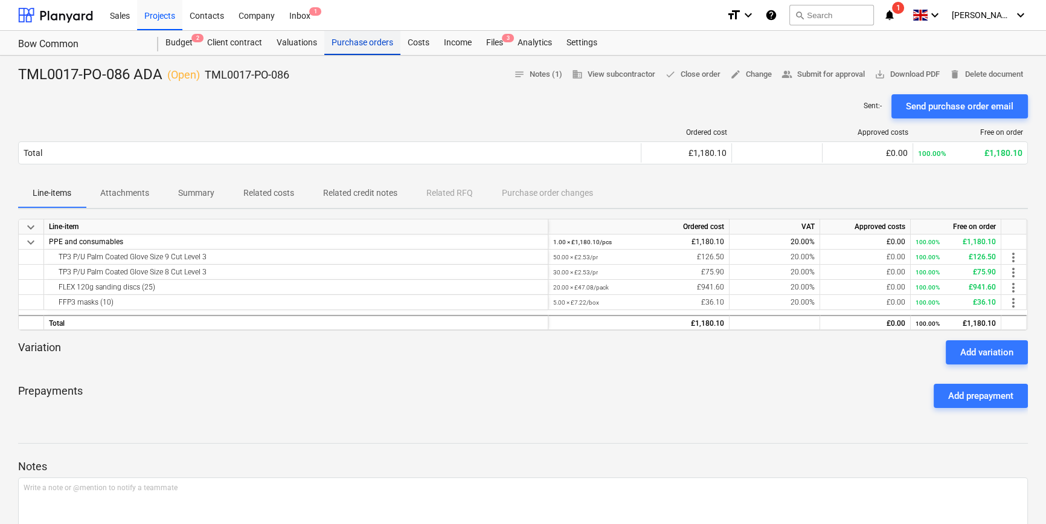
click at [337, 43] on div "Purchase orders" at bounding box center [362, 43] width 76 height 24
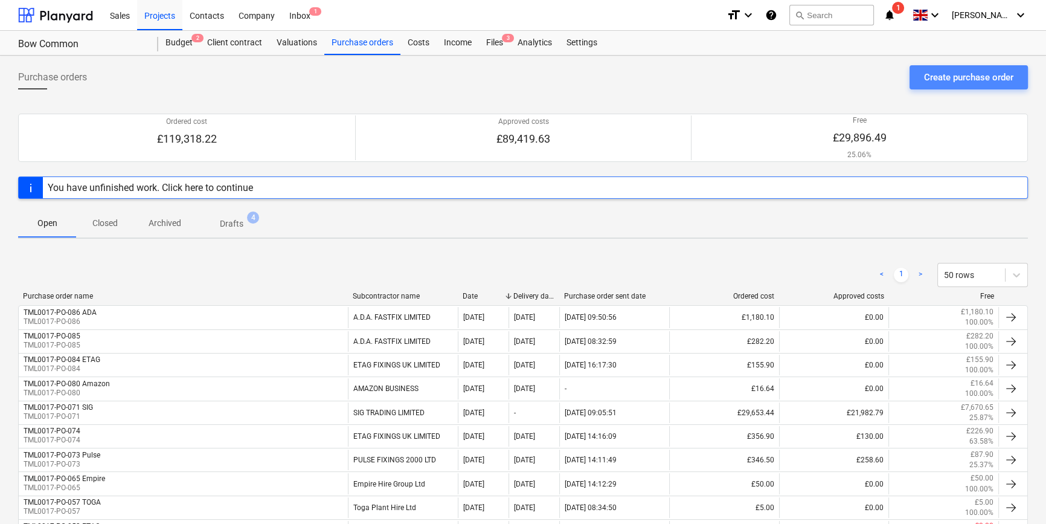
click at [837, 81] on div "Create purchase order" at bounding box center [968, 77] width 89 height 16
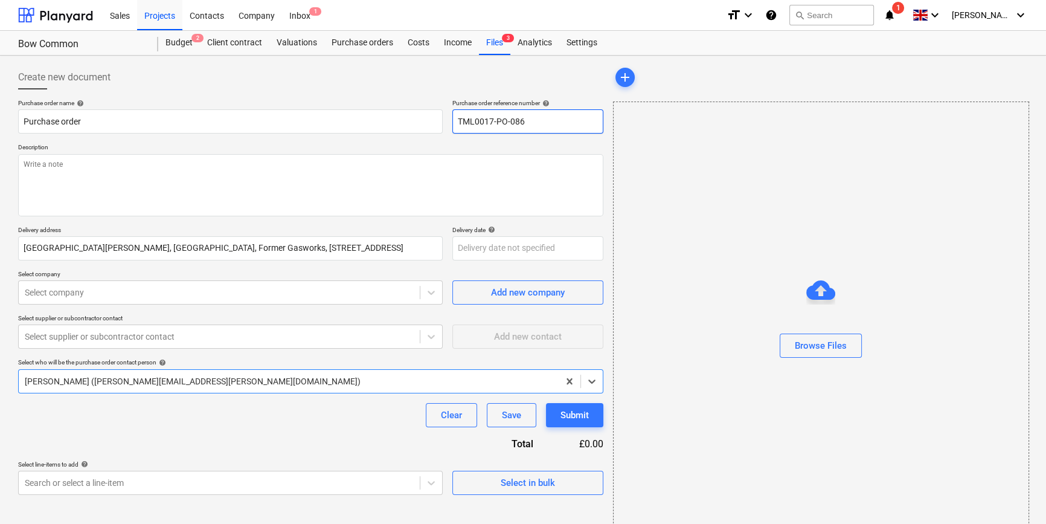
click at [544, 121] on input "TML0017-PO-086" at bounding box center [528, 121] width 151 height 24
drag, startPoint x: 543, startPoint y: 120, endPoint x: 458, endPoint y: 121, distance: 84.6
click at [458, 121] on input "TML0017-PO-087" at bounding box center [528, 121] width 151 height 24
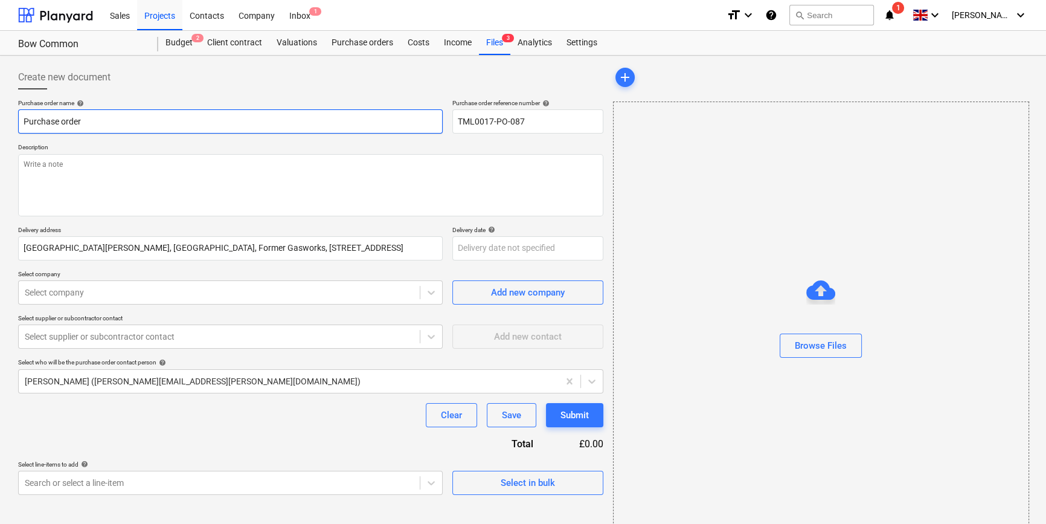
drag, startPoint x: 84, startPoint y: 121, endPoint x: 22, endPoint y: 120, distance: 61.6
click at [22, 120] on input "Purchase order" at bounding box center [230, 121] width 425 height 24
paste input "TML0017-PO-087"
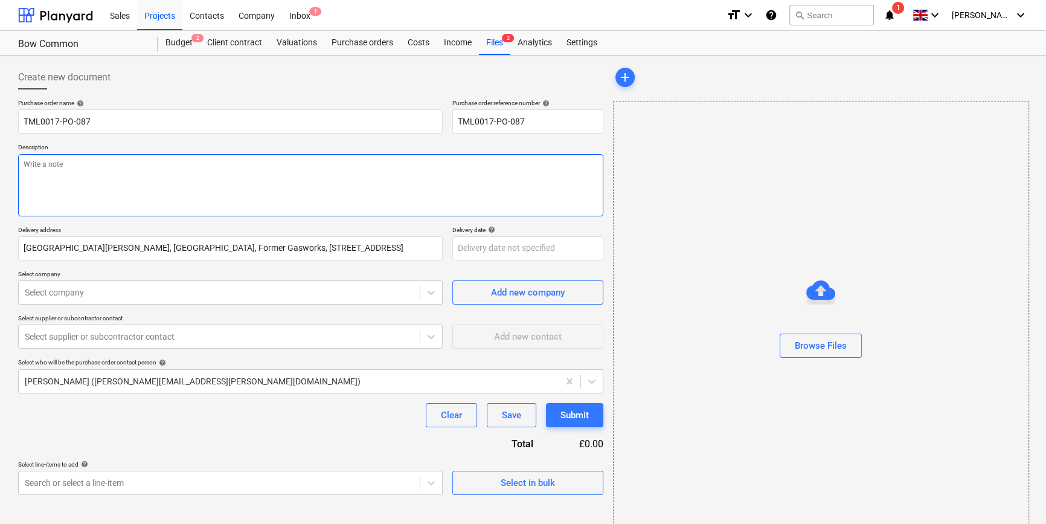
click at [42, 178] on textarea at bounding box center [310, 185] width 585 height 62
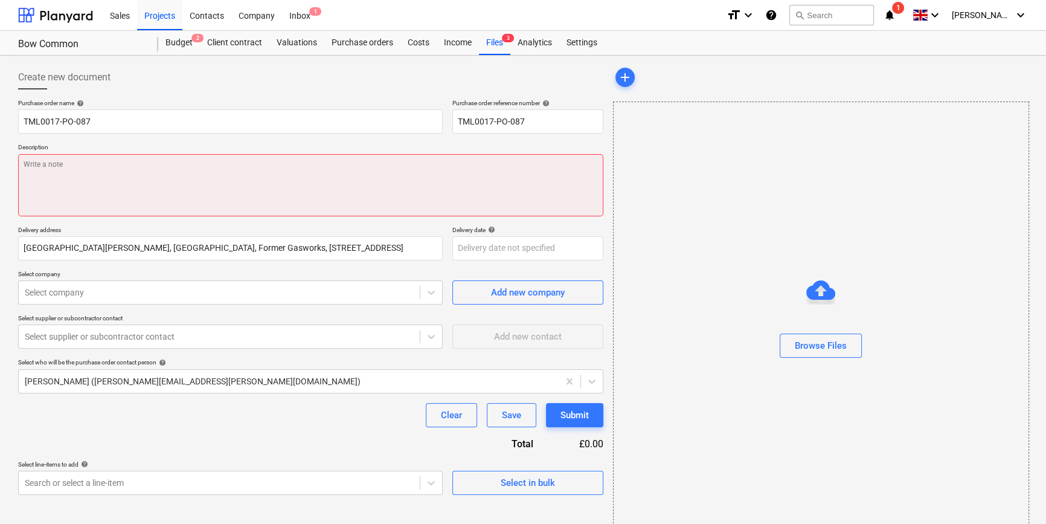
paste textarea "Site contact [PERSON_NAME] [PHONE_NUMBER]"
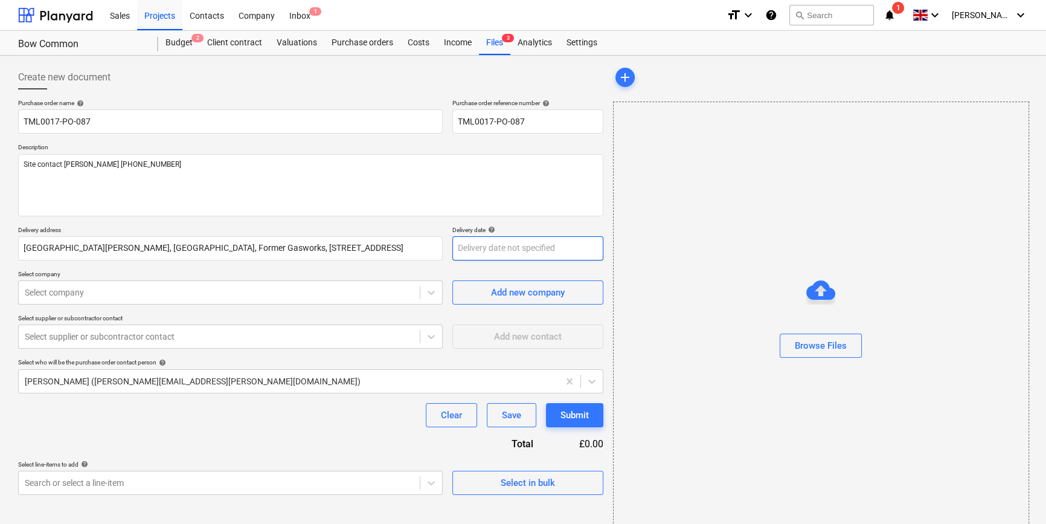
click at [466, 246] on body "Sales Projects Contacts Company Inbox 1 format_size keyboard_arrow_down help se…" at bounding box center [523, 262] width 1046 height 524
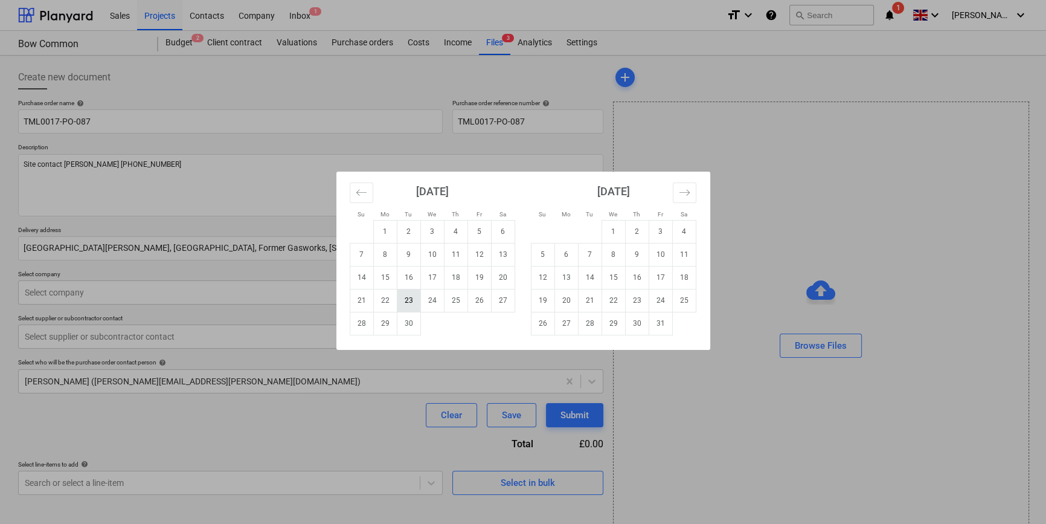
click at [405, 297] on td "23" at bounding box center [409, 300] width 24 height 23
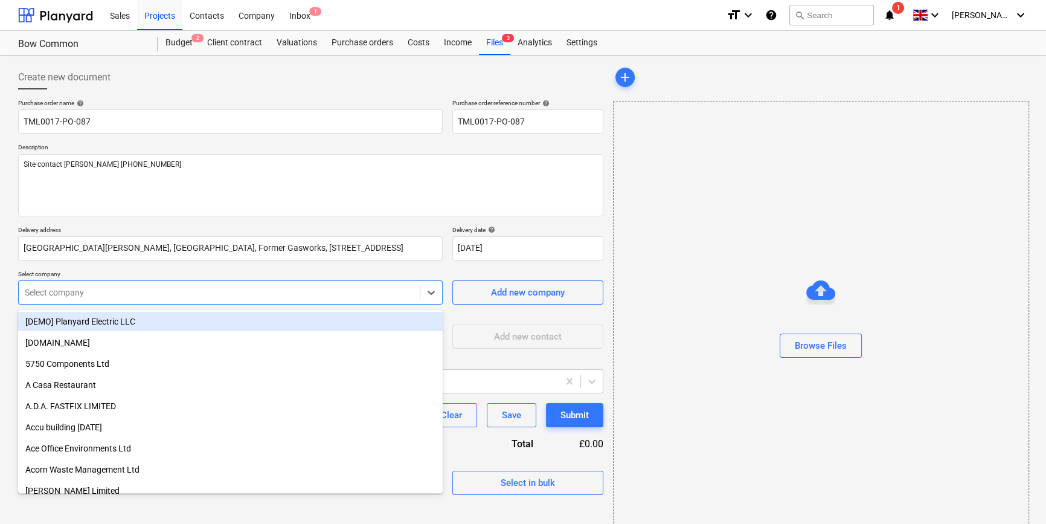
click at [294, 295] on div at bounding box center [219, 292] width 389 height 12
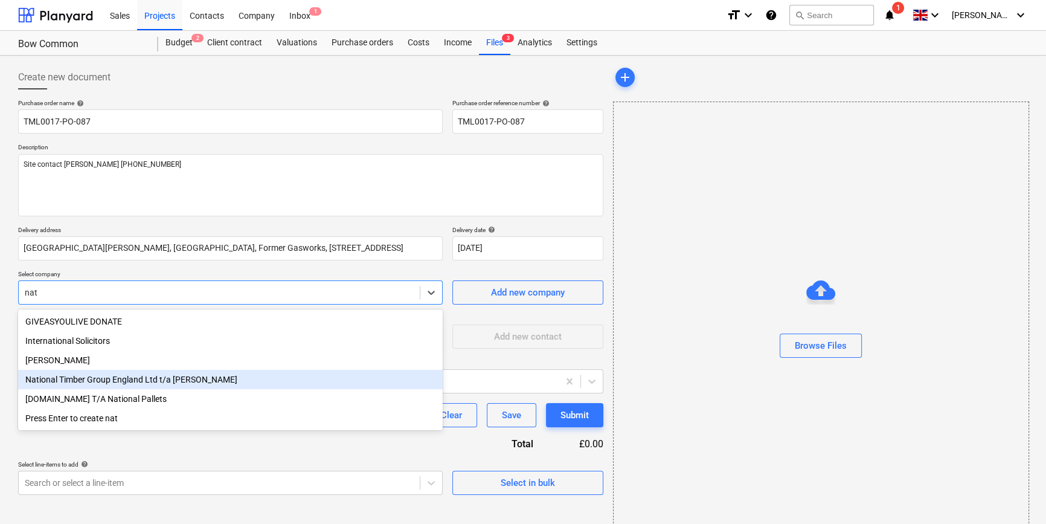
click at [202, 380] on div "National Timber Group England Ltd t/a [PERSON_NAME]" at bounding box center [230, 379] width 425 height 19
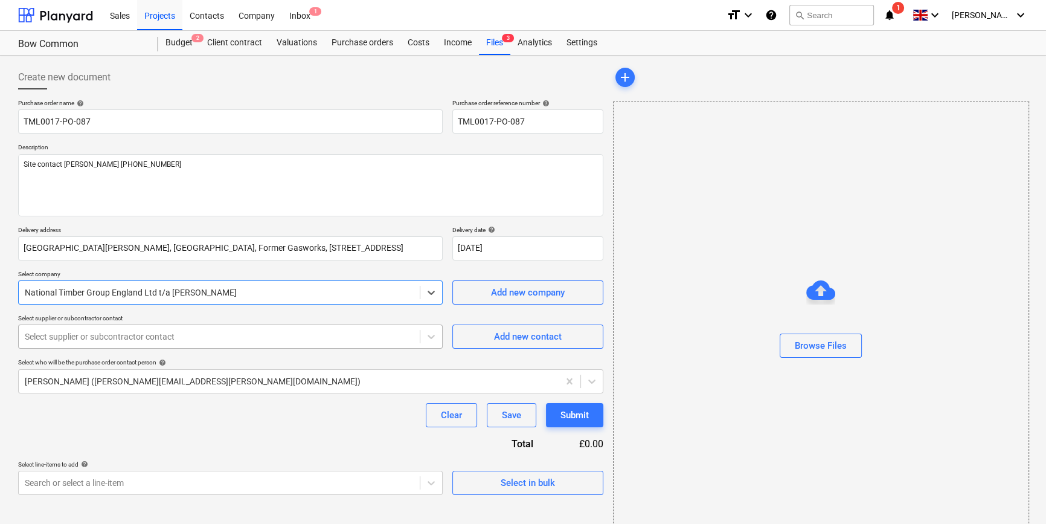
click at [172, 338] on div at bounding box center [219, 336] width 389 height 12
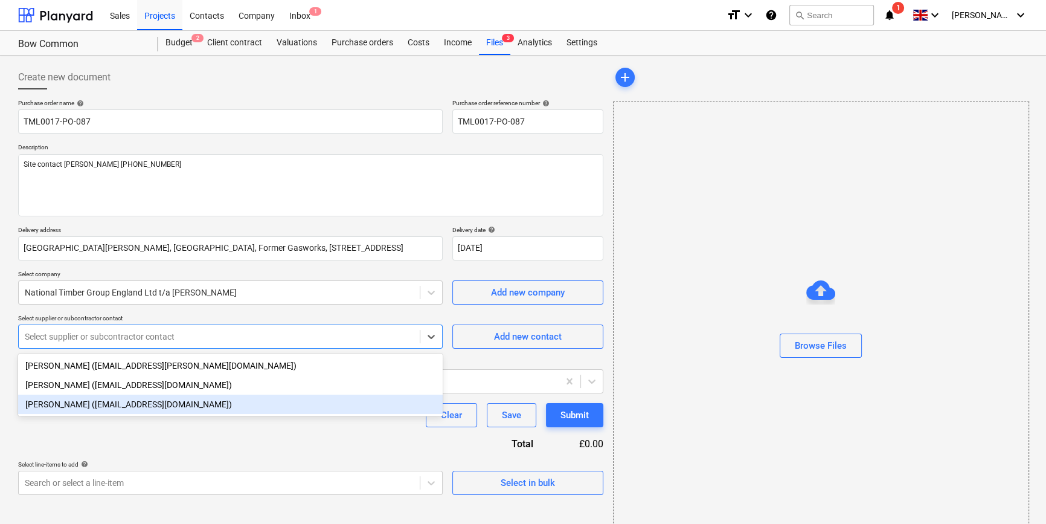
click at [149, 404] on div "[PERSON_NAME] ([EMAIL_ADDRESS][DOMAIN_NAME])" at bounding box center [230, 404] width 425 height 19
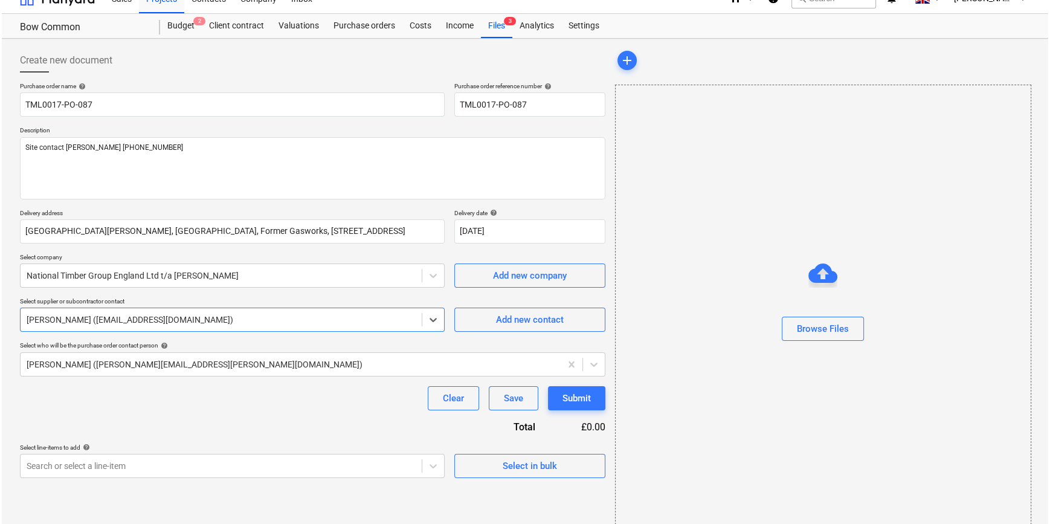
scroll to position [26, 0]
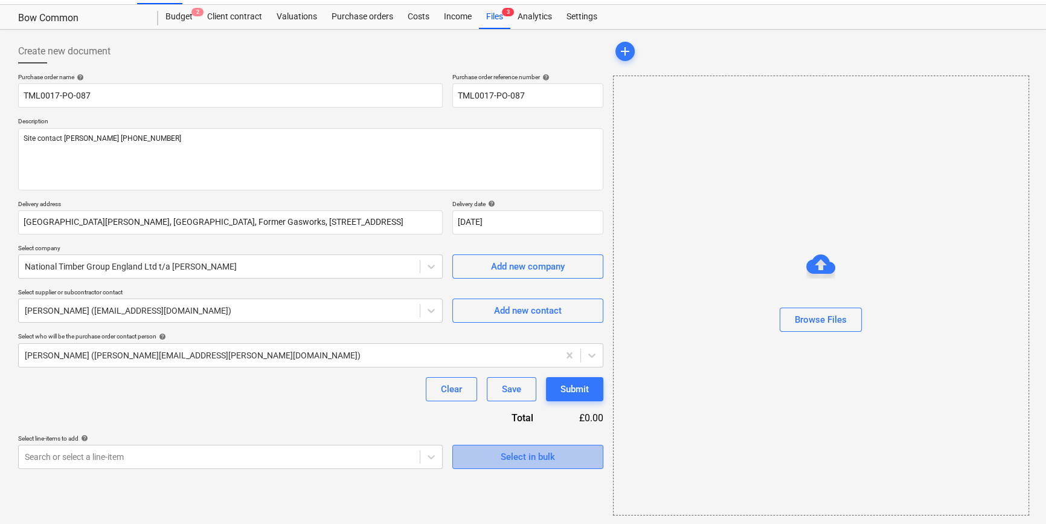
click at [540, 456] on div "Select in bulk" at bounding box center [528, 457] width 54 height 16
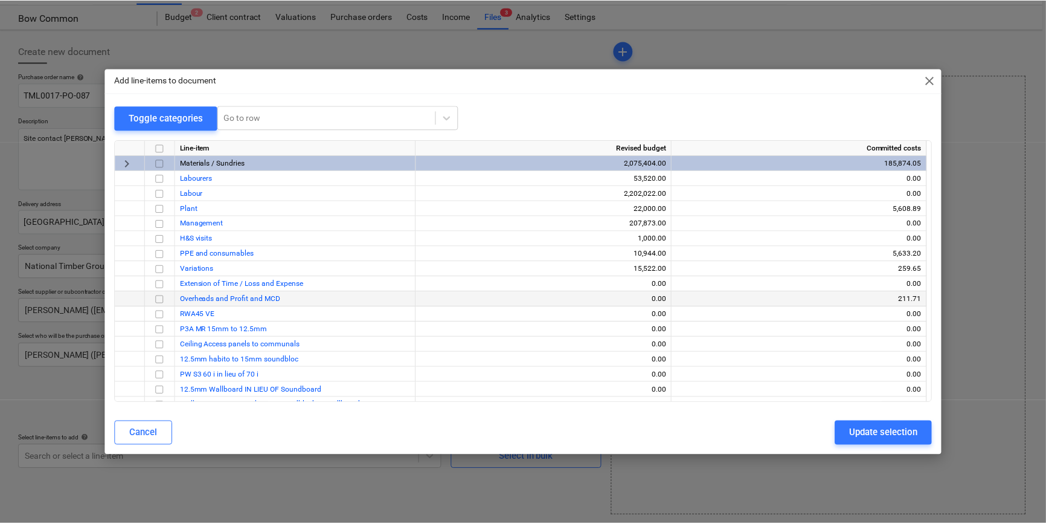
scroll to position [0, 0]
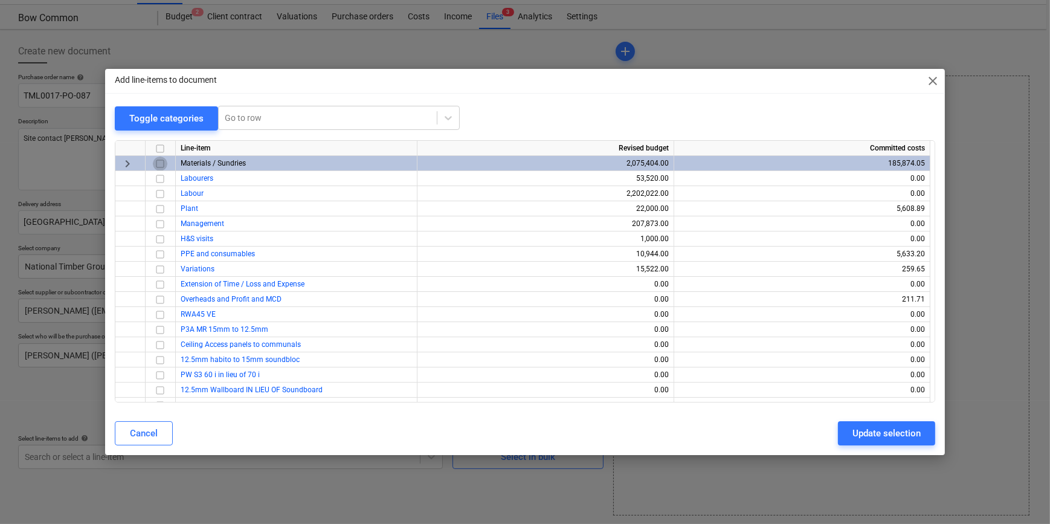
click at [159, 163] on input "checkbox" at bounding box center [160, 163] width 14 height 14
click at [837, 435] on div "Update selection" at bounding box center [886, 433] width 68 height 16
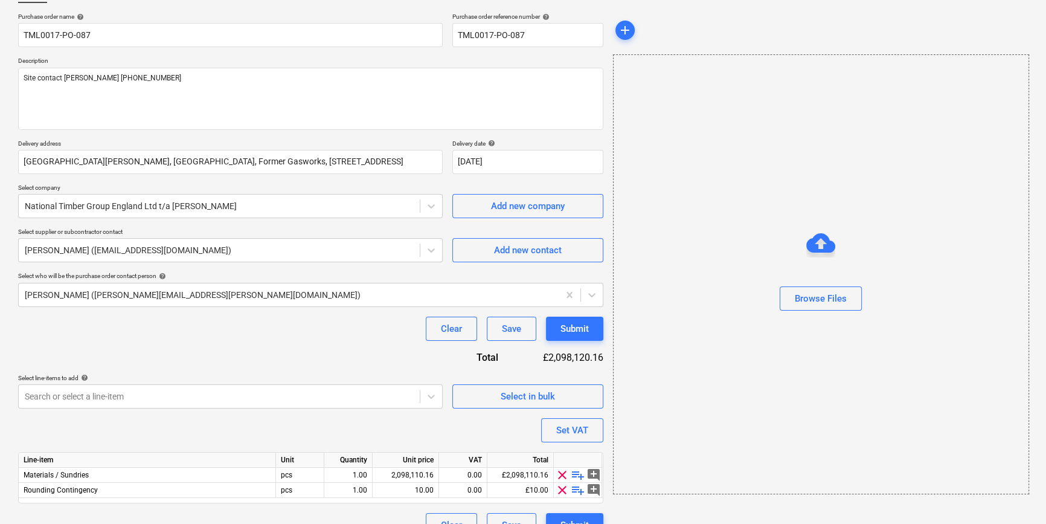
scroll to position [109, 0]
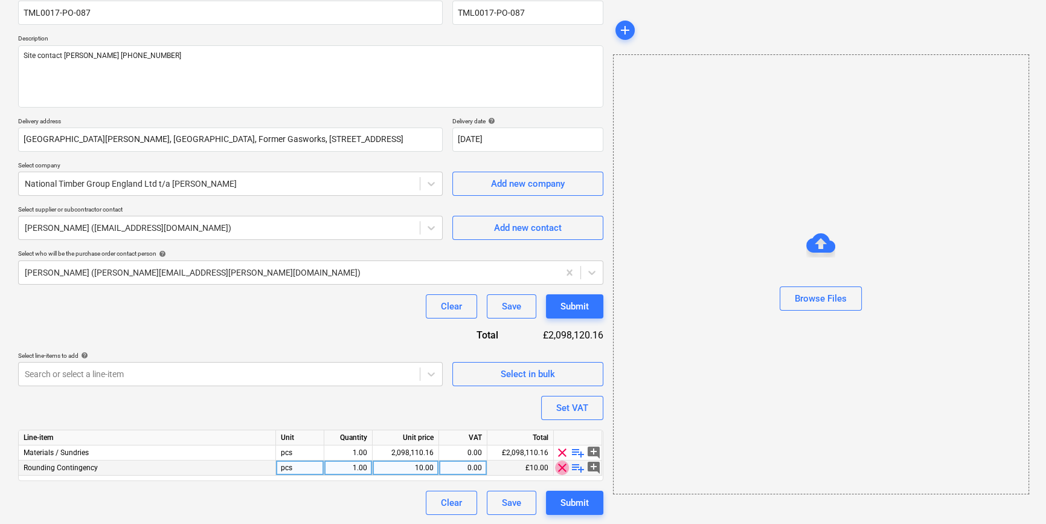
click at [564, 469] on span "clear" at bounding box center [562, 467] width 14 height 14
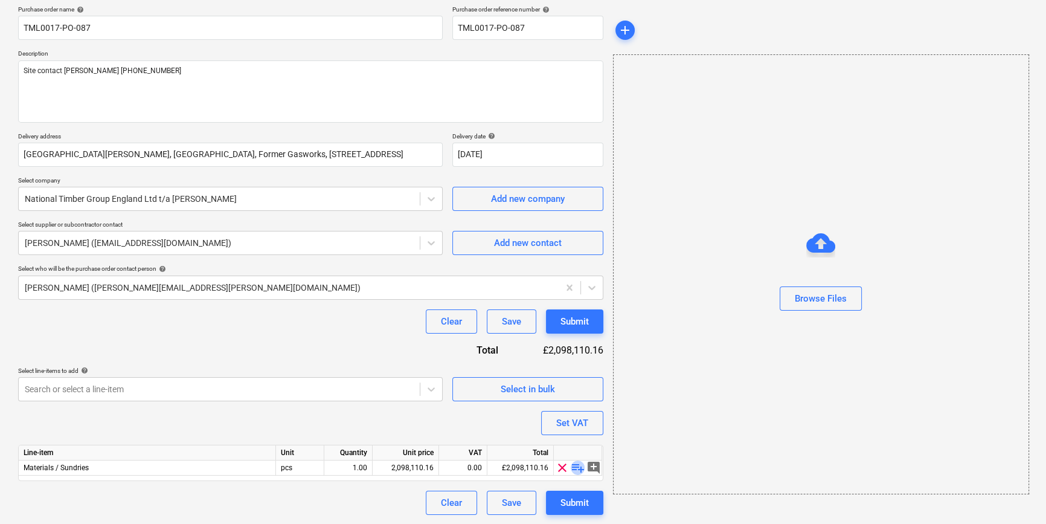
click at [573, 469] on span "playlist_add" at bounding box center [578, 467] width 14 height 14
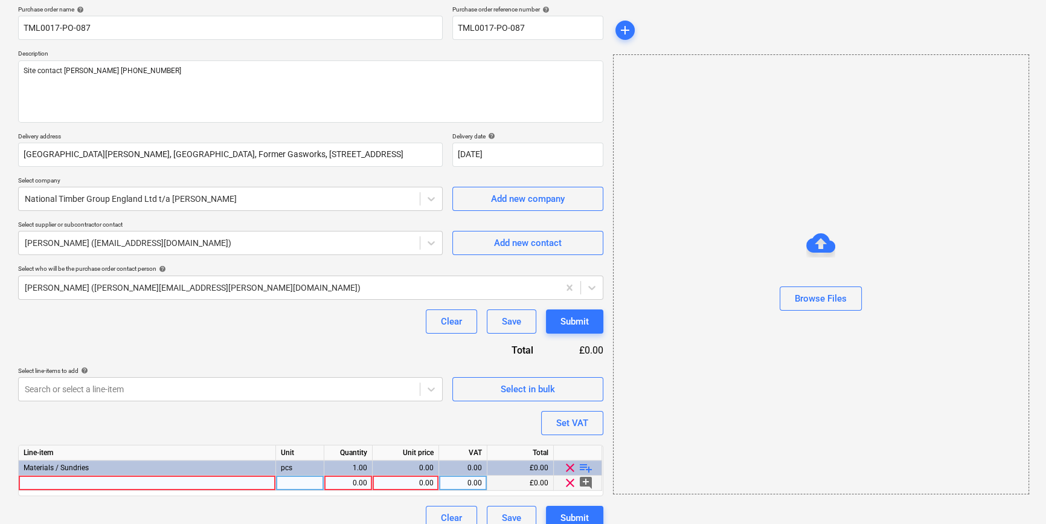
click at [43, 483] on div at bounding box center [147, 482] width 257 height 15
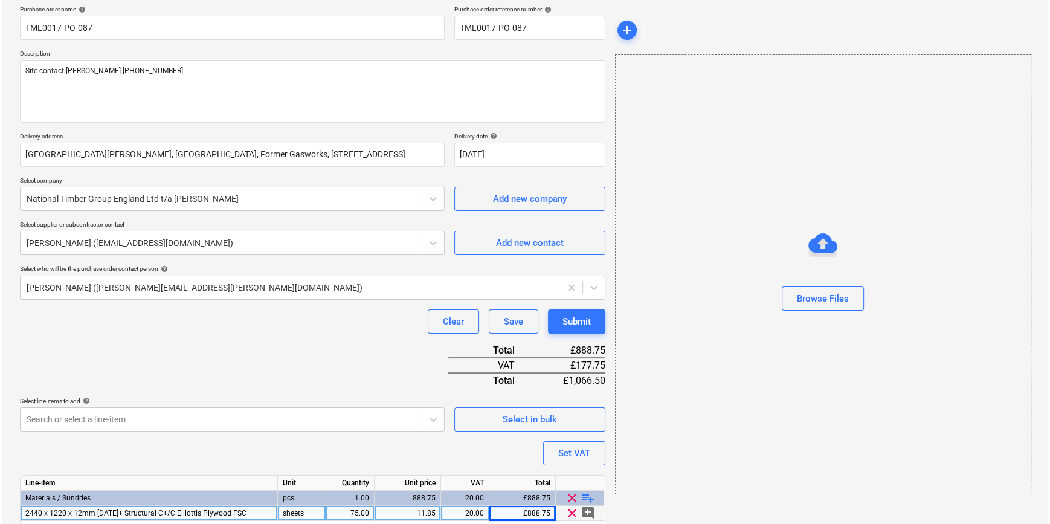
scroll to position [139, 0]
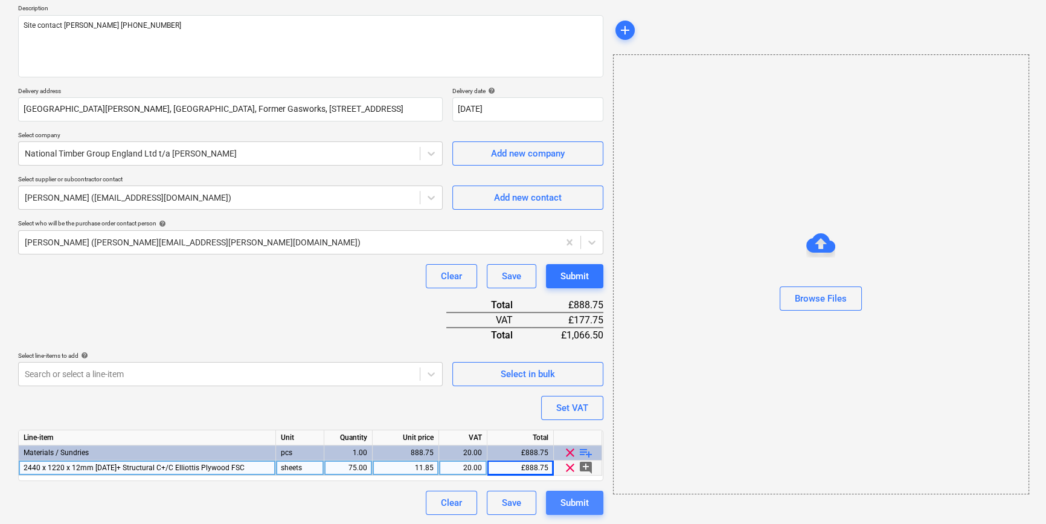
click at [582, 501] on div "Submit" at bounding box center [575, 503] width 28 height 16
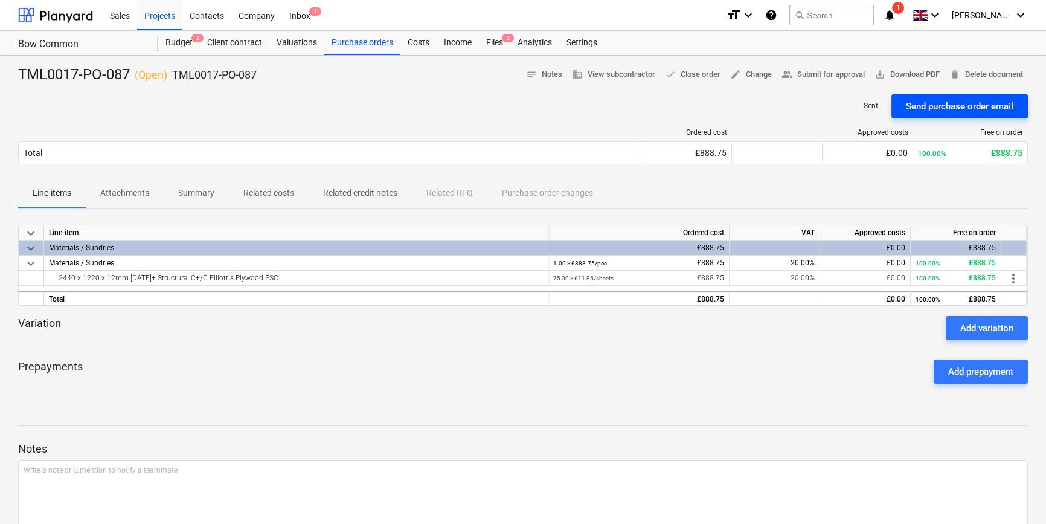
click at [837, 112] on div "Send purchase order email" at bounding box center [960, 106] width 108 height 16
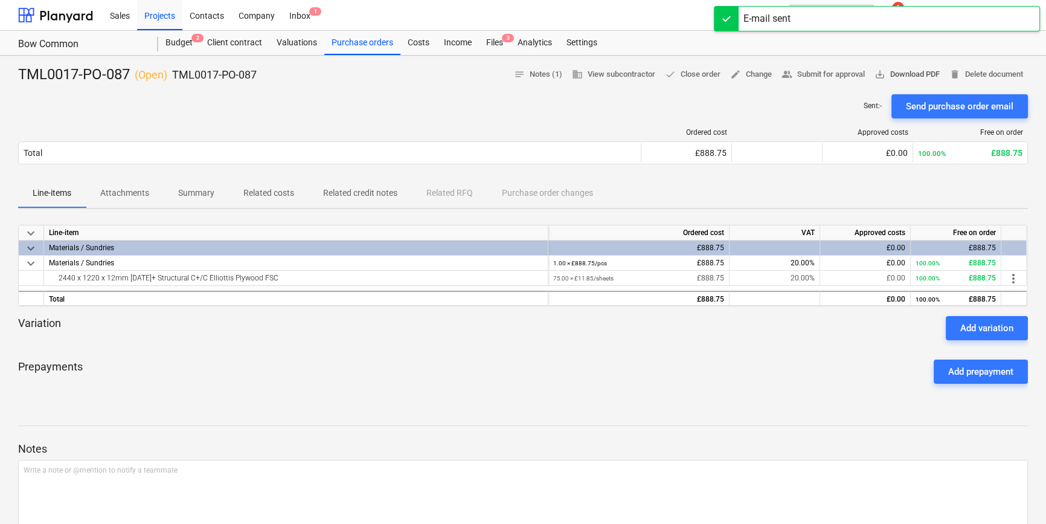
click at [837, 77] on span "save_alt Download PDF" at bounding box center [907, 75] width 65 height 14
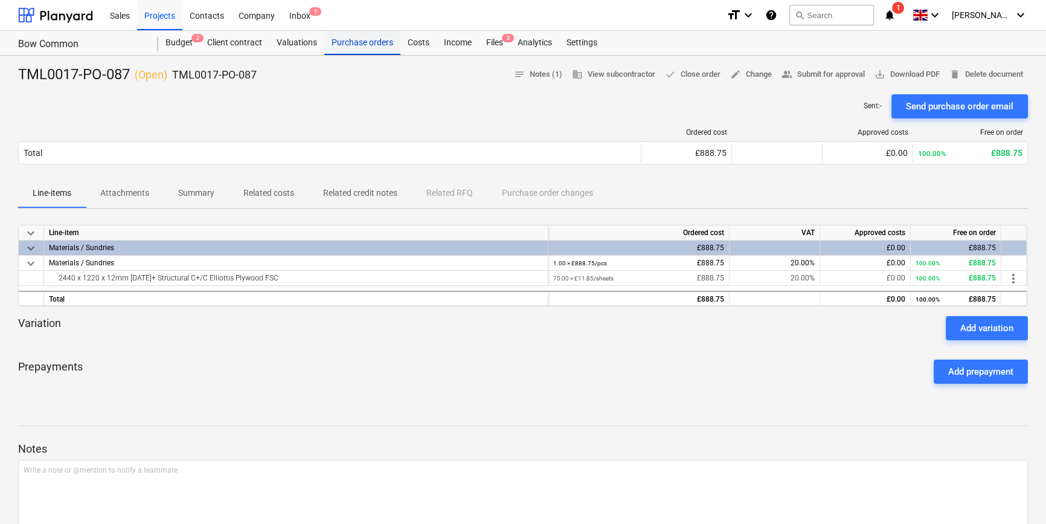
click at [364, 37] on div "Purchase orders" at bounding box center [362, 43] width 76 height 24
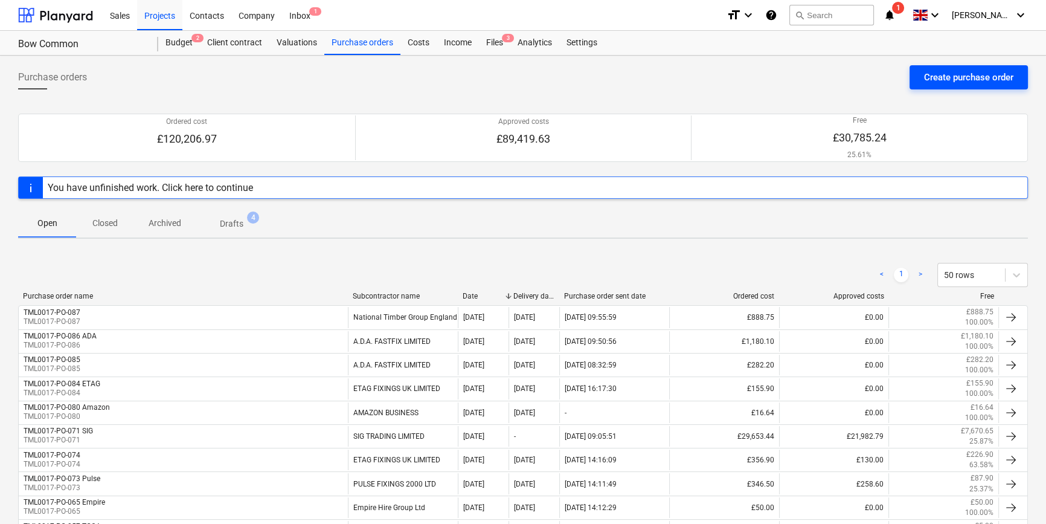
click at [837, 77] on div "Create purchase order" at bounding box center [968, 77] width 89 height 16
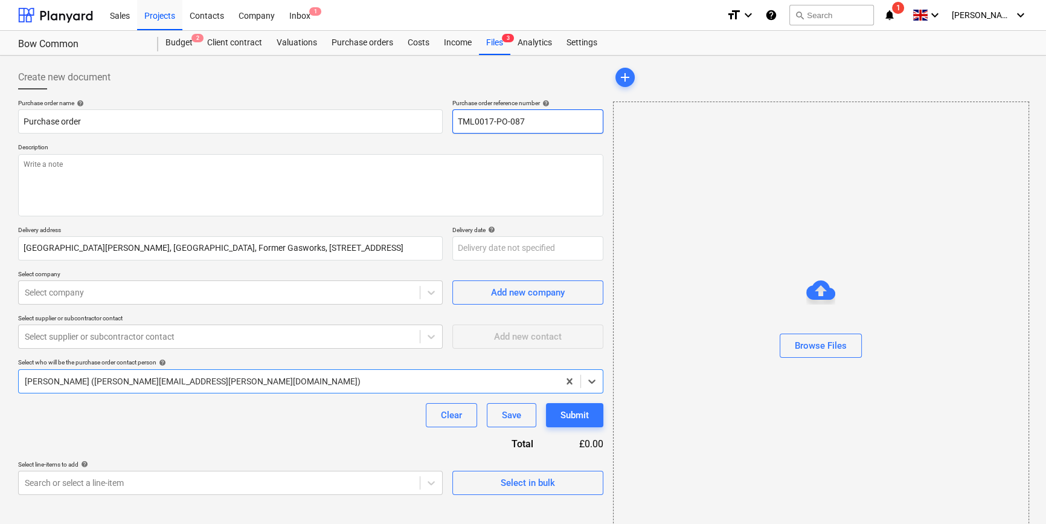
click at [551, 118] on input "TML0017-PO-087" at bounding box center [528, 121] width 151 height 24
drag, startPoint x: 528, startPoint y: 120, endPoint x: 458, endPoint y: 121, distance: 70.1
click at [458, 121] on input "TML0017-PO-088" at bounding box center [528, 121] width 151 height 24
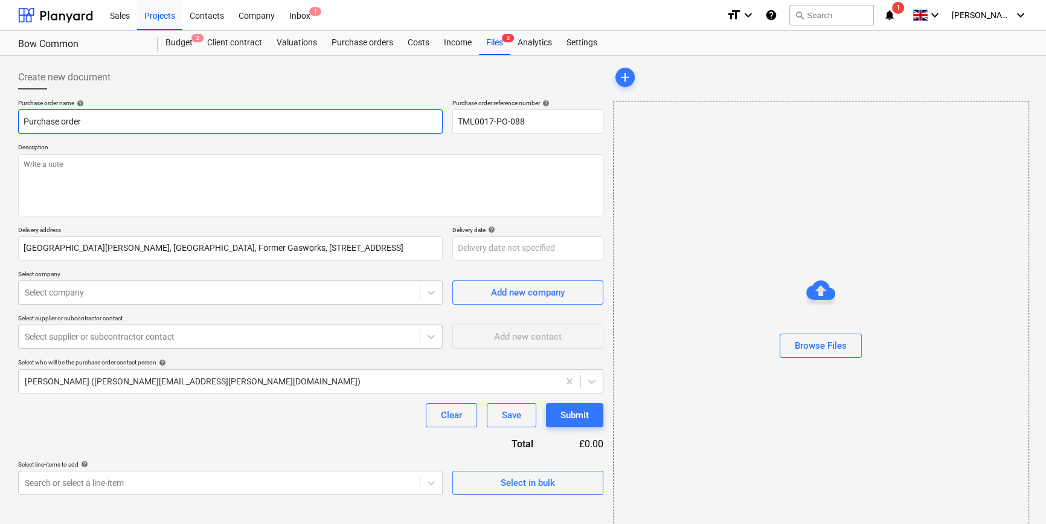
drag, startPoint x: 85, startPoint y: 121, endPoint x: 8, endPoint y: 119, distance: 76.7
click at [8, 119] on div "Create new document Purchase order name help Purchase order Purchase order refe…" at bounding box center [523, 303] width 1046 height 495
paste input "TML0017-PO-088"
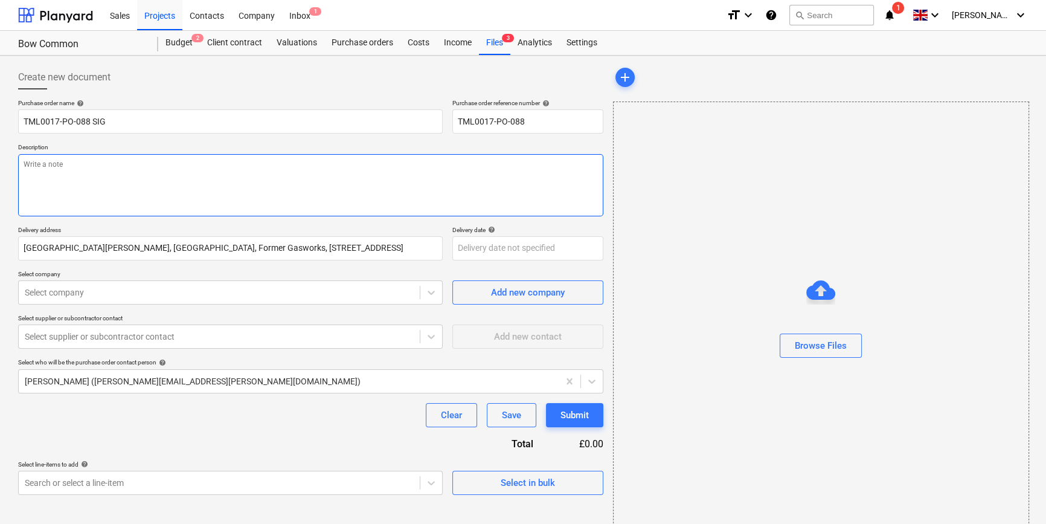
click at [51, 186] on textarea at bounding box center [310, 185] width 585 height 62
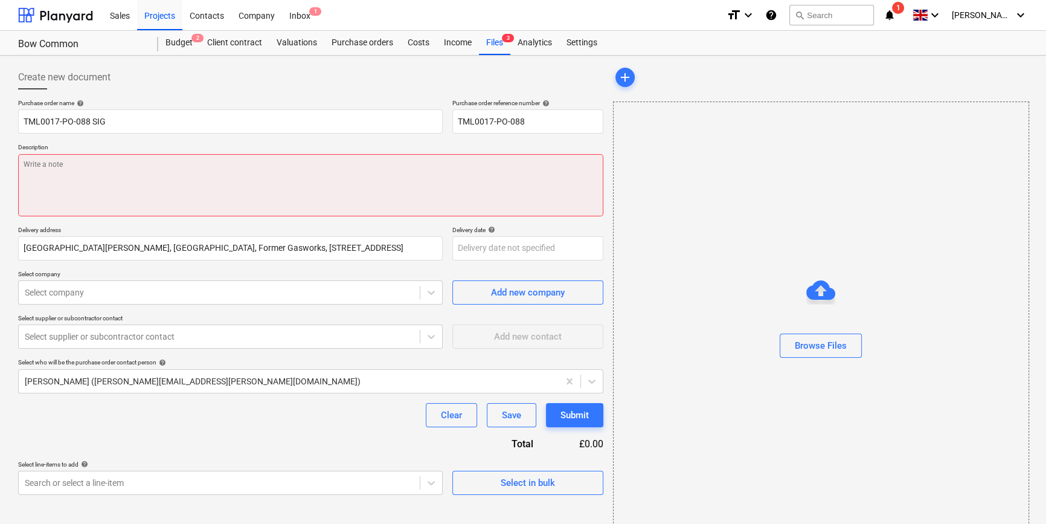
click at [101, 169] on textarea at bounding box center [310, 185] width 585 height 62
paste textarea "Site contact [PERSON_NAME] [PHONE_NUMBER]"
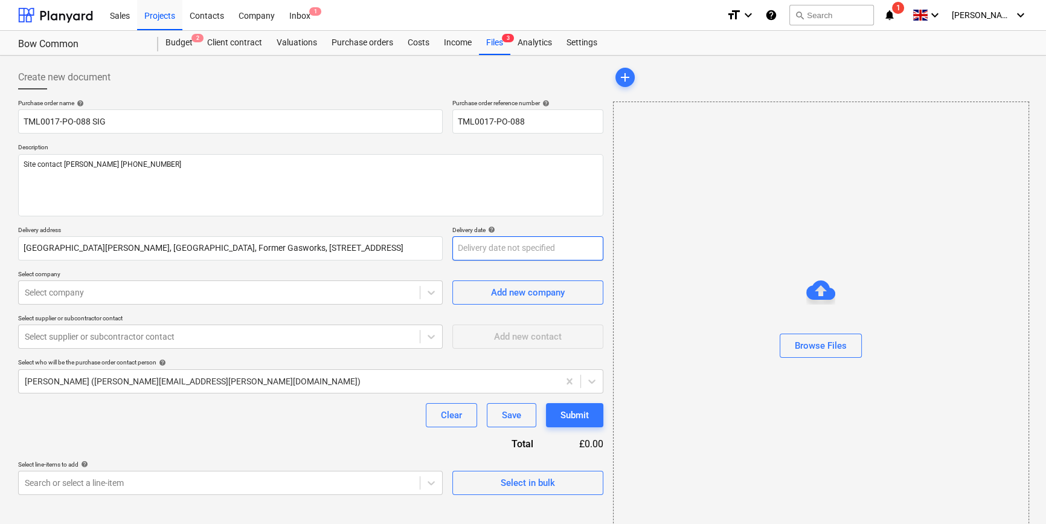
click at [486, 251] on body "Sales Projects Contacts Company Inbox 1 format_size keyboard_arrow_down help se…" at bounding box center [523, 262] width 1046 height 524
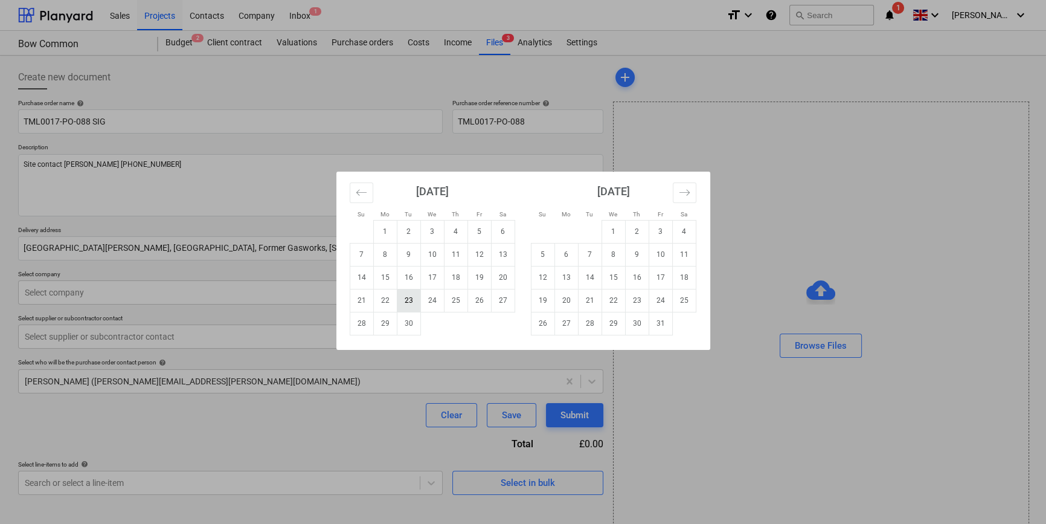
click at [406, 299] on td "23" at bounding box center [409, 300] width 24 height 23
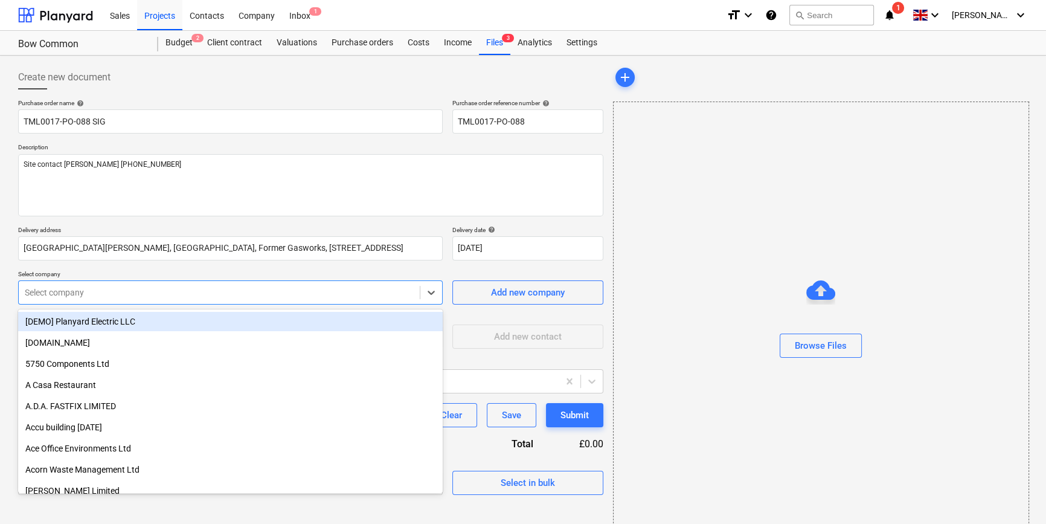
click at [406, 299] on div "Select company" at bounding box center [219, 292] width 401 height 17
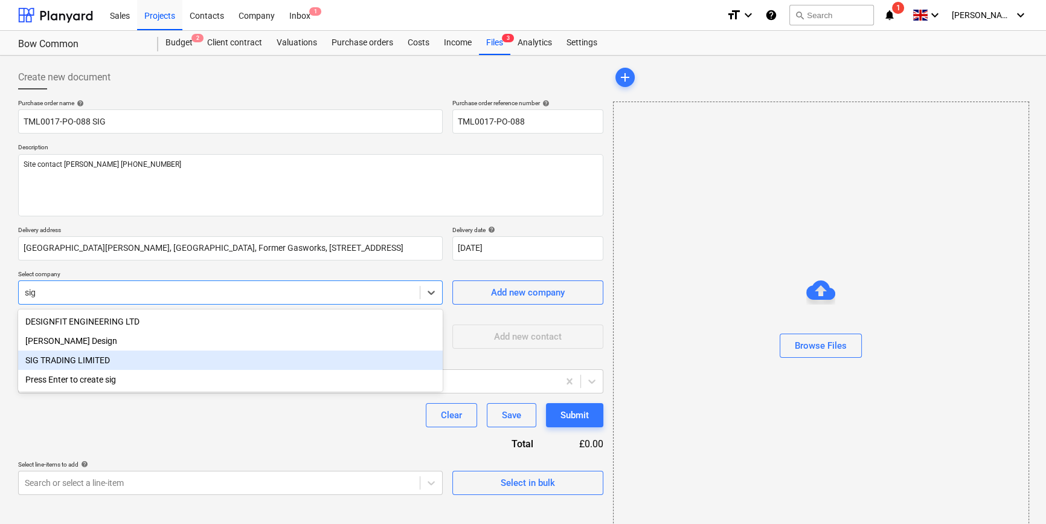
click at [101, 362] on div "SIG TRADING LIMITED" at bounding box center [230, 359] width 425 height 19
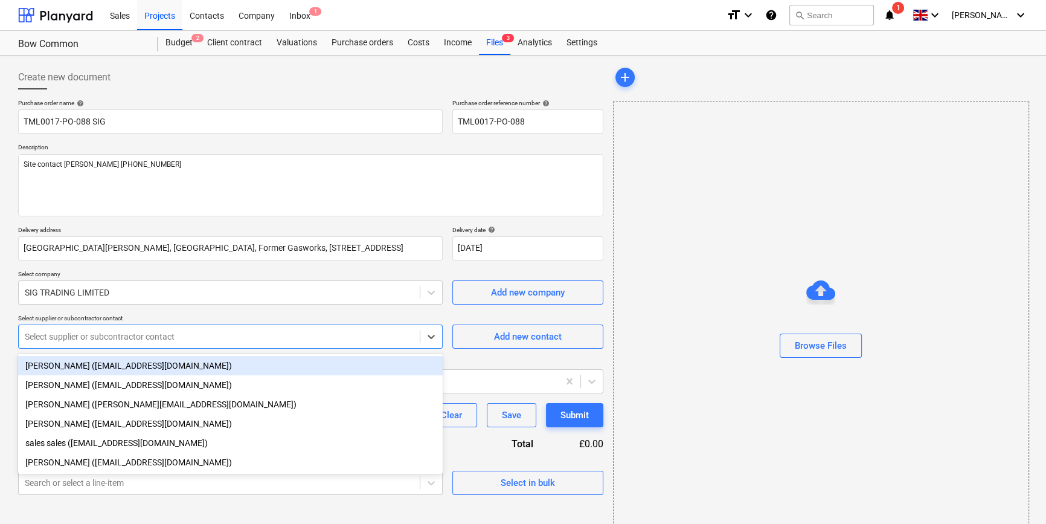
click at [218, 340] on div at bounding box center [219, 336] width 389 height 12
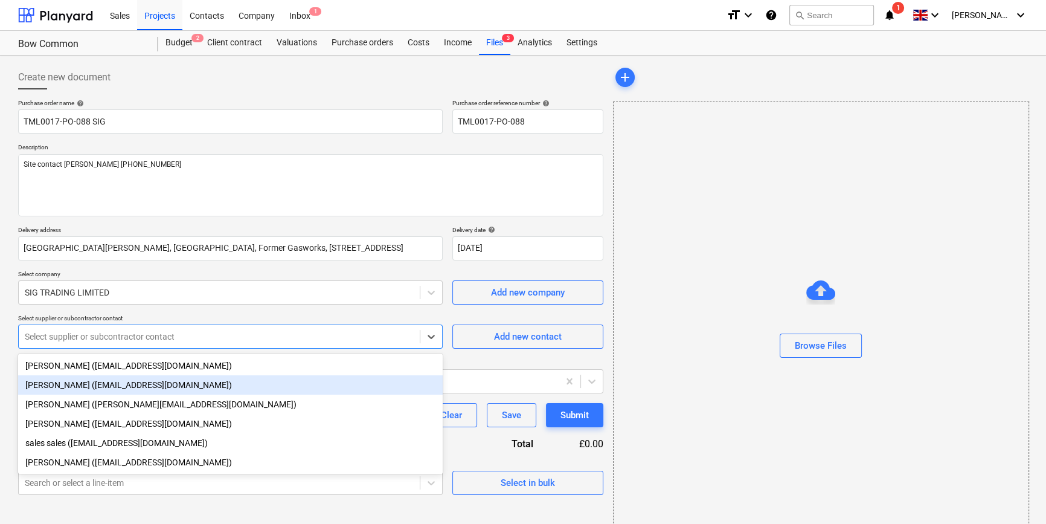
click at [127, 384] on div "[PERSON_NAME] ([EMAIL_ADDRESS][DOMAIN_NAME])" at bounding box center [230, 384] width 425 height 19
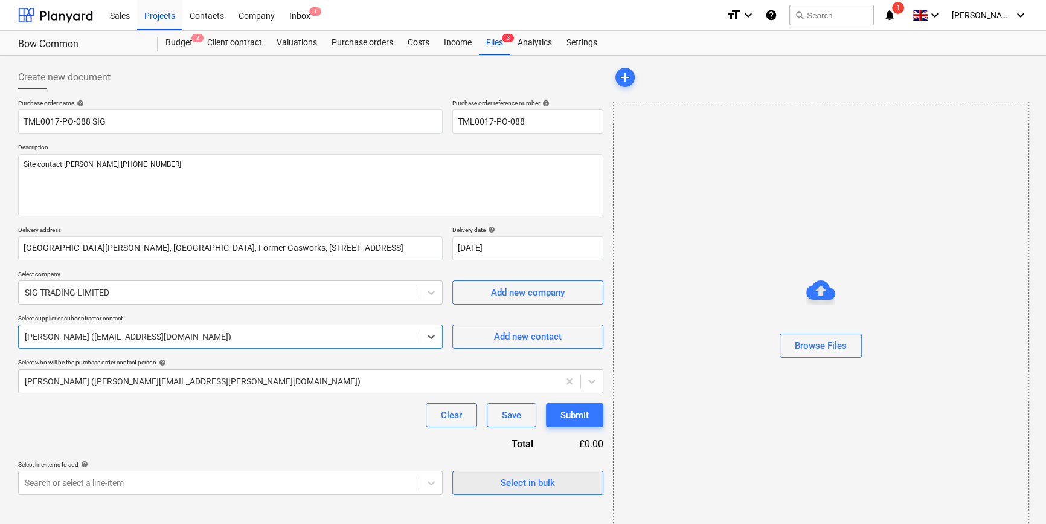
click at [526, 481] on div "Select in bulk" at bounding box center [528, 483] width 54 height 16
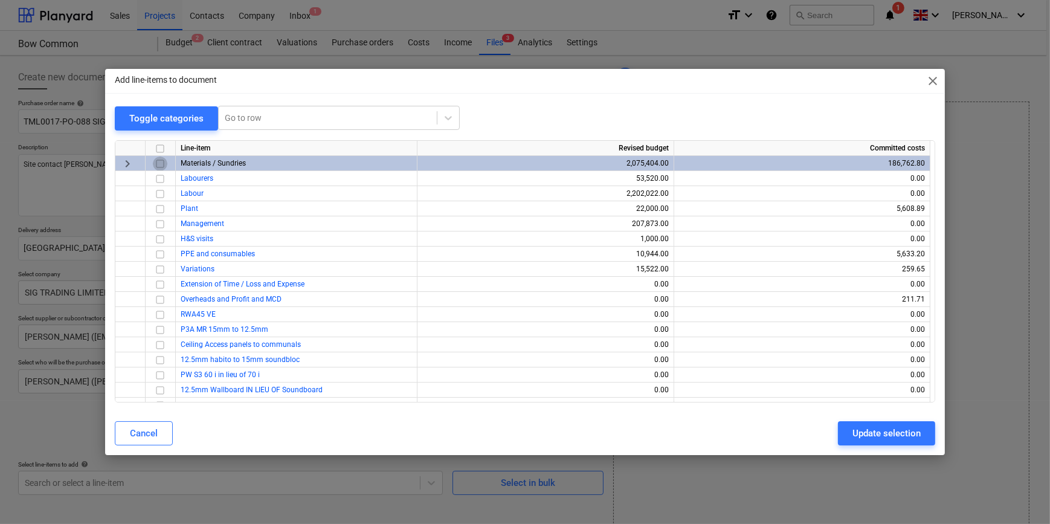
click at [157, 163] on input "checkbox" at bounding box center [160, 163] width 14 height 14
click at [837, 434] on button "Update selection" at bounding box center [886, 433] width 97 height 24
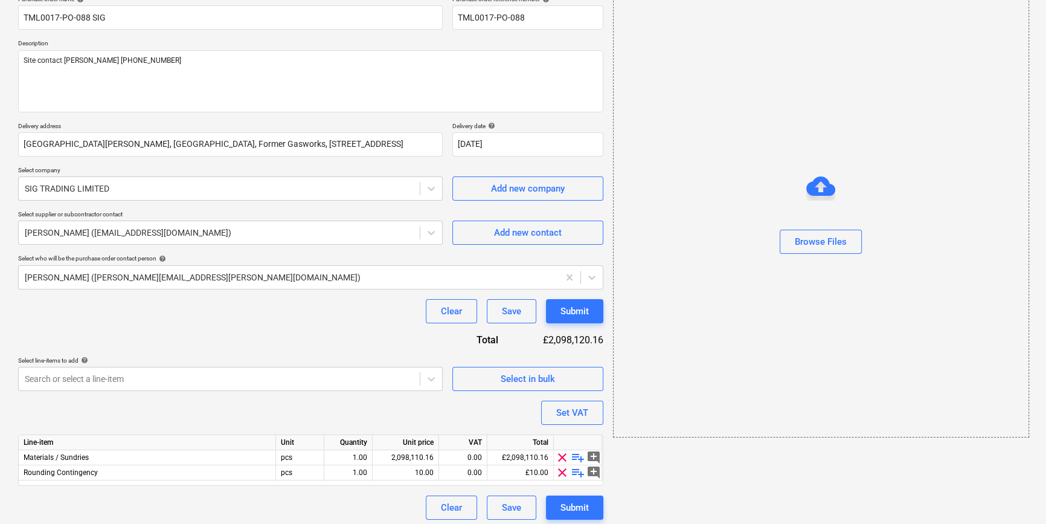
scroll to position [109, 0]
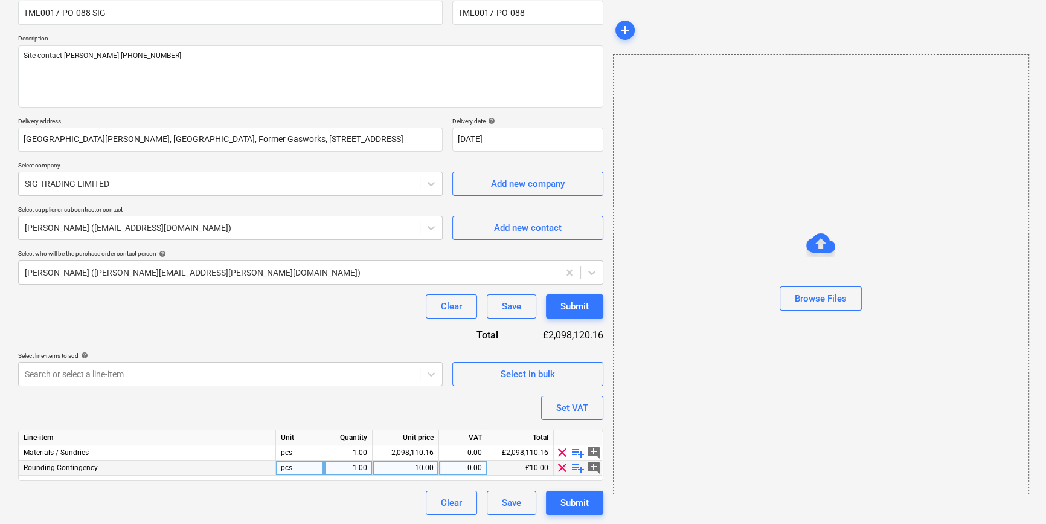
click at [560, 468] on span "clear" at bounding box center [562, 467] width 14 height 14
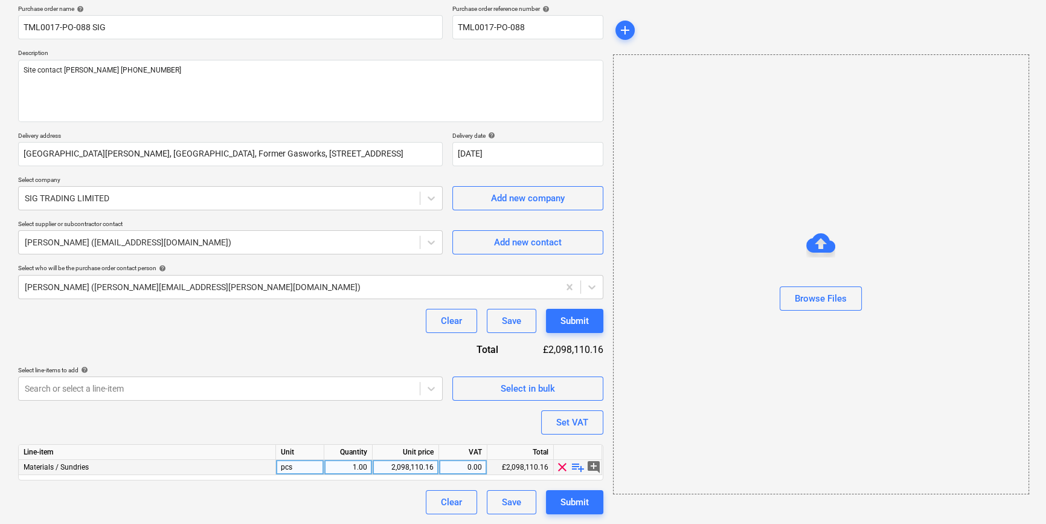
scroll to position [94, 0]
click at [578, 468] on span "playlist_add" at bounding box center [578, 467] width 14 height 14
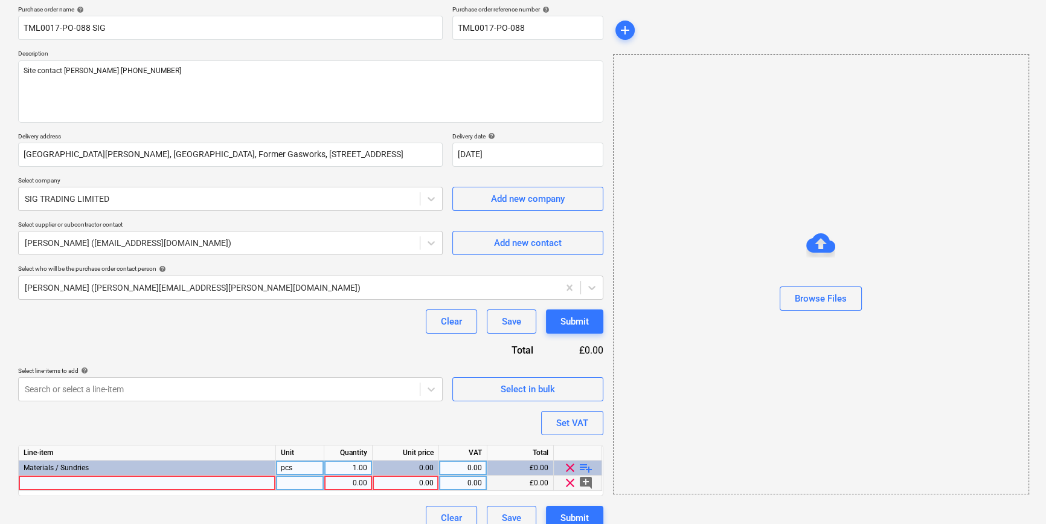
click at [36, 483] on div at bounding box center [147, 482] width 257 height 15
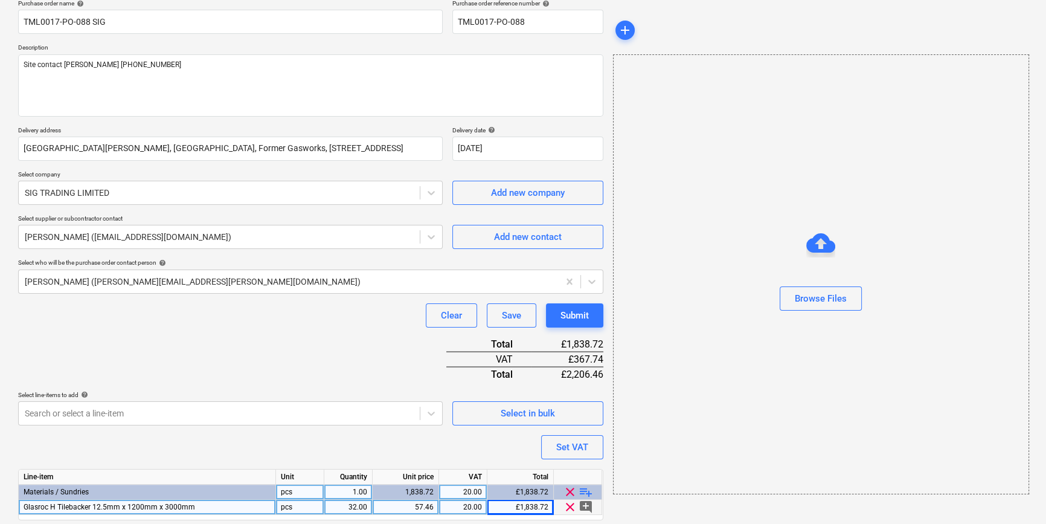
scroll to position [139, 0]
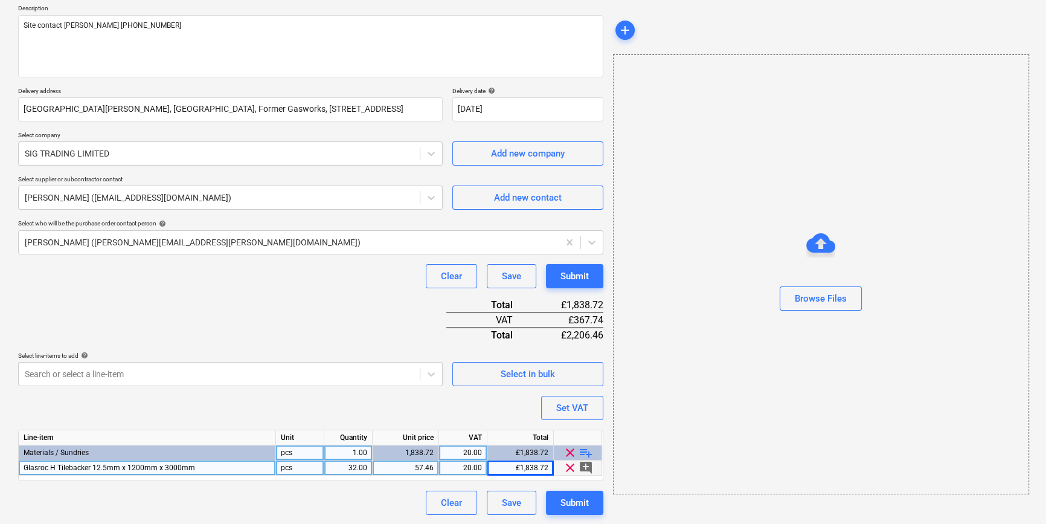
click at [584, 453] on span "playlist_add" at bounding box center [586, 452] width 14 height 14
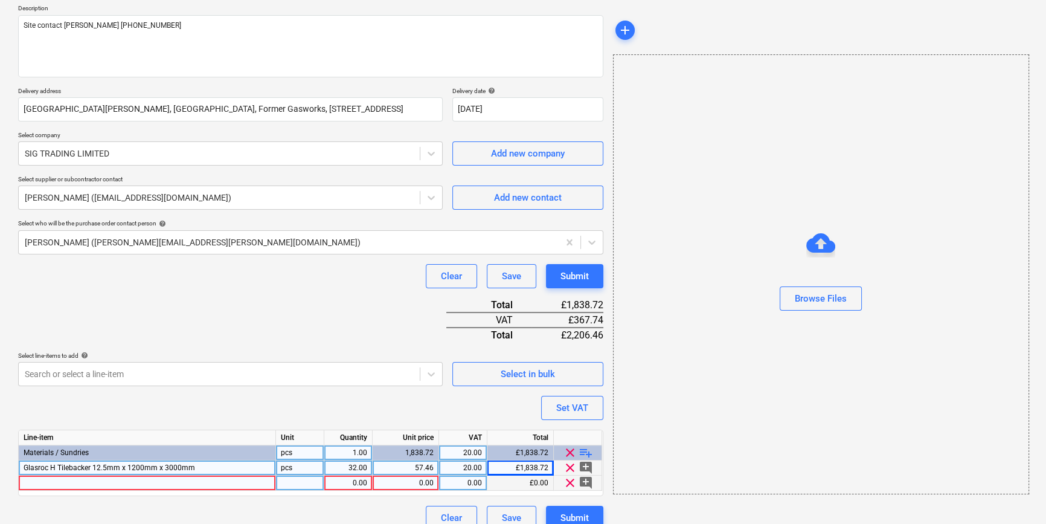
click at [36, 482] on div at bounding box center [147, 482] width 257 height 15
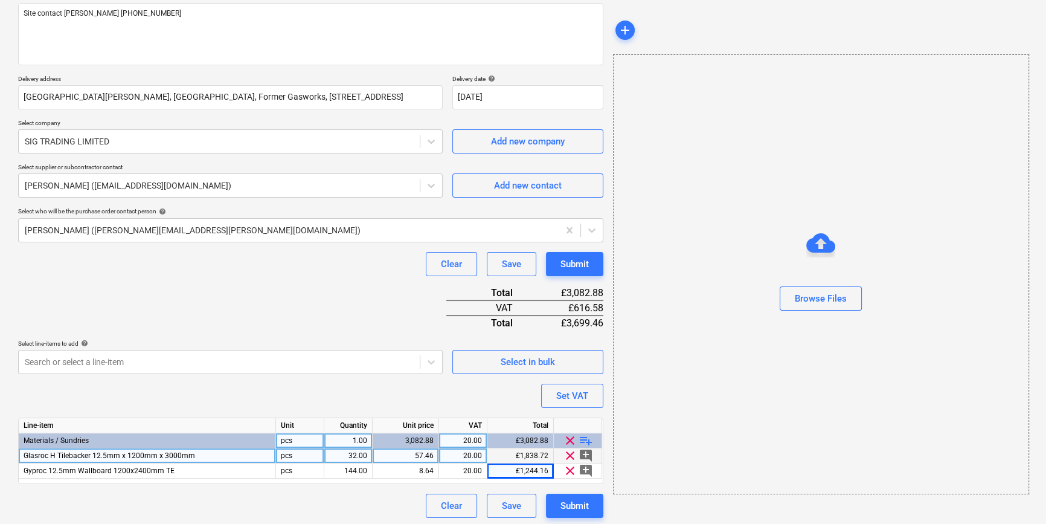
scroll to position [154, 0]
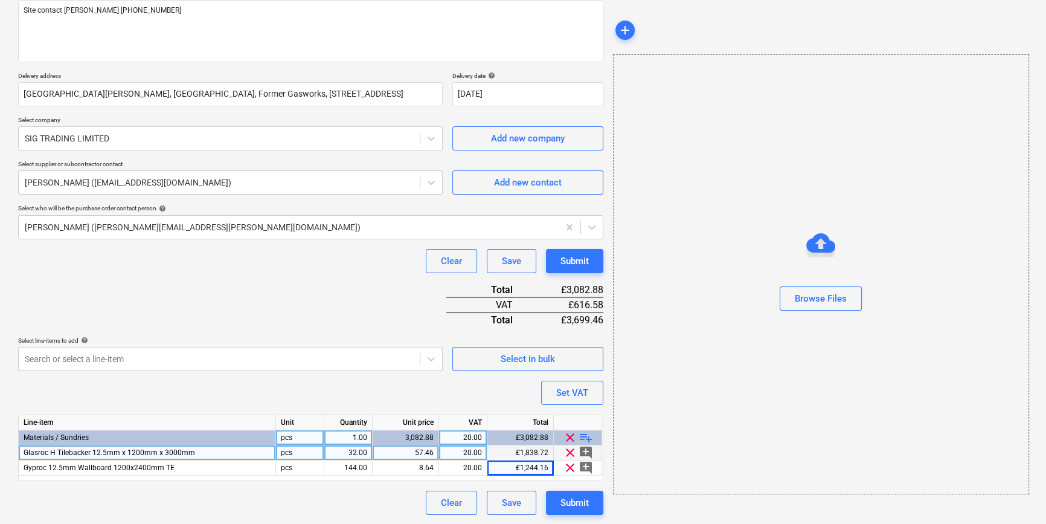
click at [584, 434] on span "playlist_add" at bounding box center [586, 437] width 14 height 14
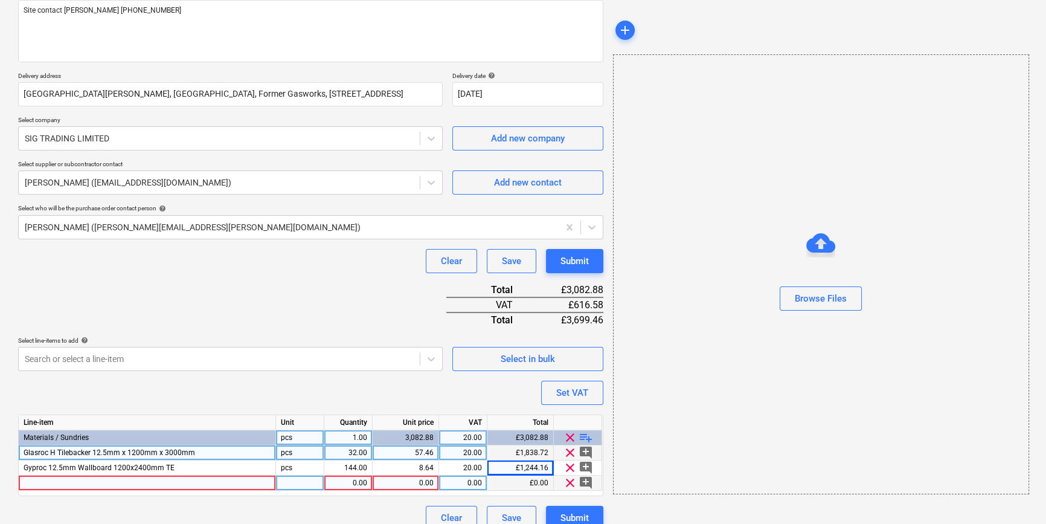
click at [59, 483] on div at bounding box center [147, 482] width 257 height 15
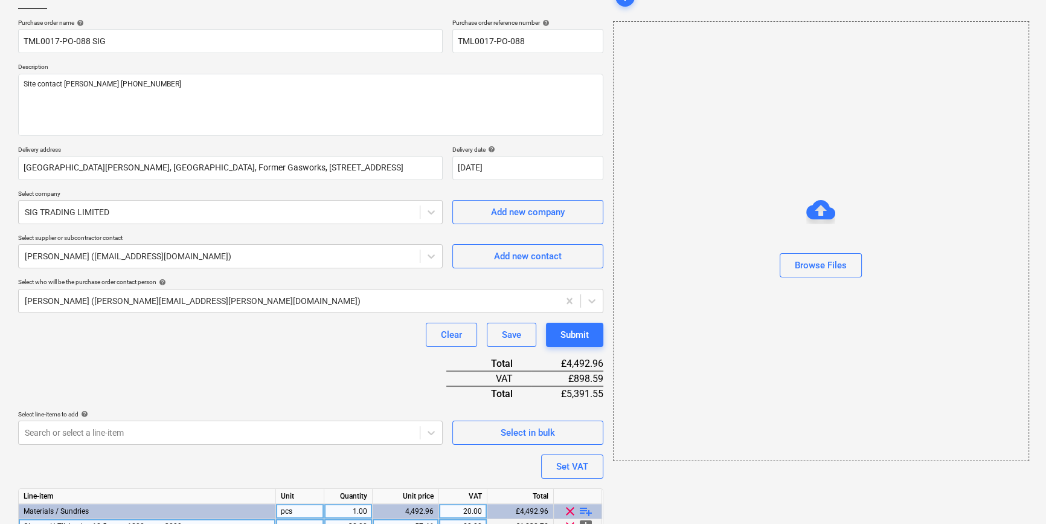
scroll to position [0, 0]
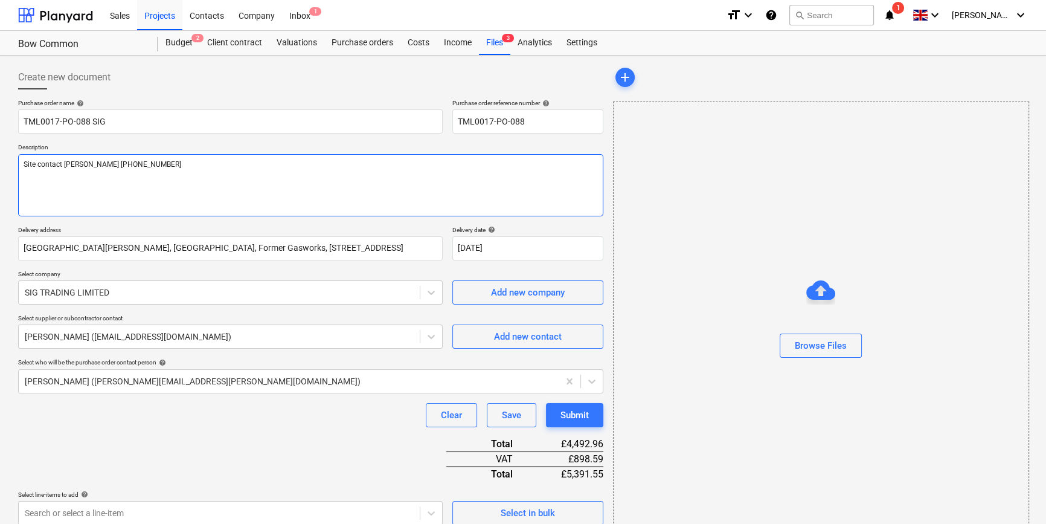
click at [31, 182] on textarea "Site contact [PERSON_NAME] [PHONE_NUMBER]" at bounding box center [310, 185] width 585 height 62
drag, startPoint x: 145, startPoint y: 164, endPoint x: 155, endPoint y: 175, distance: 14.1
click at [146, 164] on textarea "Site contact [PERSON_NAME] [PHONE_NUMBER]" at bounding box center [310, 185] width 585 height 62
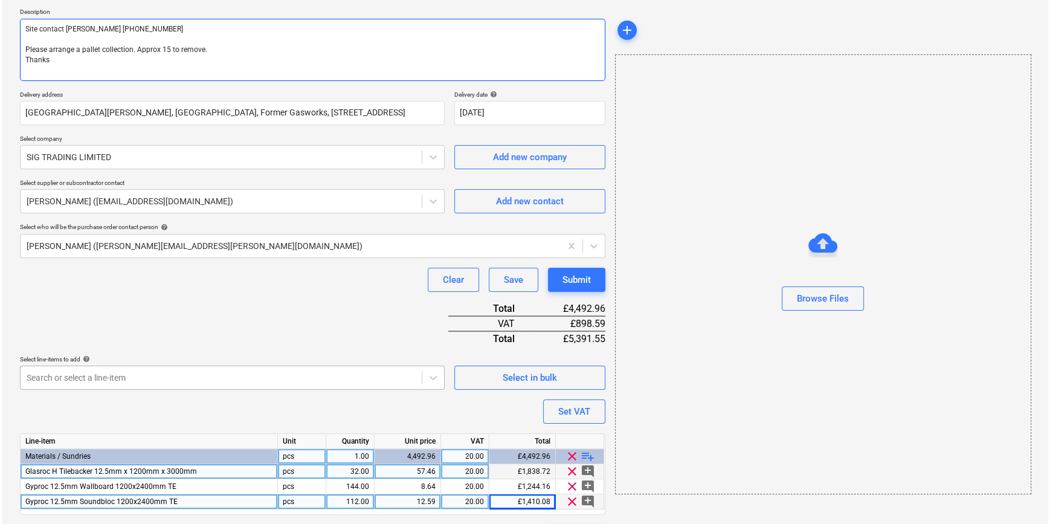
scroll to position [164, 0]
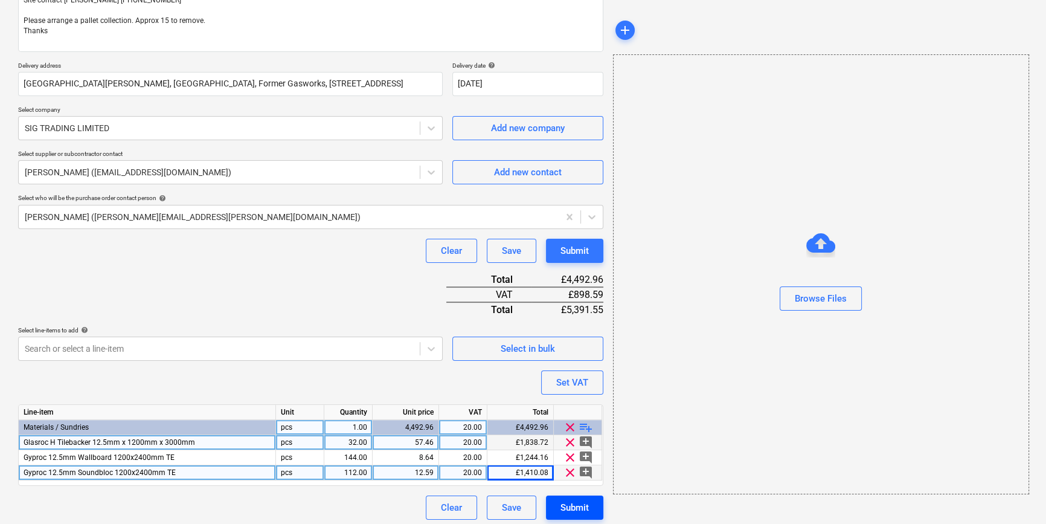
click at [559, 508] on button "Submit" at bounding box center [574, 507] width 57 height 24
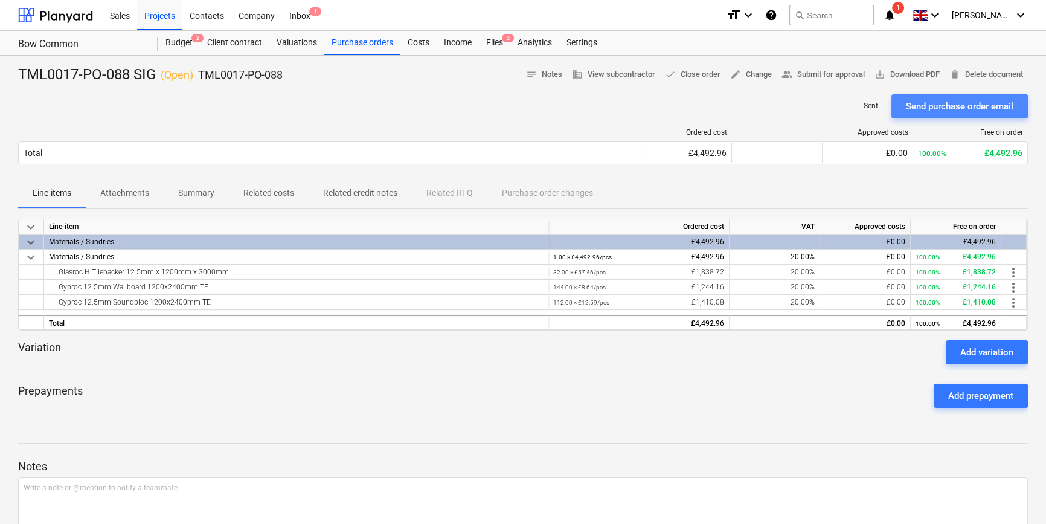
click at [837, 109] on div "Send purchase order email" at bounding box center [960, 106] width 108 height 16
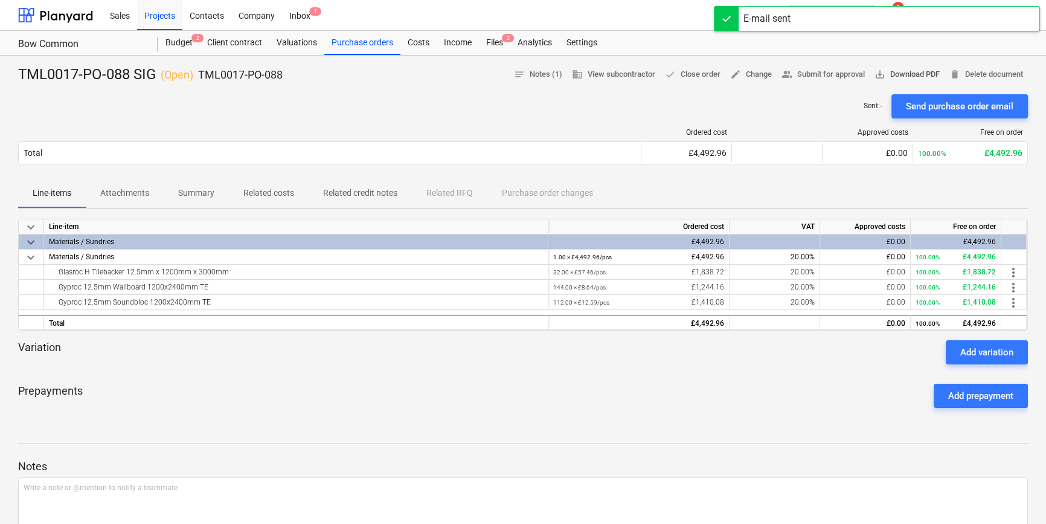
click at [837, 75] on span "save_alt Download PDF" at bounding box center [907, 75] width 65 height 14
